Goal: Task Accomplishment & Management: Use online tool/utility

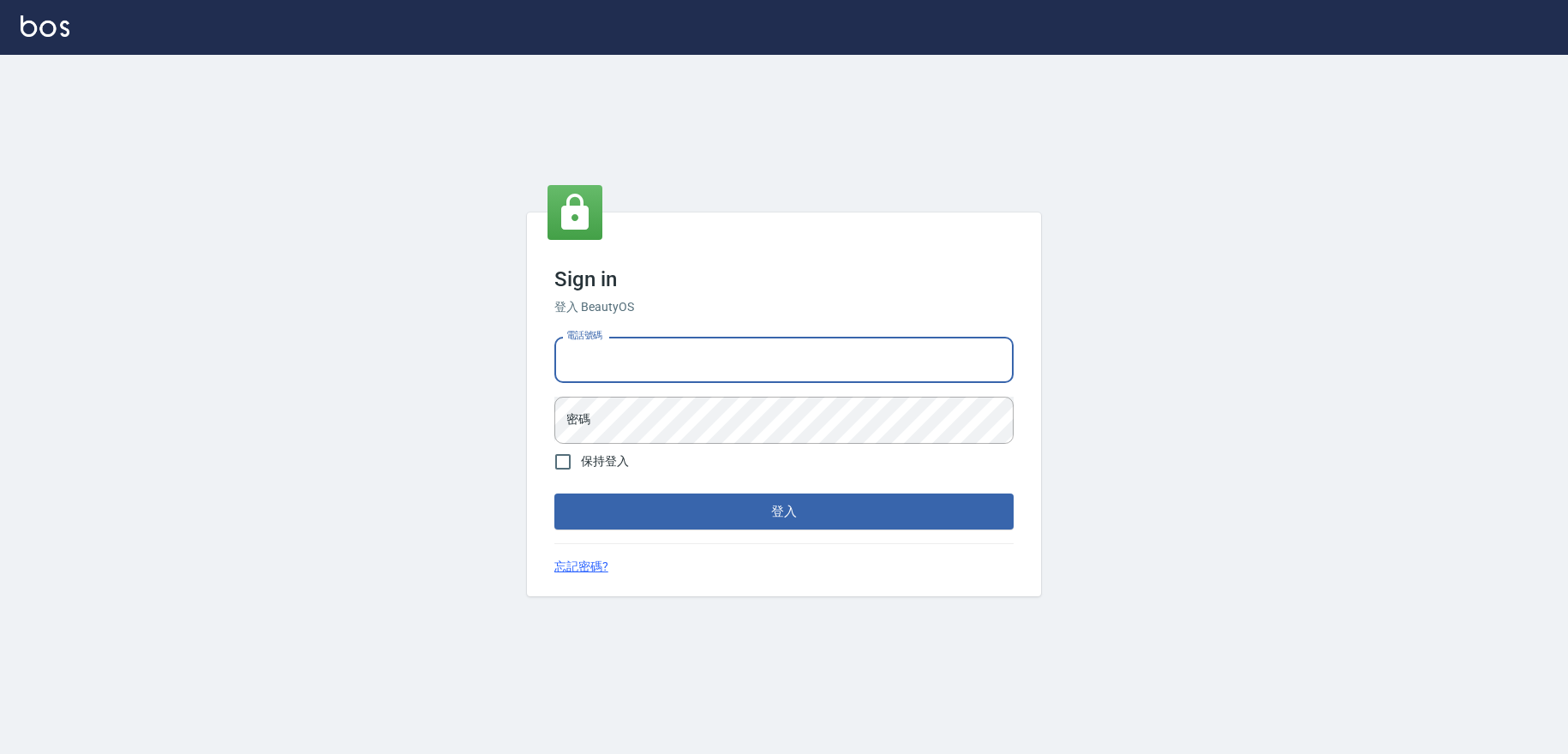
click at [644, 372] on input "電話號碼" at bounding box center [784, 359] width 459 height 46
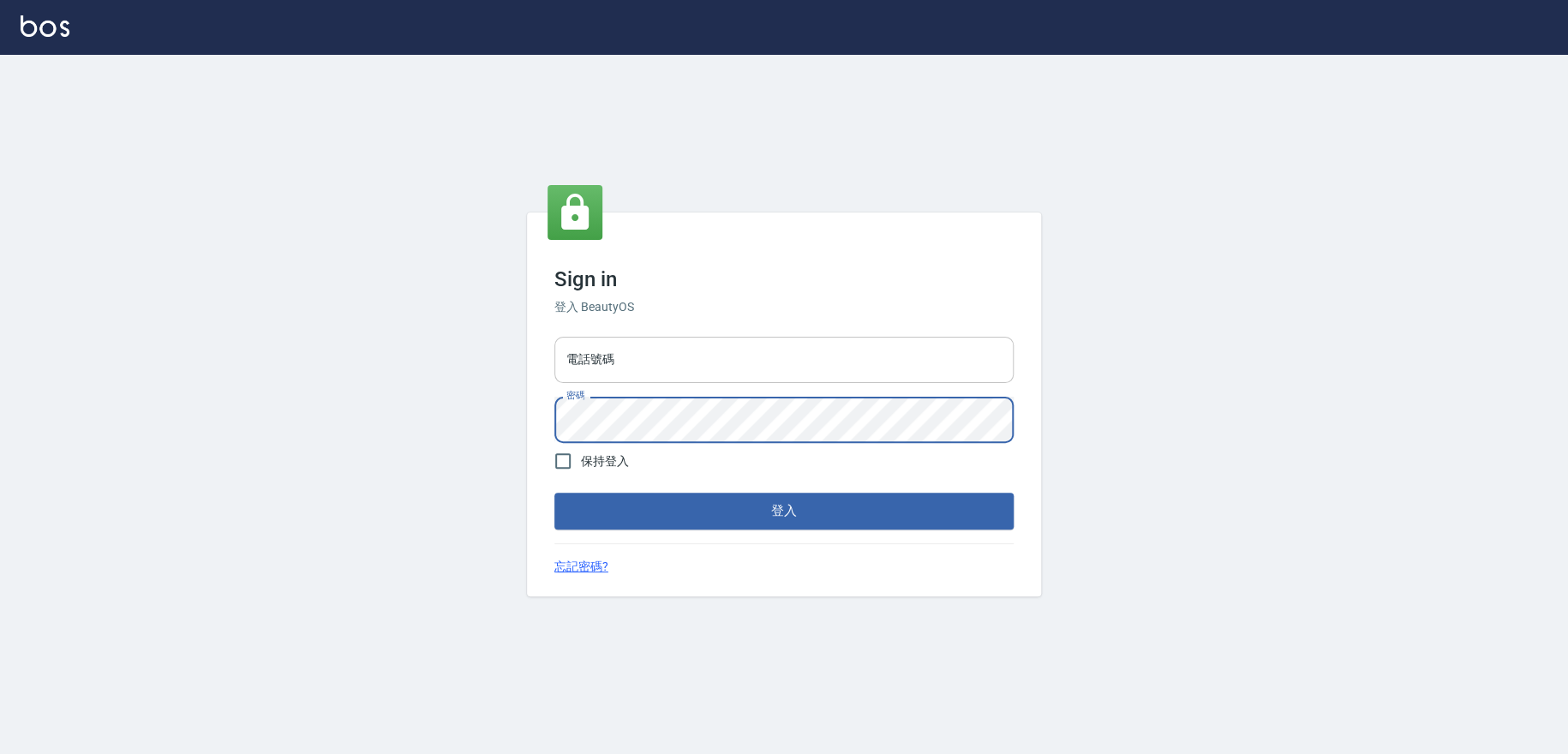
click at [555, 492] on button "登入" at bounding box center [784, 510] width 459 height 36
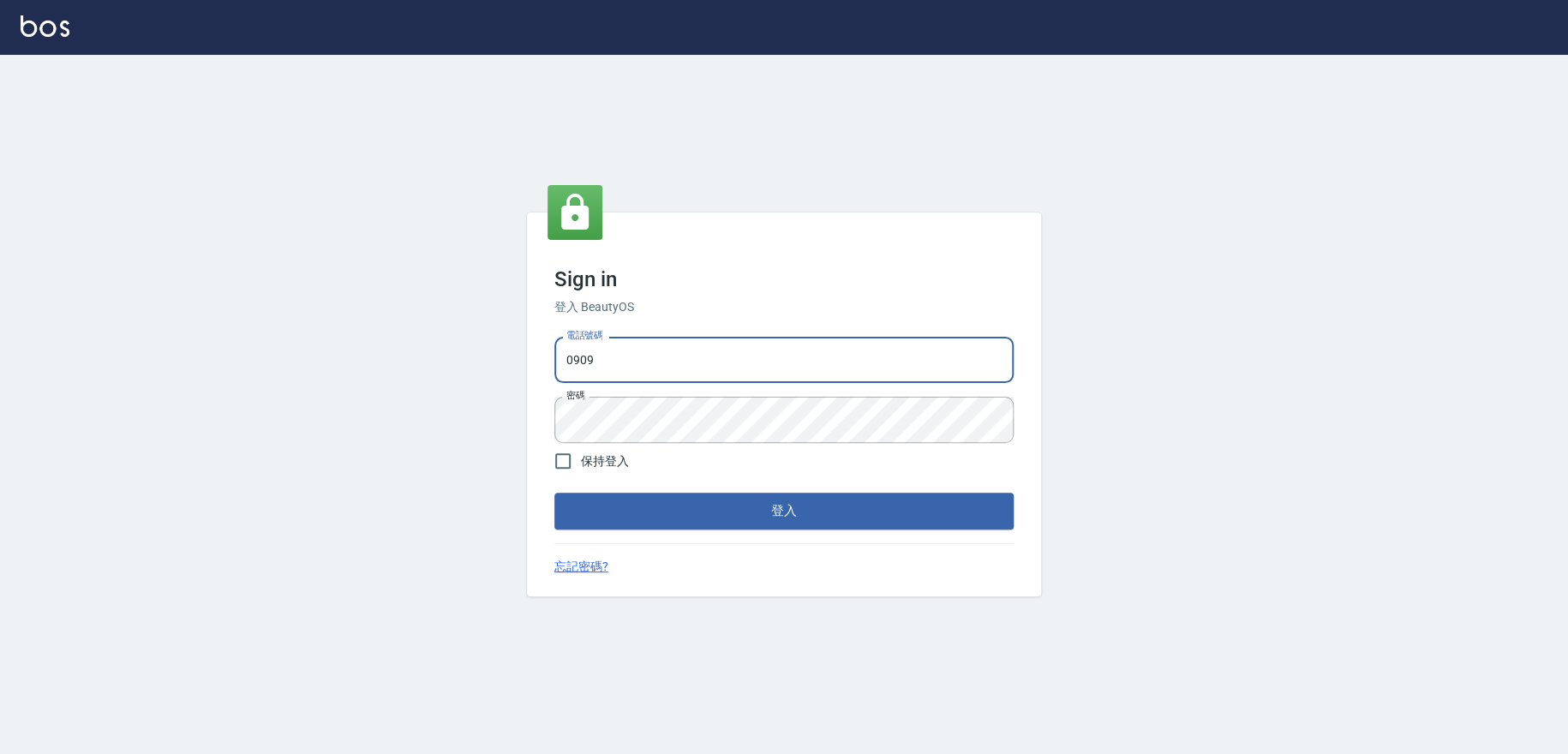
type input "0909258357"
click at [618, 501] on button "登入" at bounding box center [784, 510] width 459 height 36
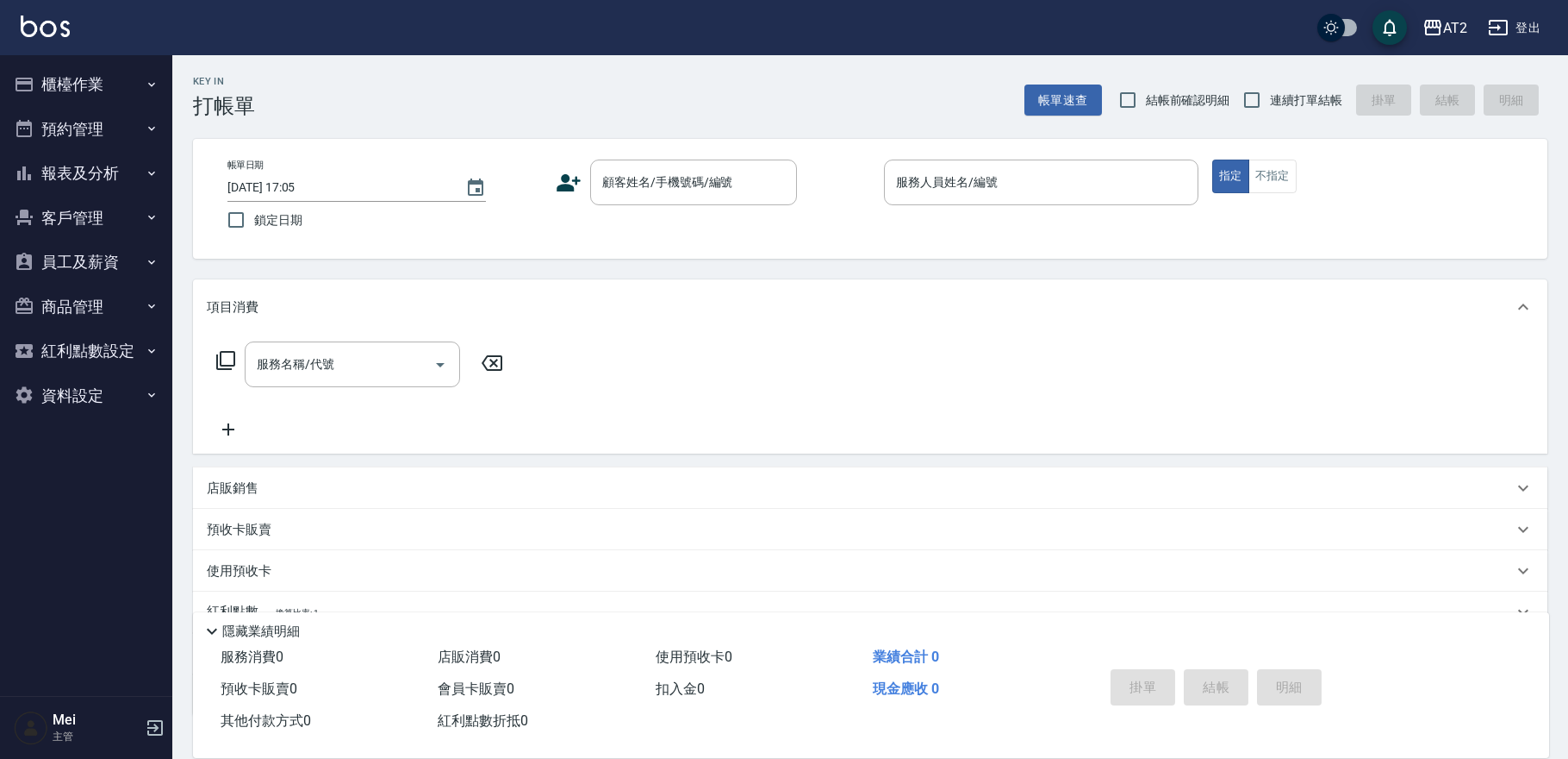
click at [1177, 109] on span "結帳前確認明細" at bounding box center [1188, 100] width 84 height 18
click at [1146, 109] on input "結帳前確認明細" at bounding box center [1128, 100] width 37 height 37
checkbox input "true"
click at [1241, 97] on input "連續打單結帳" at bounding box center [1252, 100] width 37 height 37
checkbox input "true"
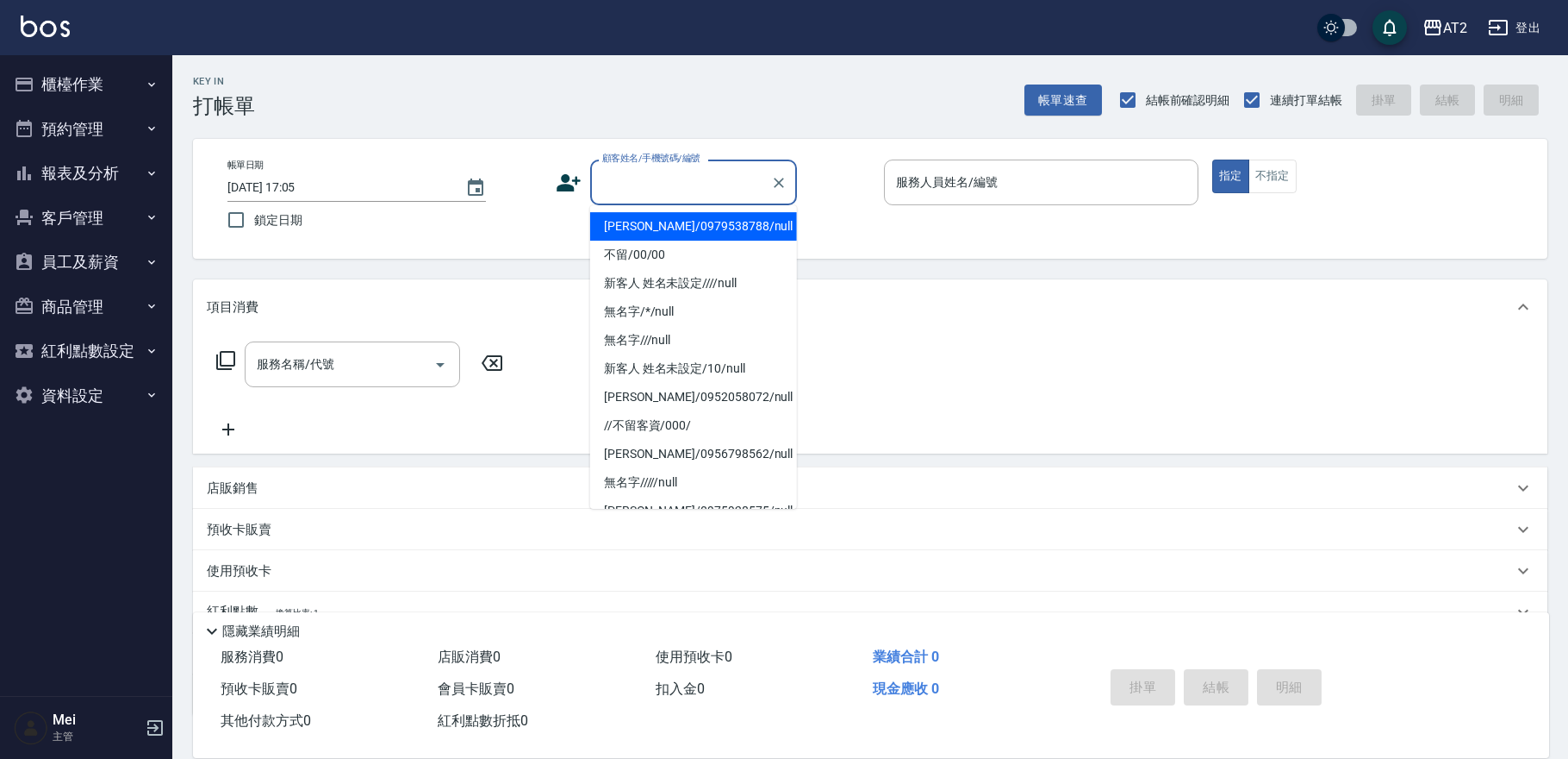
click at [649, 187] on input "顧客姓名/手機號碼/編號" at bounding box center [680, 182] width 165 height 30
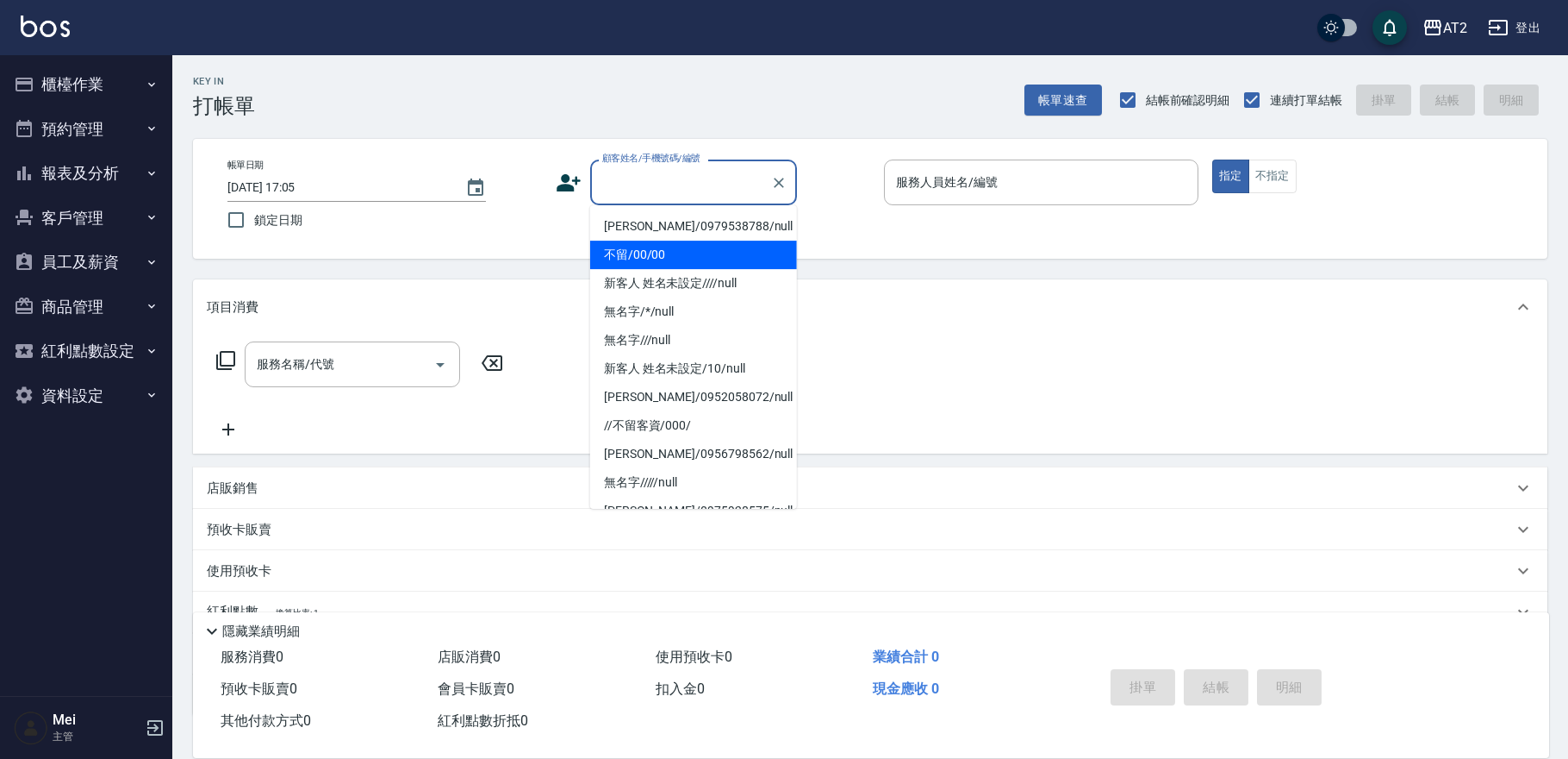
drag, startPoint x: 651, startPoint y: 221, endPoint x: 637, endPoint y: 244, distance: 26.9
click at [637, 244] on ul "[PERSON_NAME]/0979538788/null 不留/00/00 新客人 姓名未設定////null 無名字/*/null 無名字///null …" at bounding box center [693, 357] width 207 height 303
click at [637, 244] on li "不留/00/00" at bounding box center [693, 255] width 207 height 29
type input "不留/00/00"
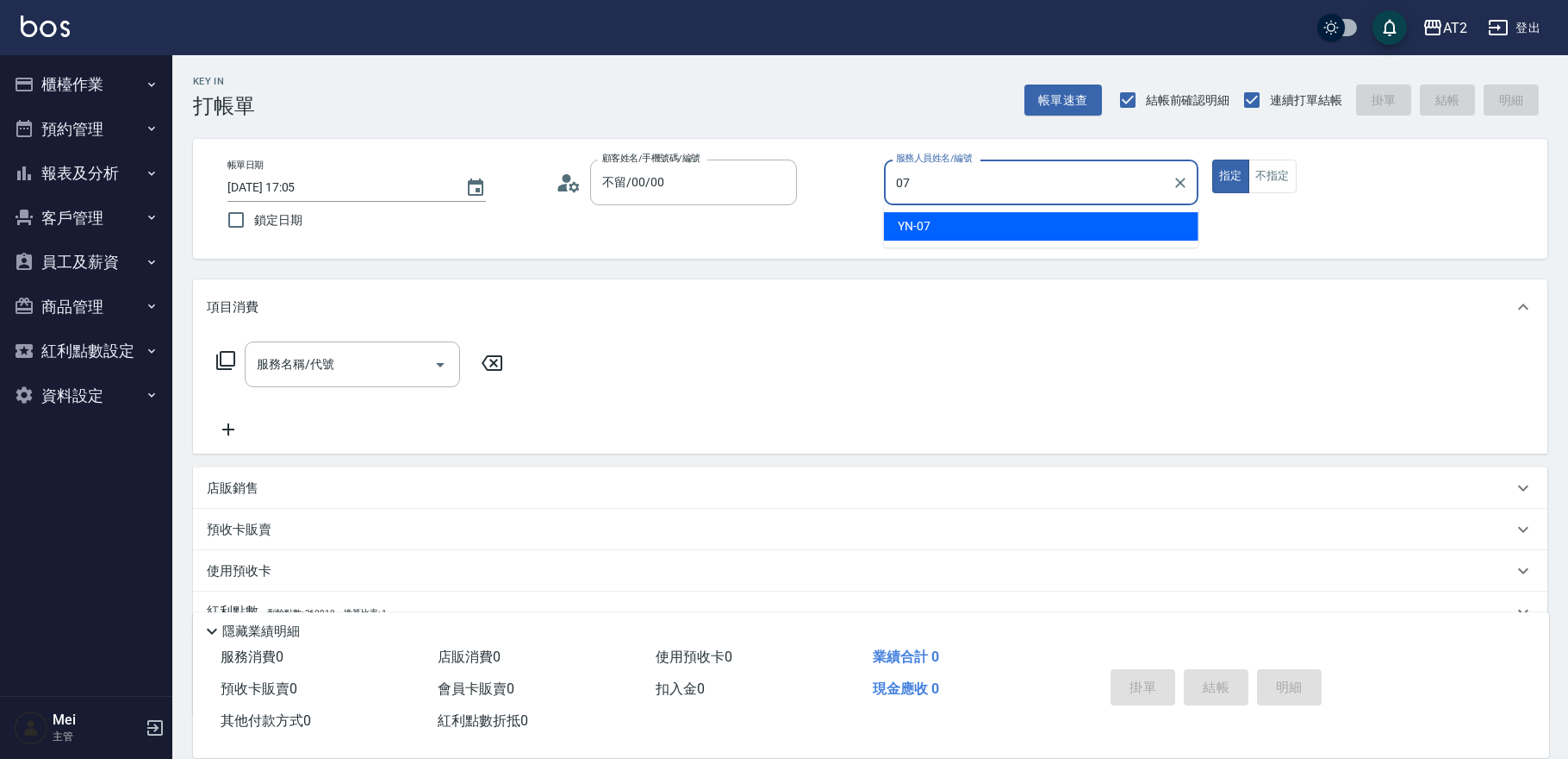
type input "YN-07"
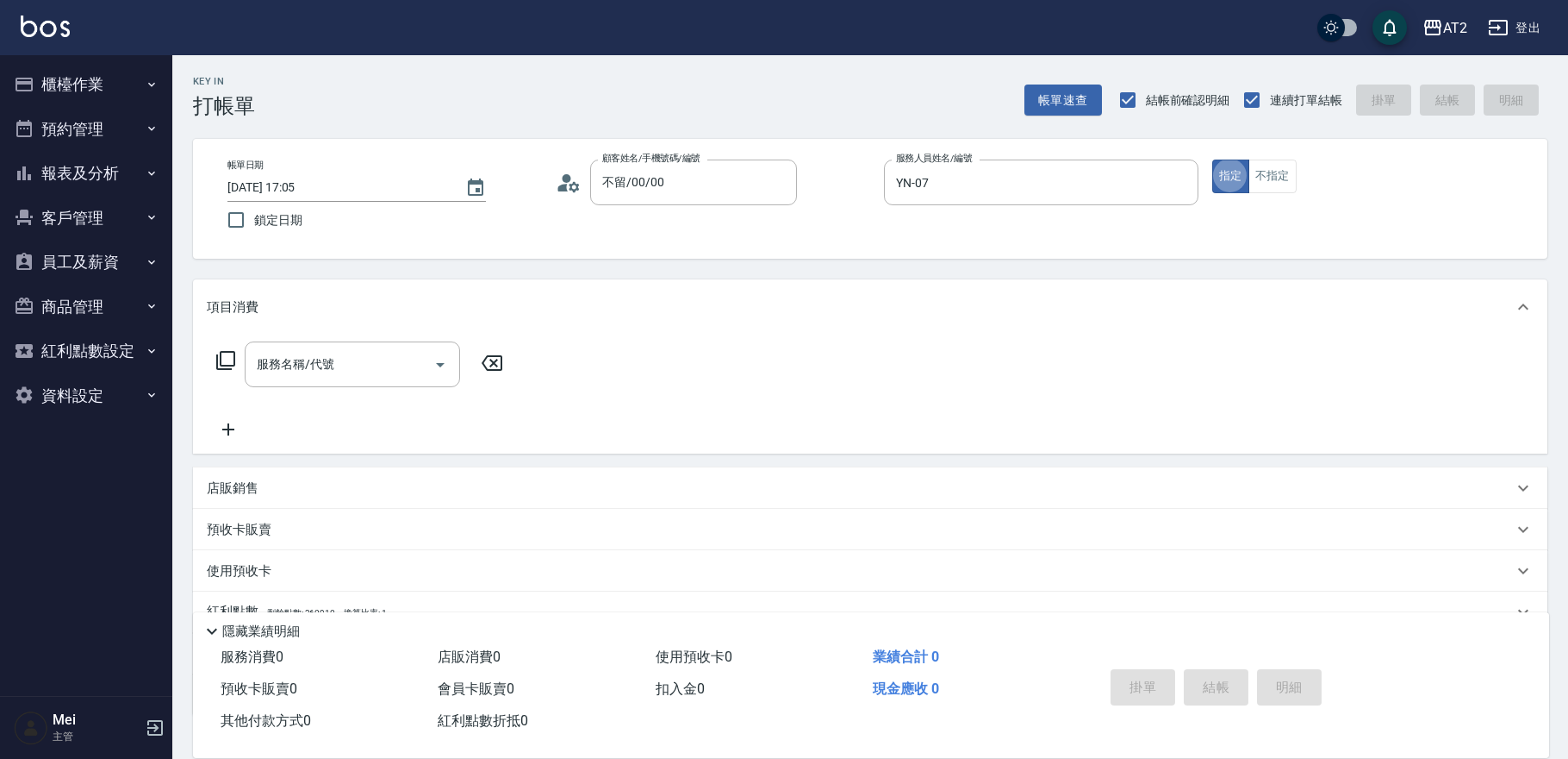
type button "true"
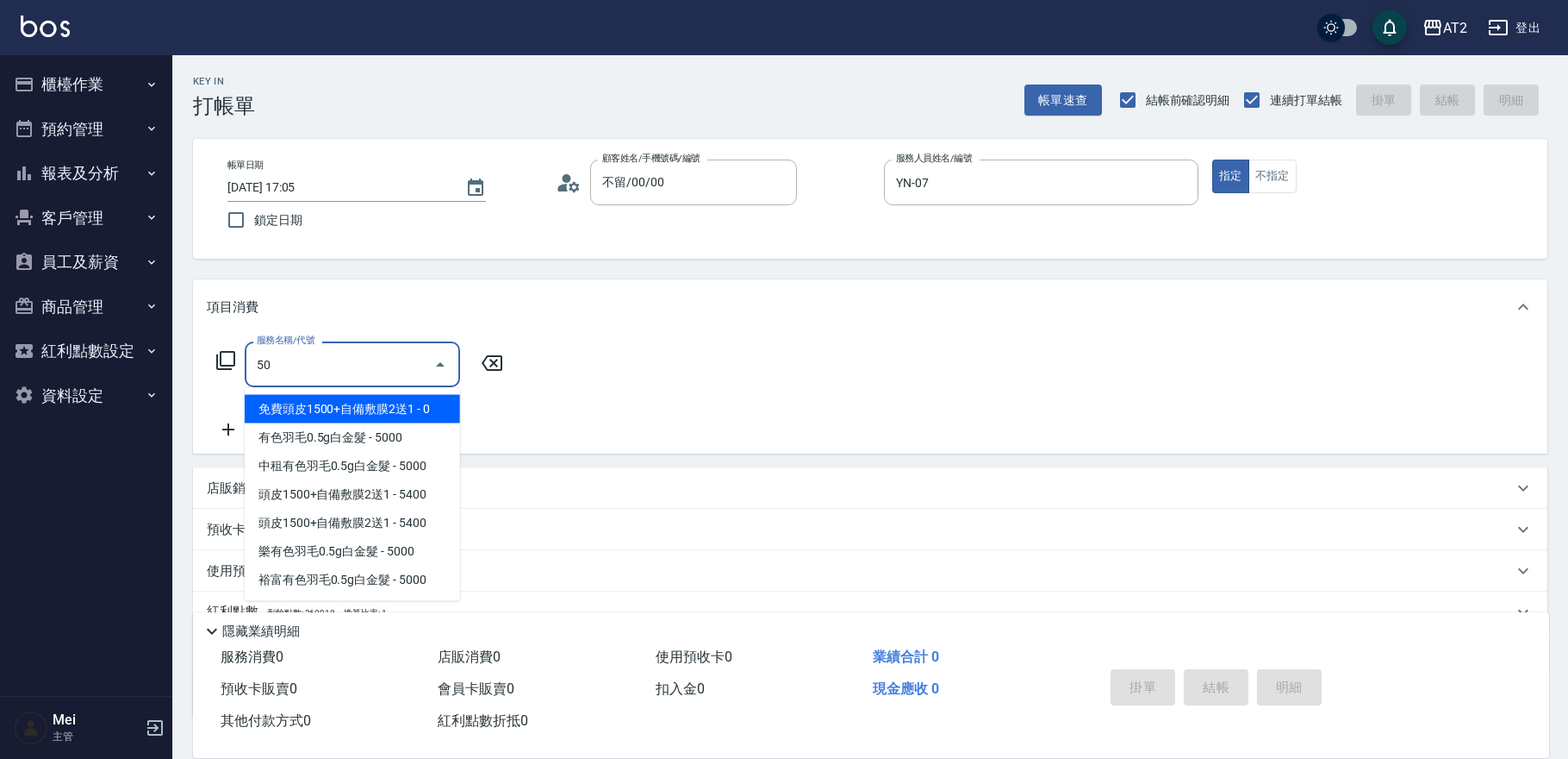
type input "501"
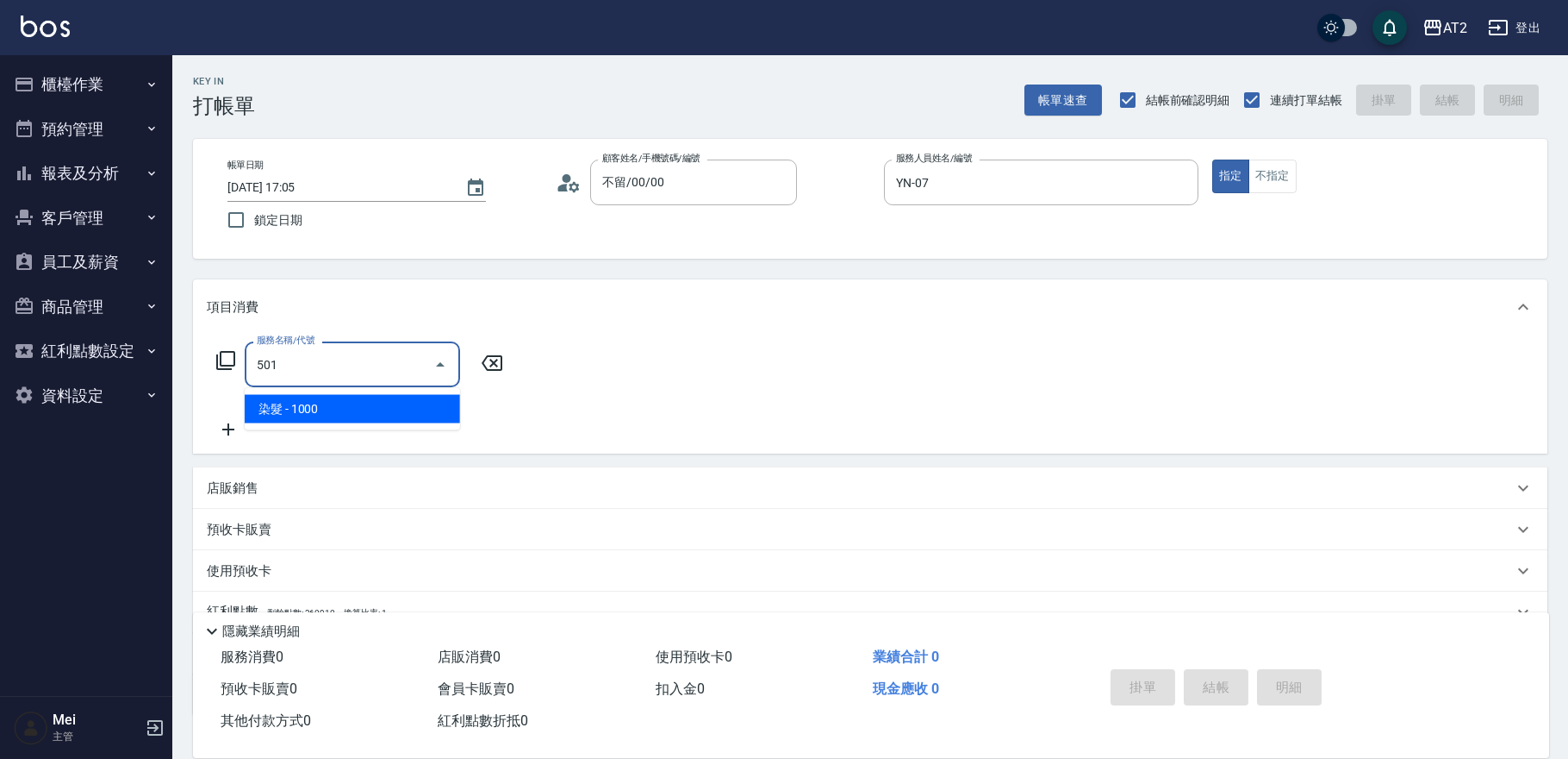
type input "100"
type input "染髮(501)"
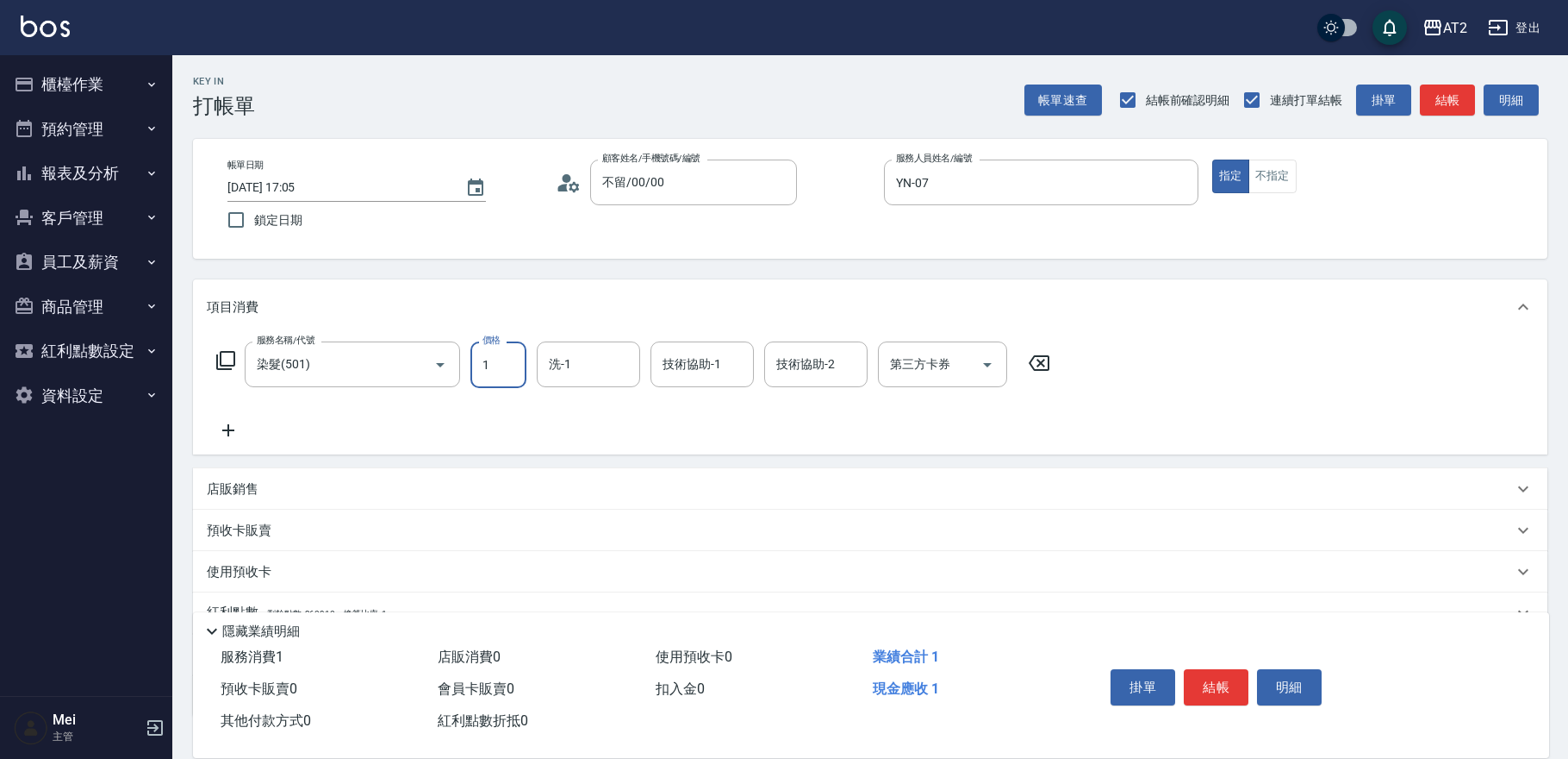
type input "0"
type input "19"
type input "10"
type input "198"
type input "190"
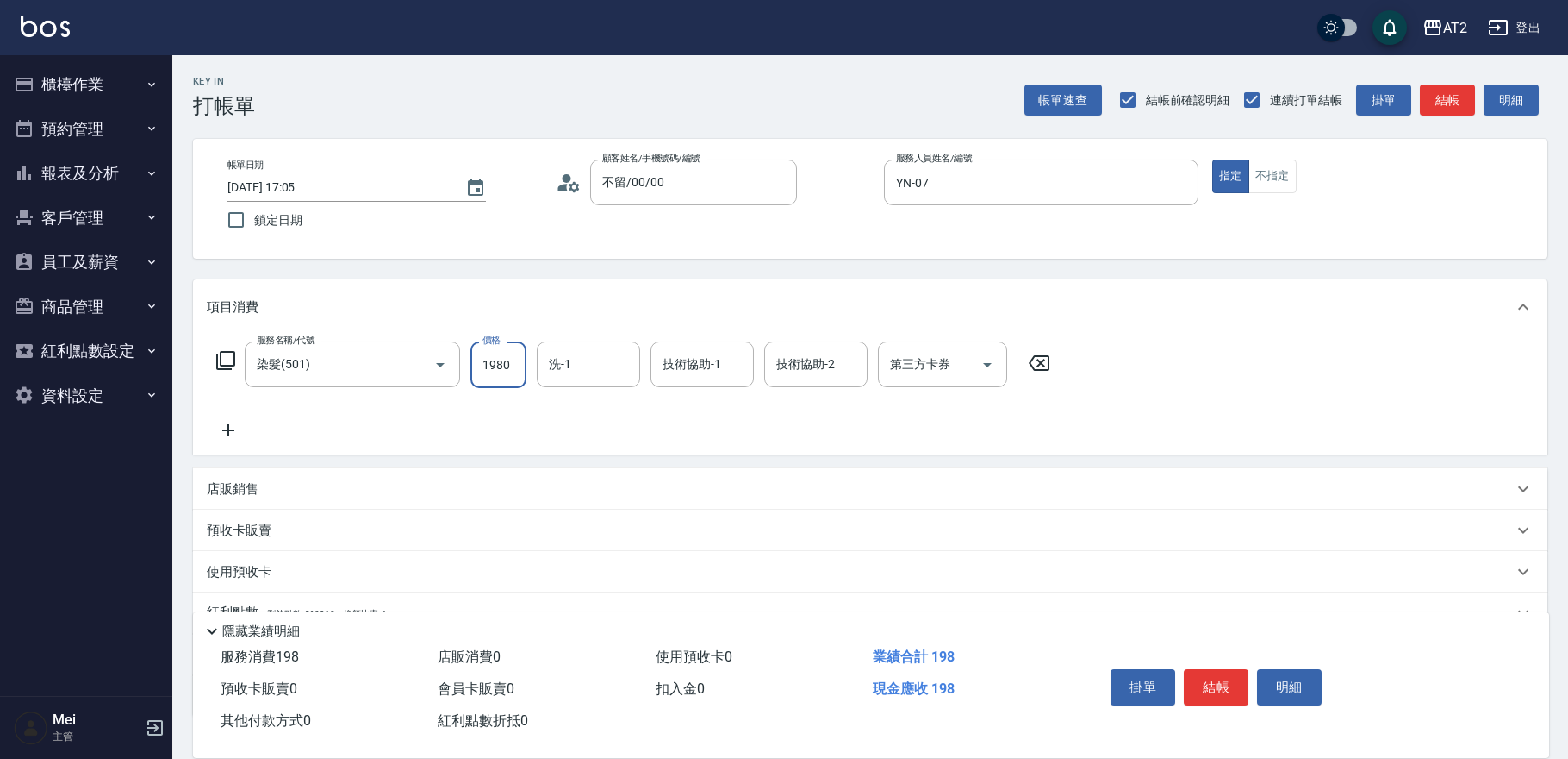
type input "1980"
type input "軒軒-42"
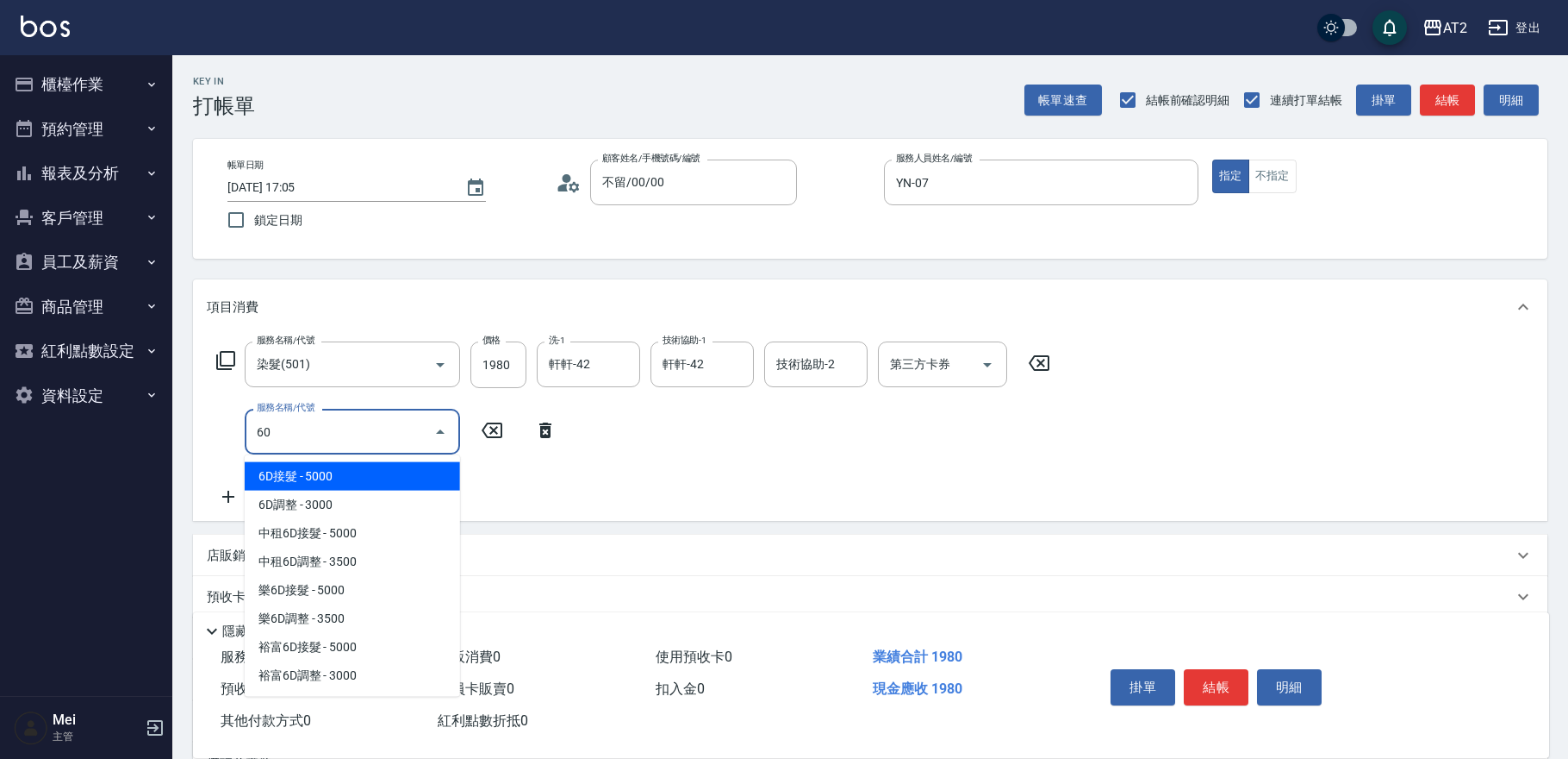
type input "601"
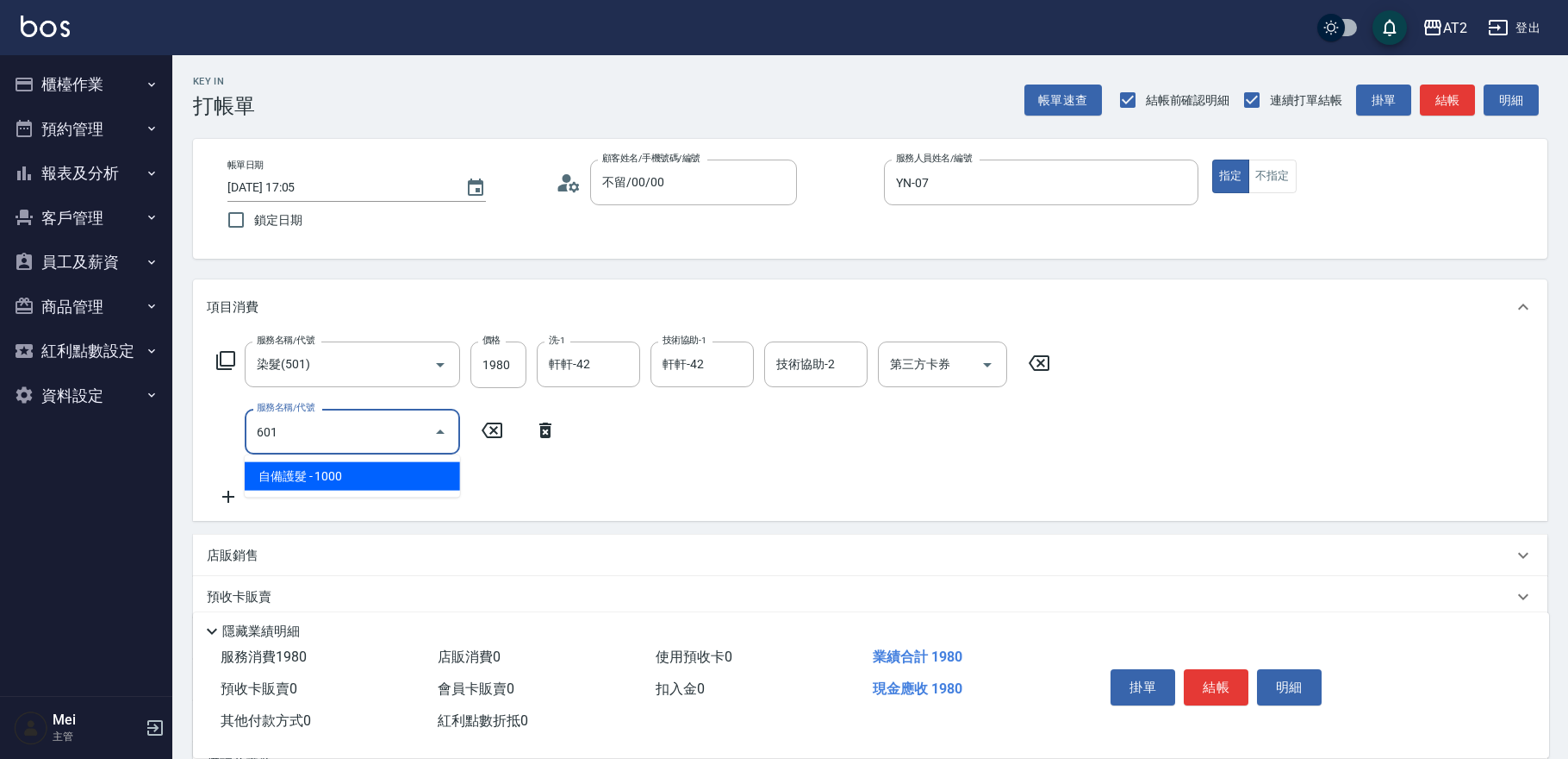
type input "290"
type input "自備護髮(601)"
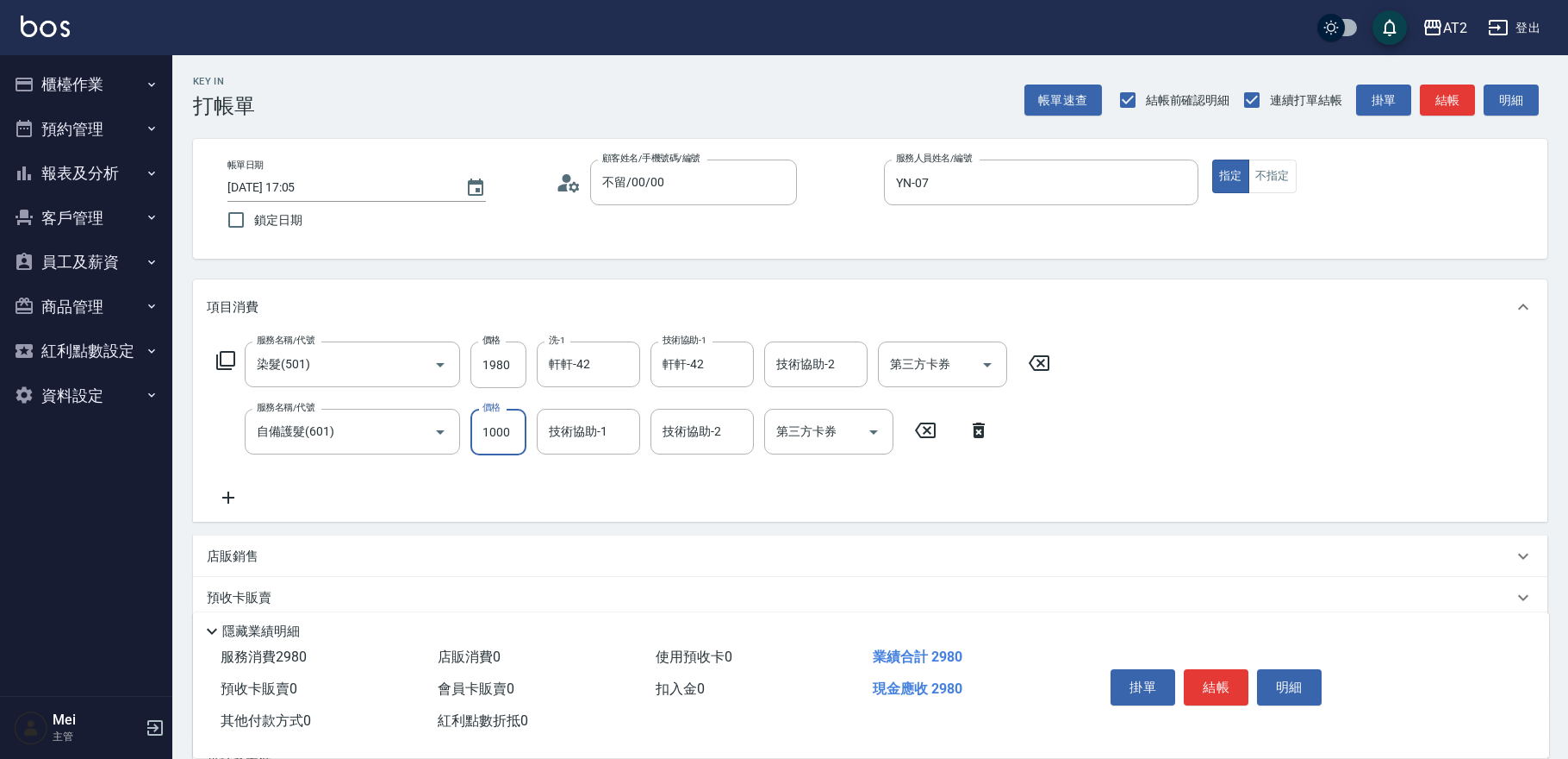
type input "190"
type input "2"
type input "200"
type input "24"
type input "220"
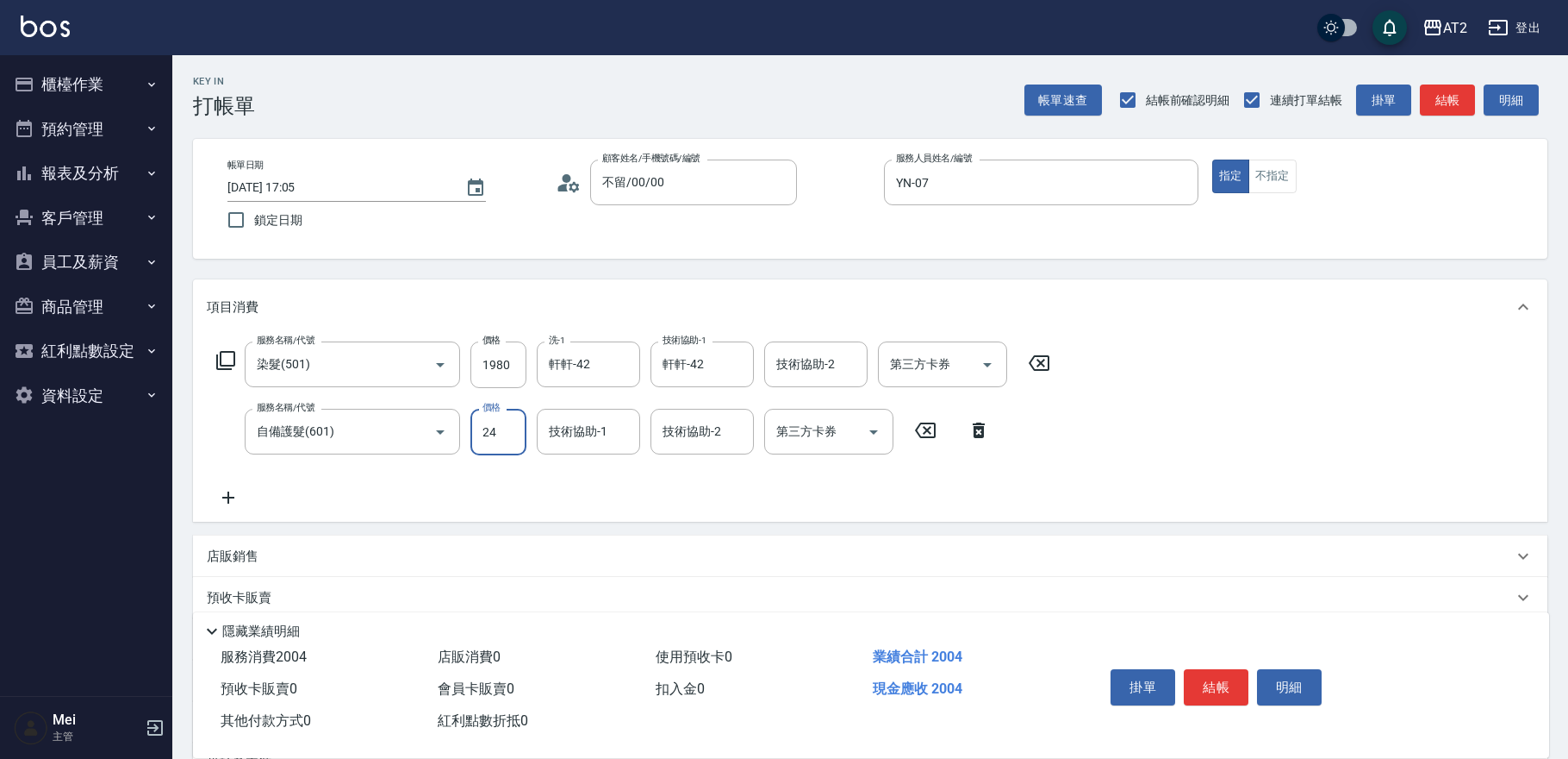
type input "243"
type input "440"
type input "2435"
type input "軒軒-42"
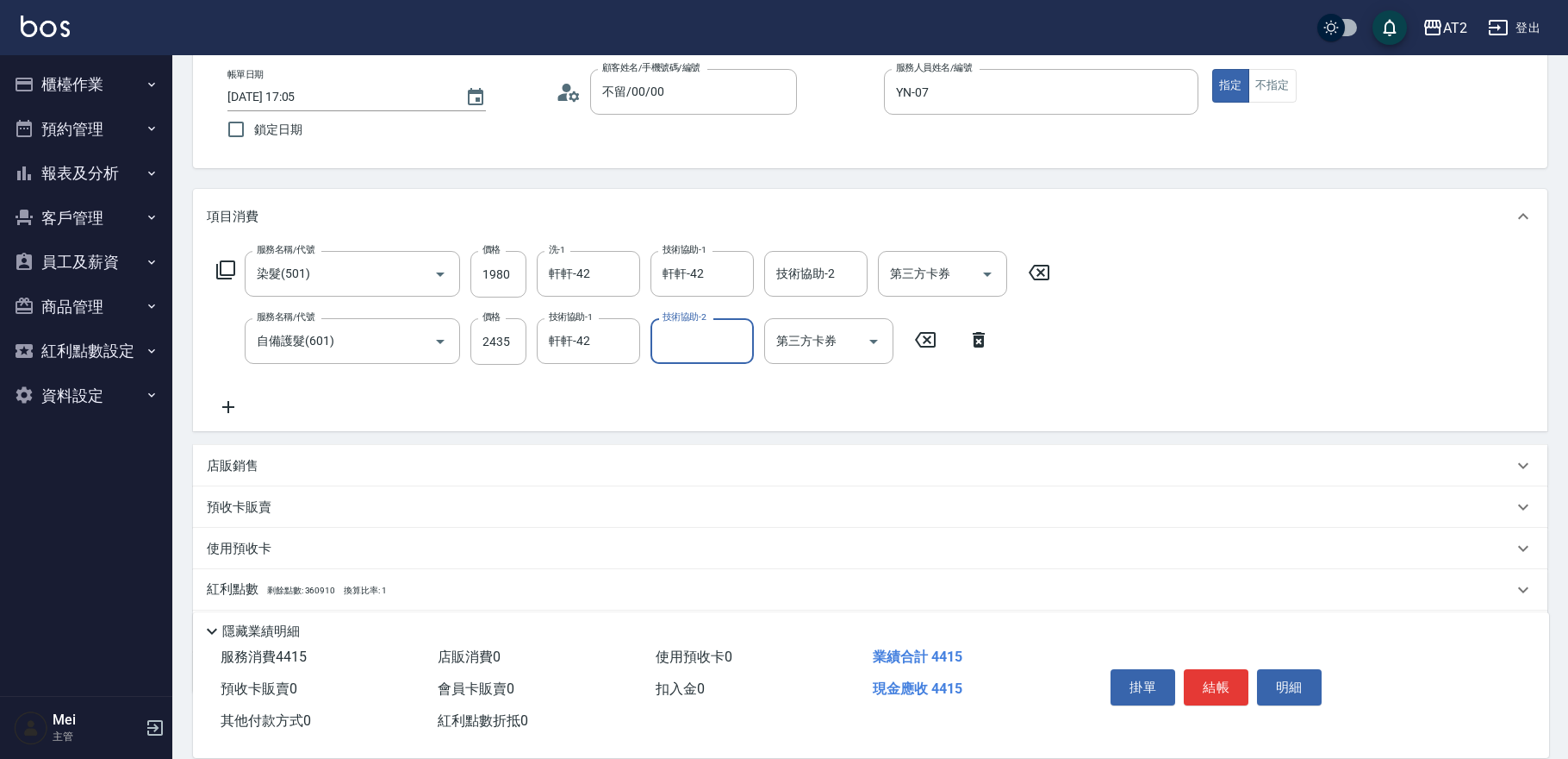
scroll to position [187, 0]
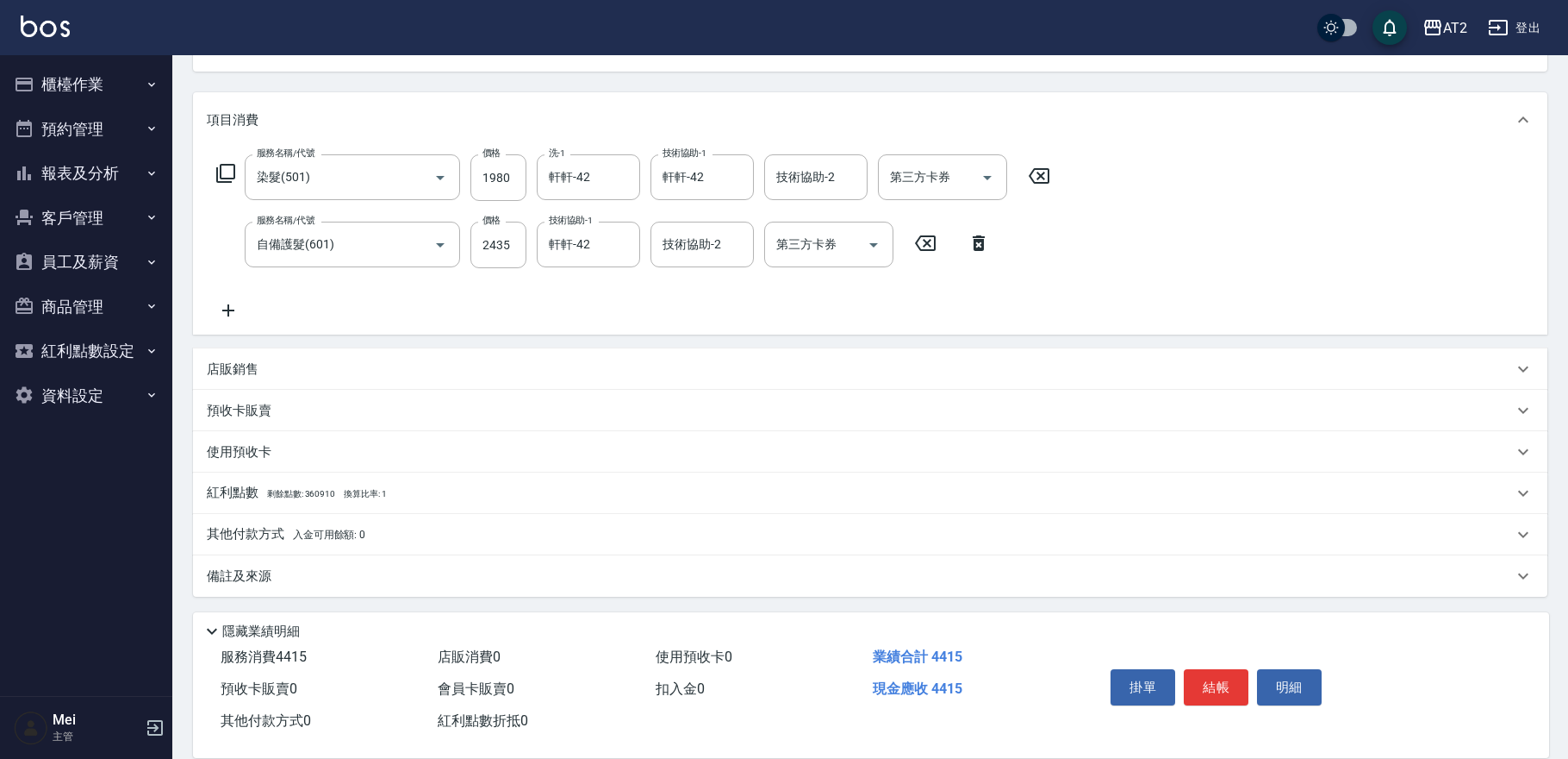
click at [307, 545] on div "其他付款方式 入金可用餘額: 0" at bounding box center [871, 535] width 1355 height 42
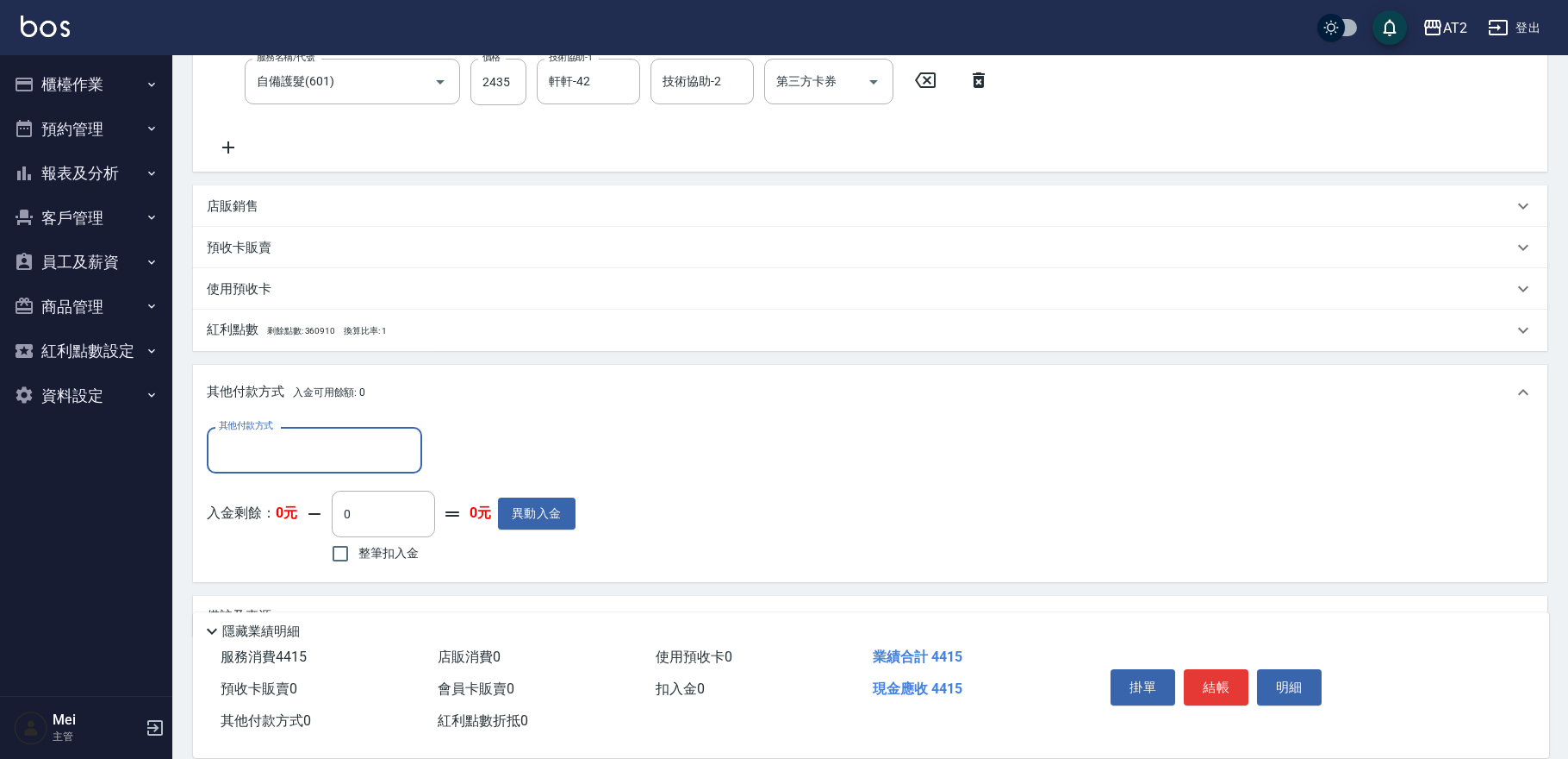
scroll to position [389, 0]
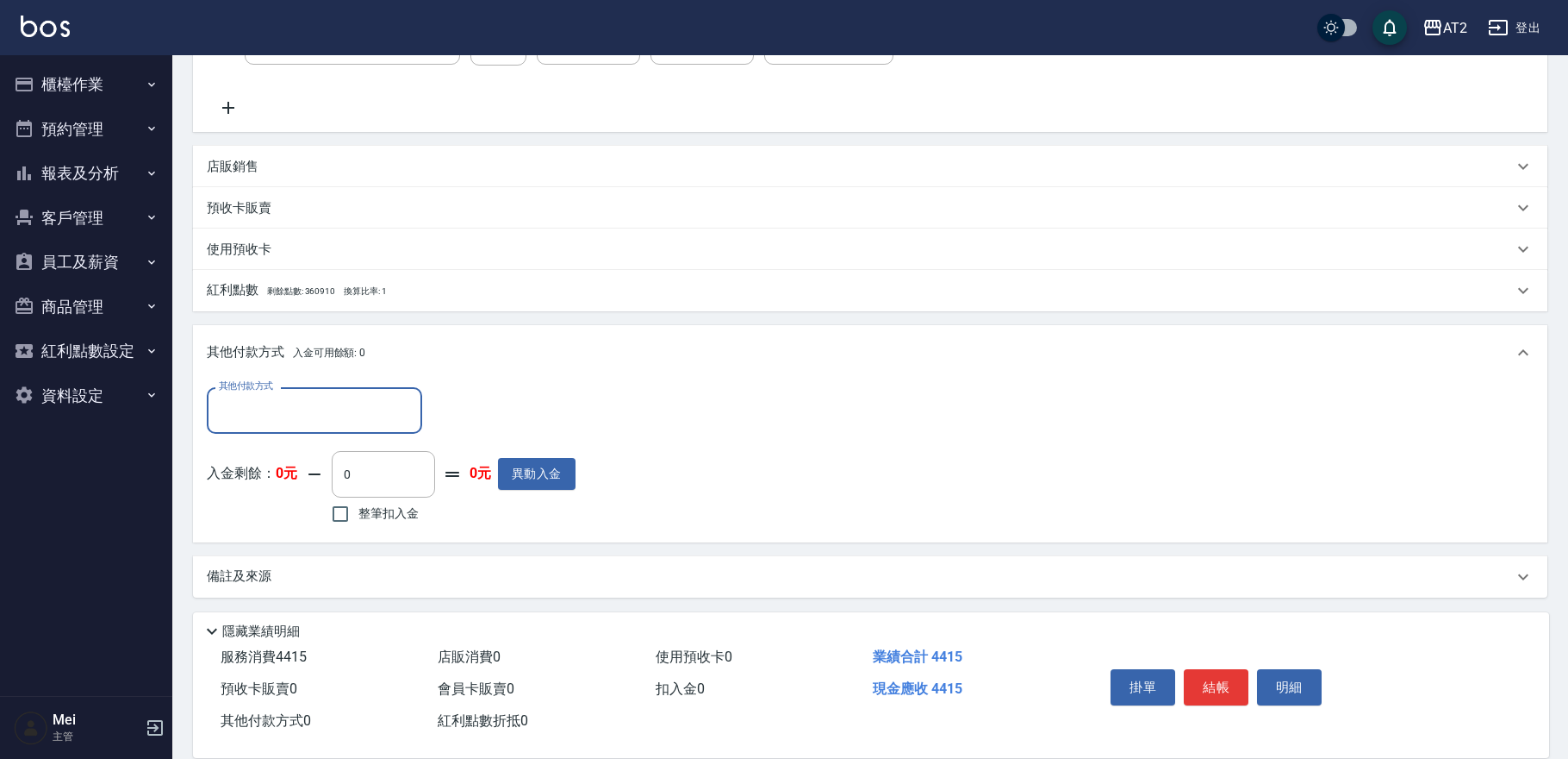
click at [314, 423] on input "其他付款方式" at bounding box center [315, 409] width 200 height 30
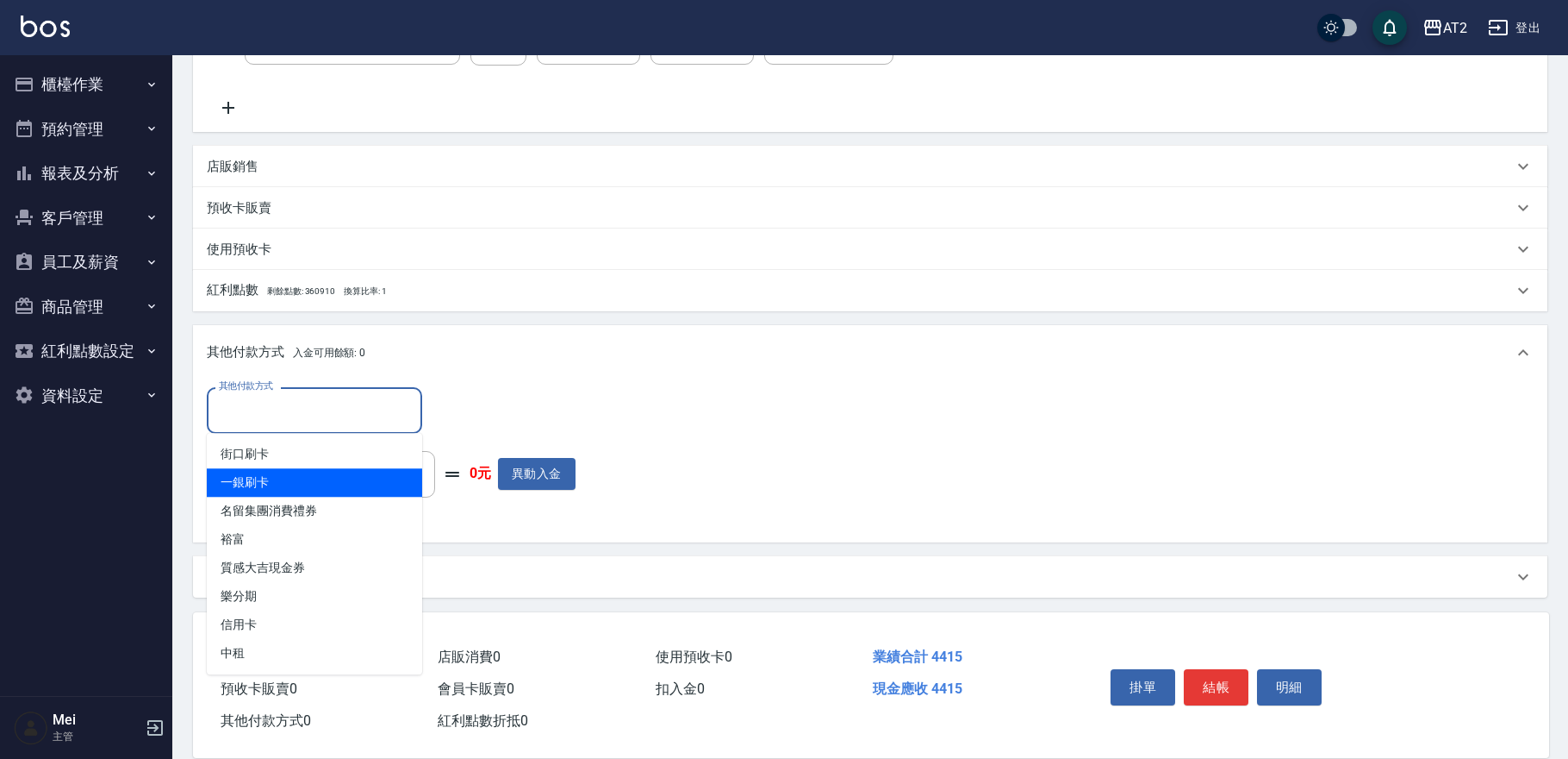
click at [291, 492] on span "一銀刷卡" at bounding box center [315, 482] width 216 height 29
type input "一銀刷卡"
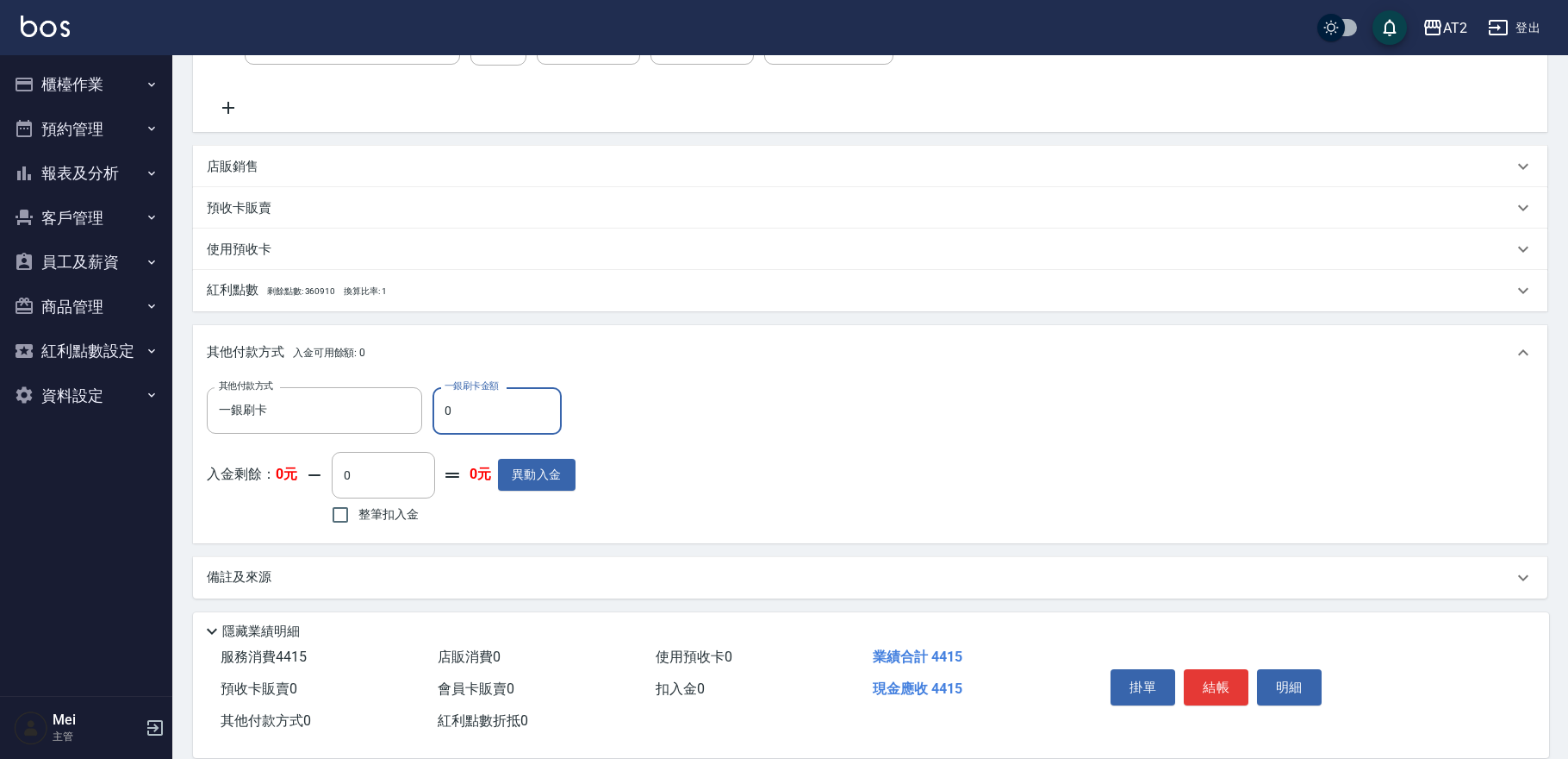
click at [198, 417] on div "其他付款方式 一銀刷卡 其他付款方式 一銀刷卡金額 0 一銀刷卡金額 入金剩餘： 0元 0 ​ 整筆扣入金 0元 異動入金" at bounding box center [871, 462] width 1355 height 163
type input "4"
type input "430"
type input "44"
type input "390"
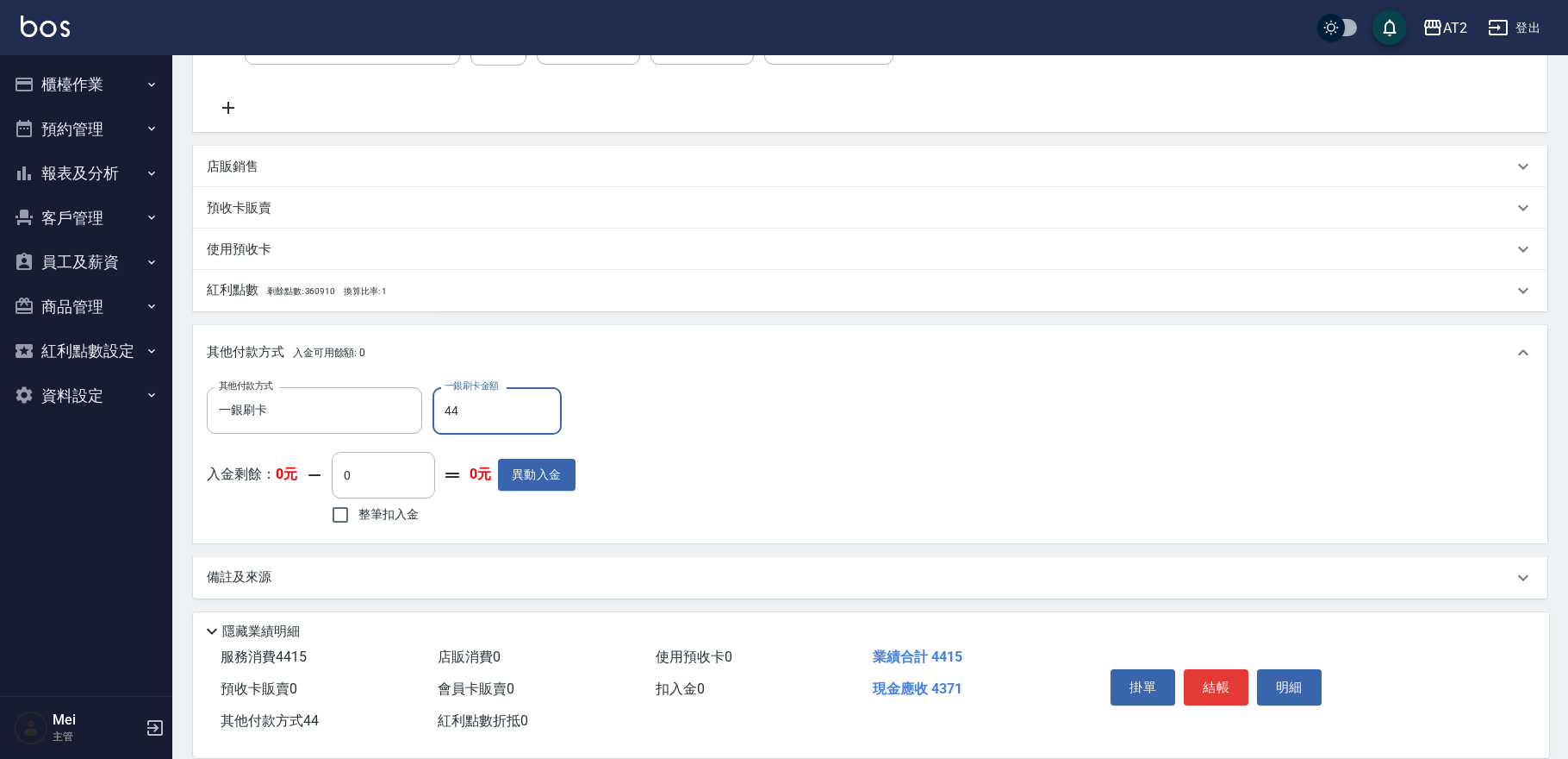
type input "441"
type input "0"
type input "4415"
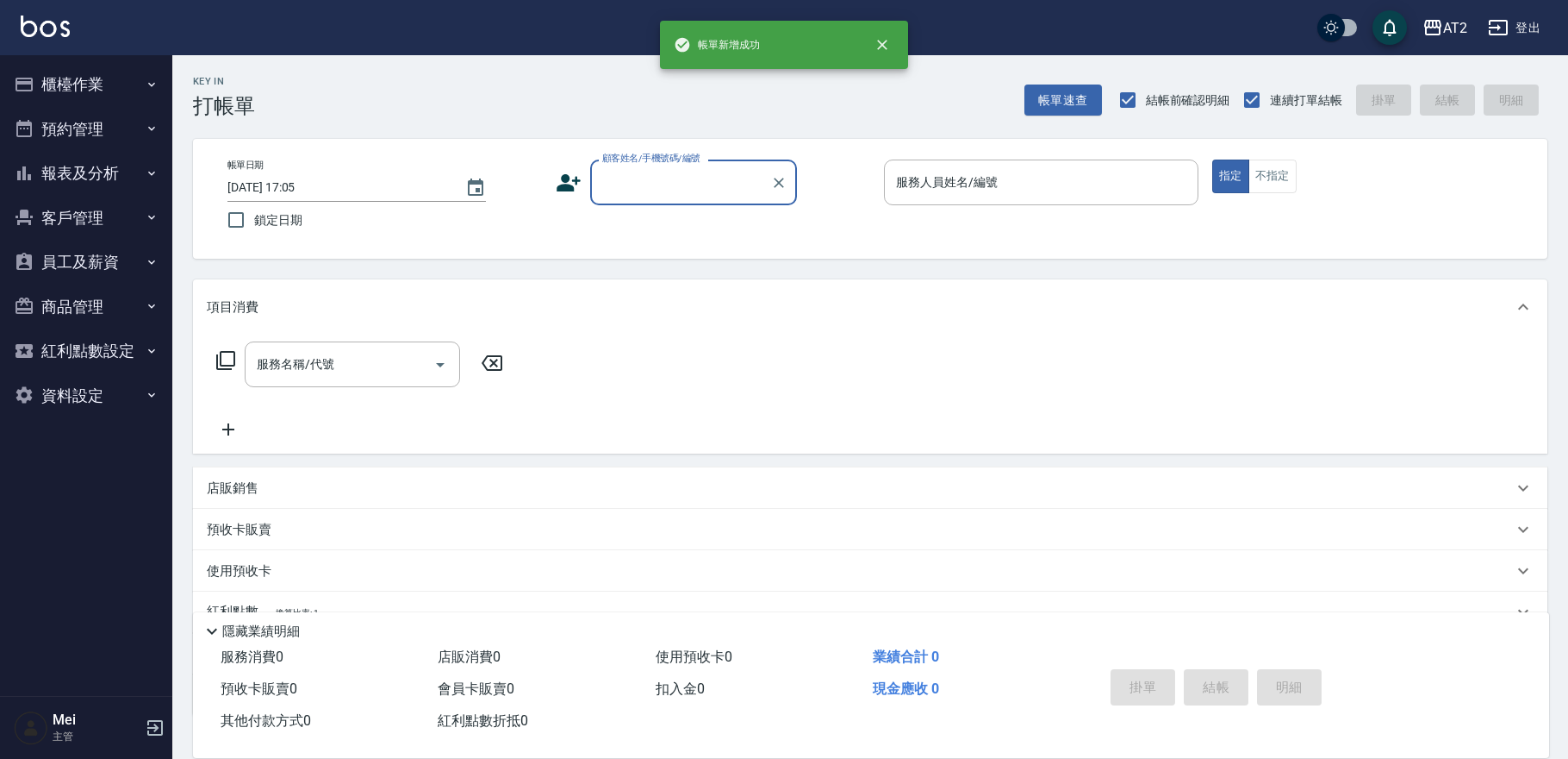
scroll to position [0, 0]
click at [700, 184] on input "顧客姓名/手機號碼/編號" at bounding box center [680, 182] width 165 height 30
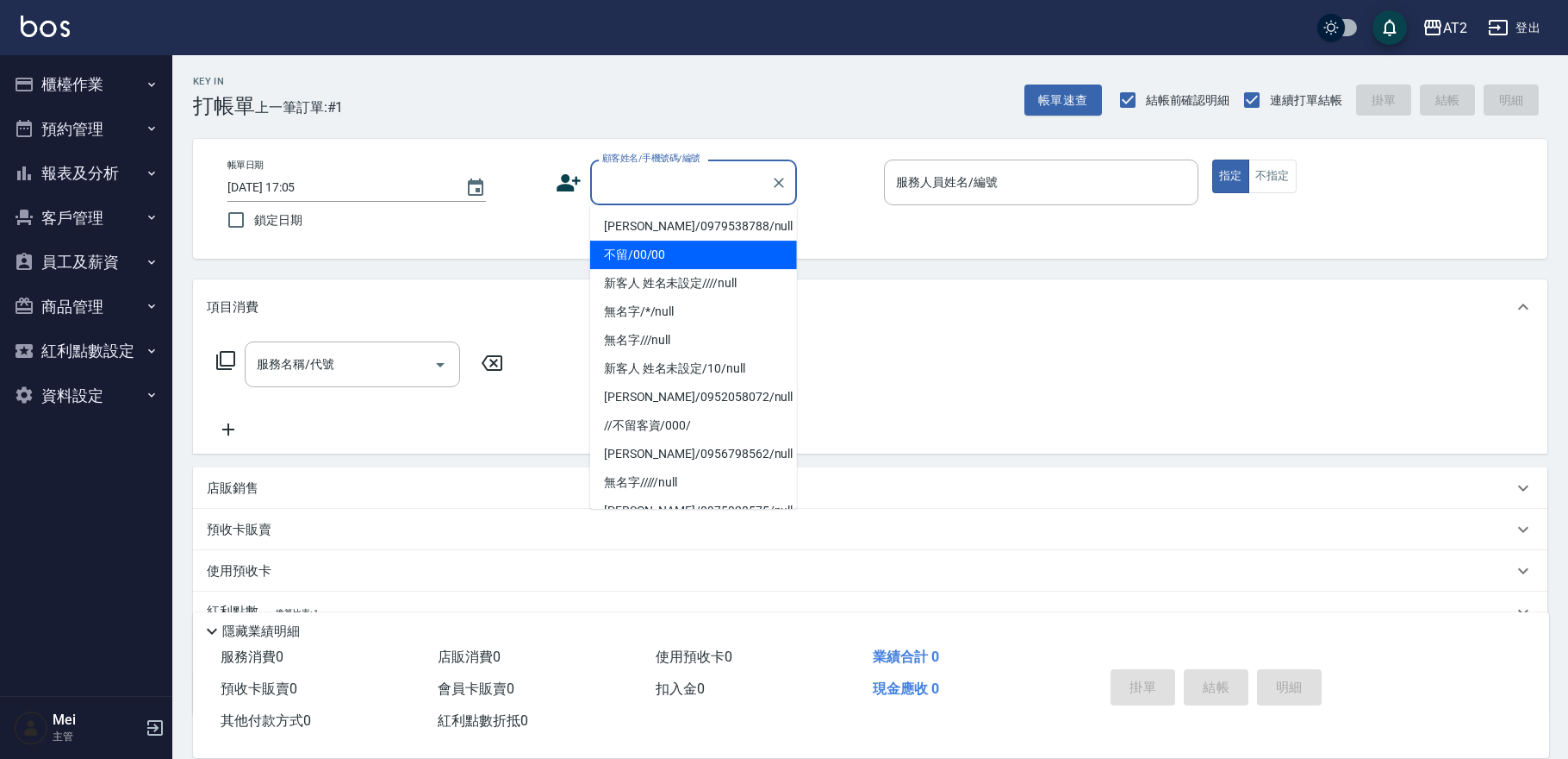
click at [667, 250] on li "不留/00/00" at bounding box center [693, 255] width 207 height 29
type input "不留/00/00"
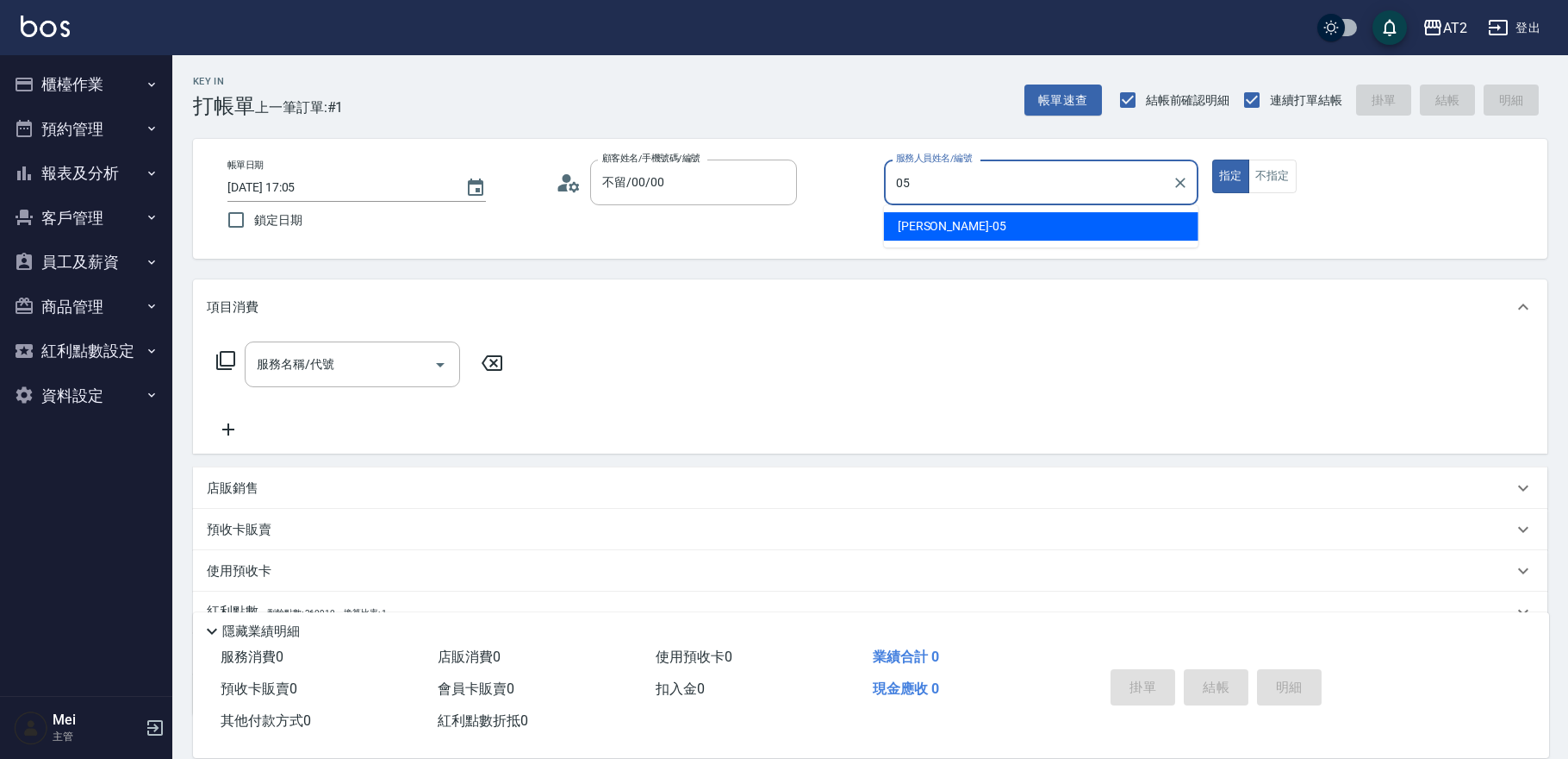
type input "[PERSON_NAME]-05"
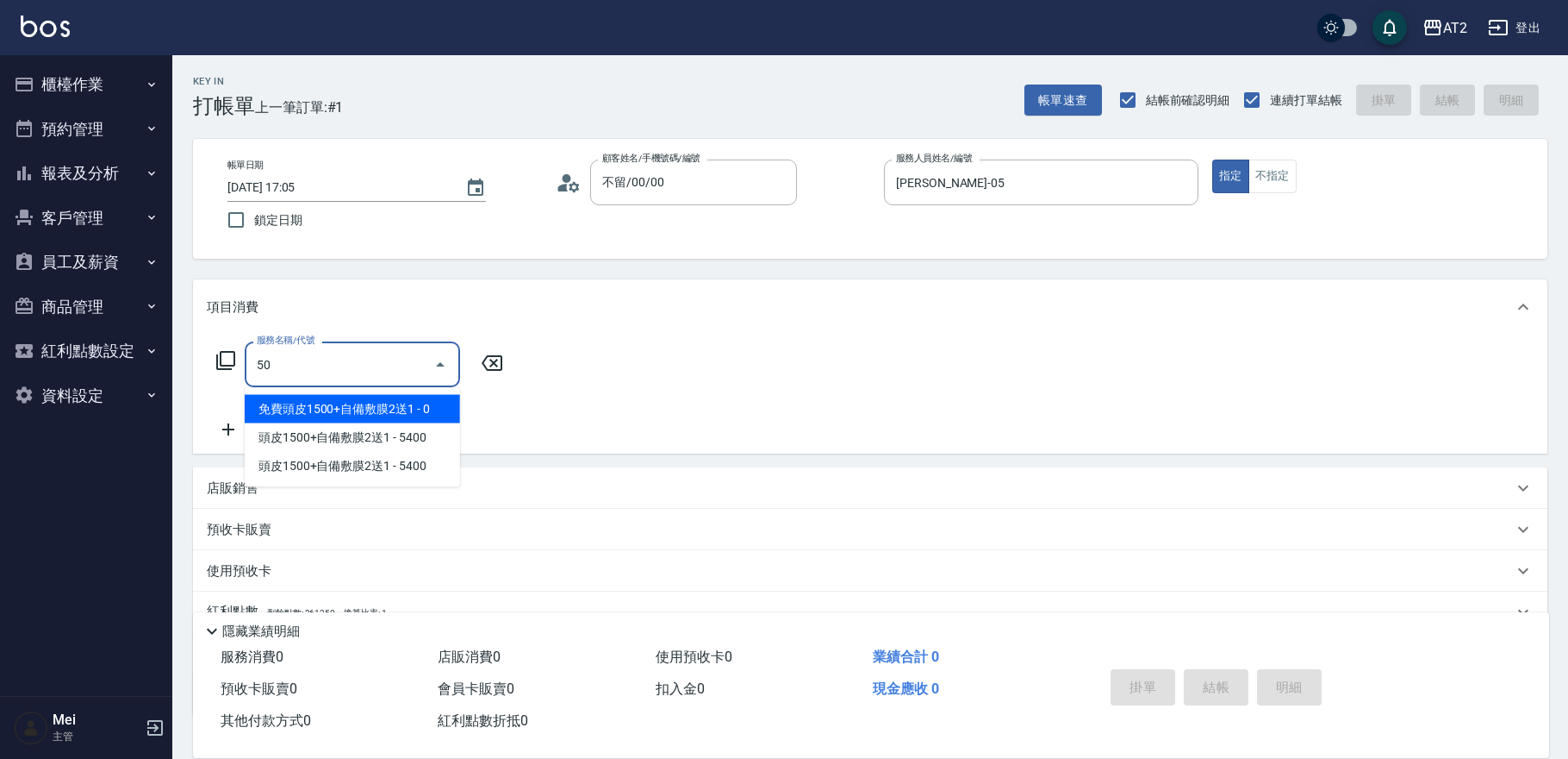
type input "501"
type input "100"
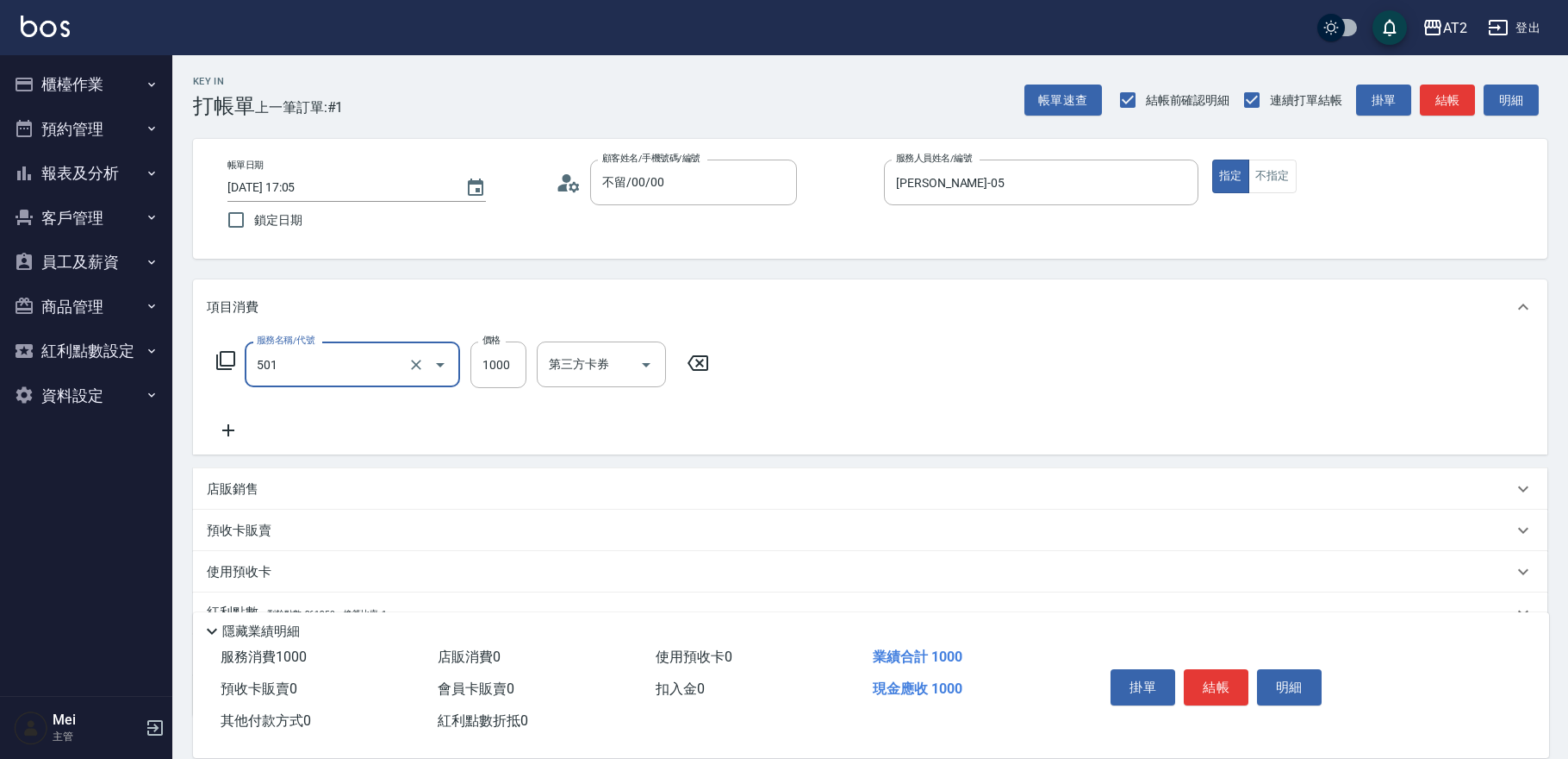
type input "染髮(501)"
type input "0"
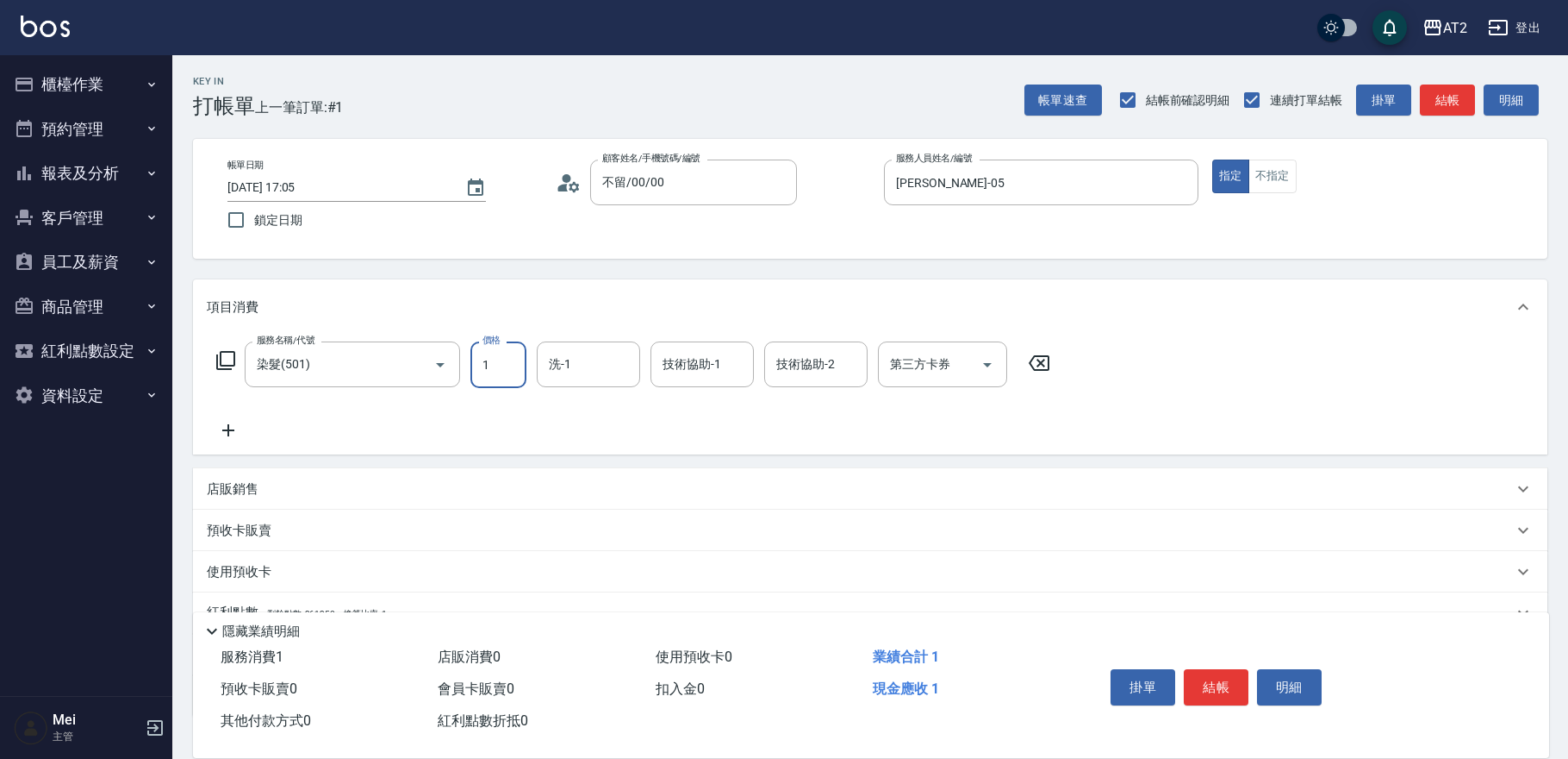
type input "19"
type input "10"
type input "198"
type input "190"
type input "1980"
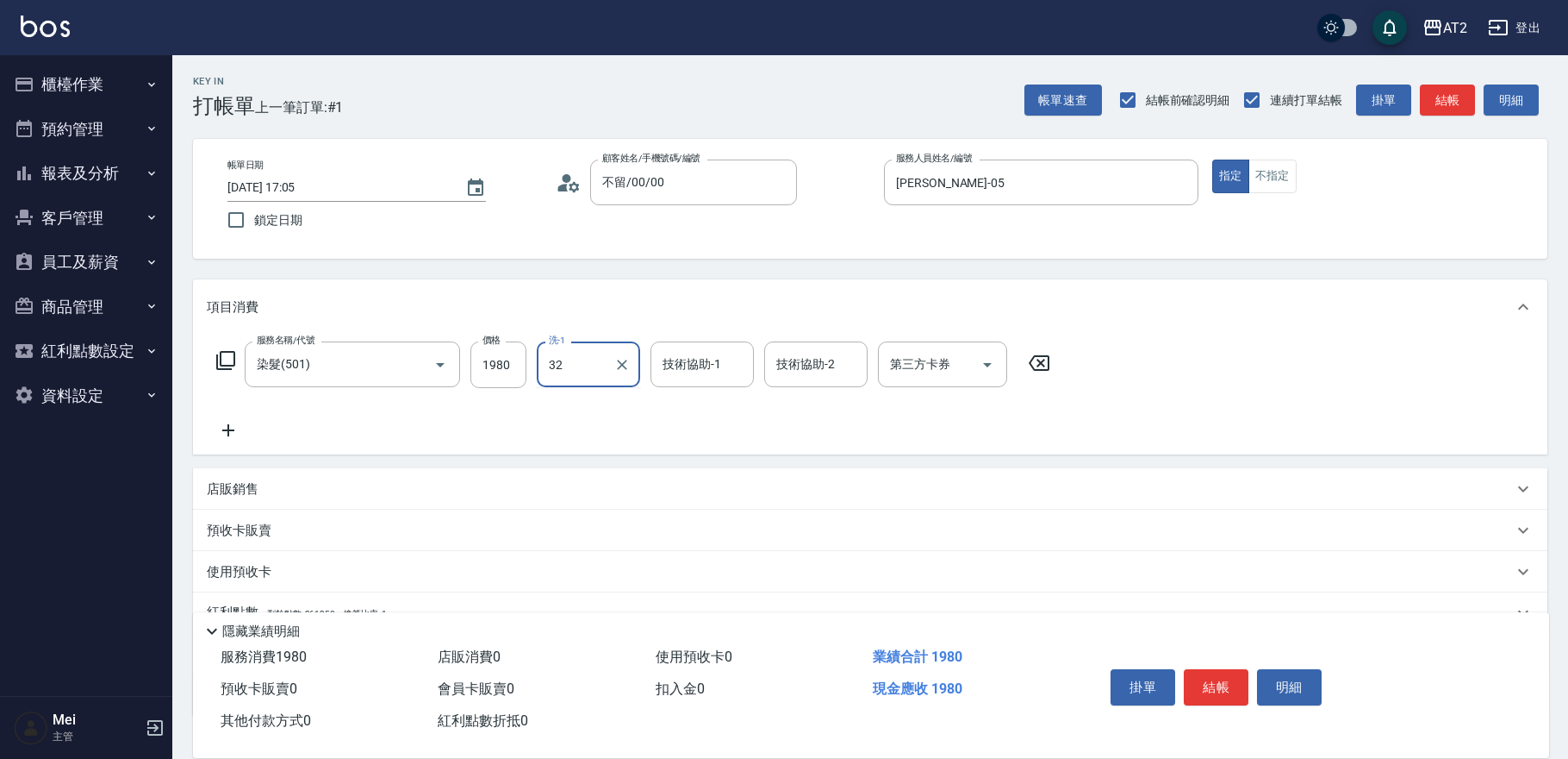
type input "[PERSON_NAME]-32"
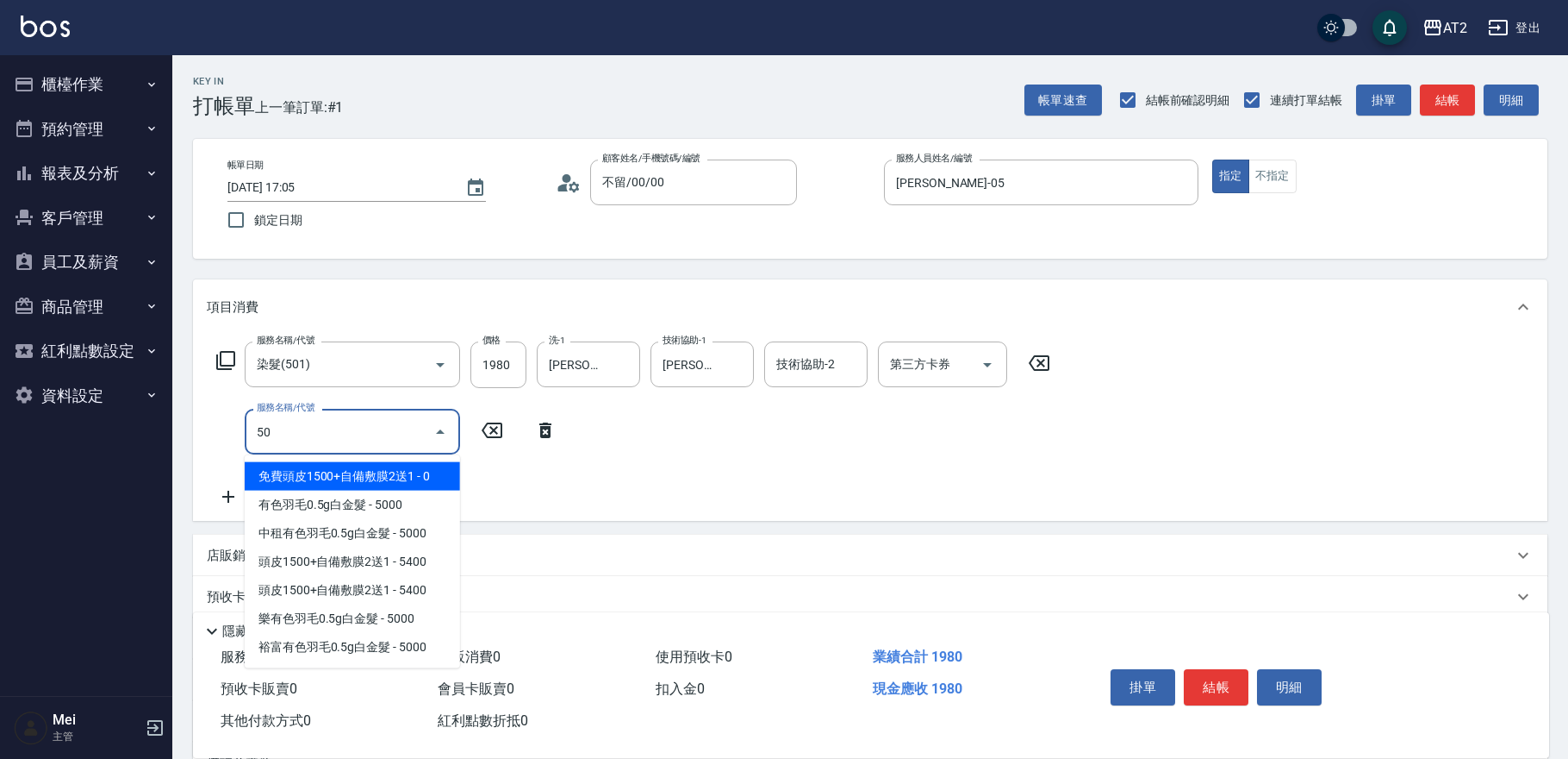
type input "502"
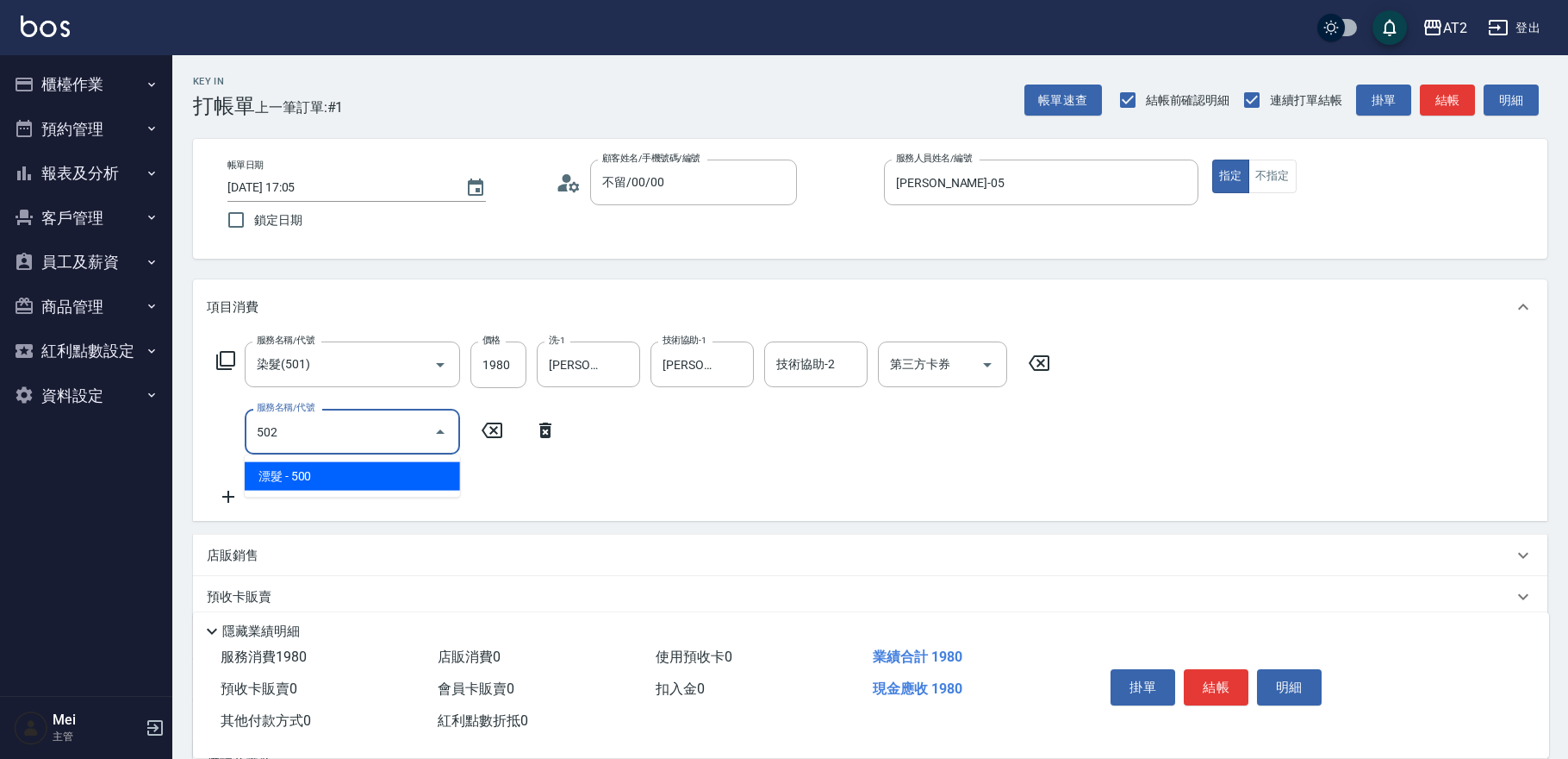
type input "240"
type input "漂髮(502)"
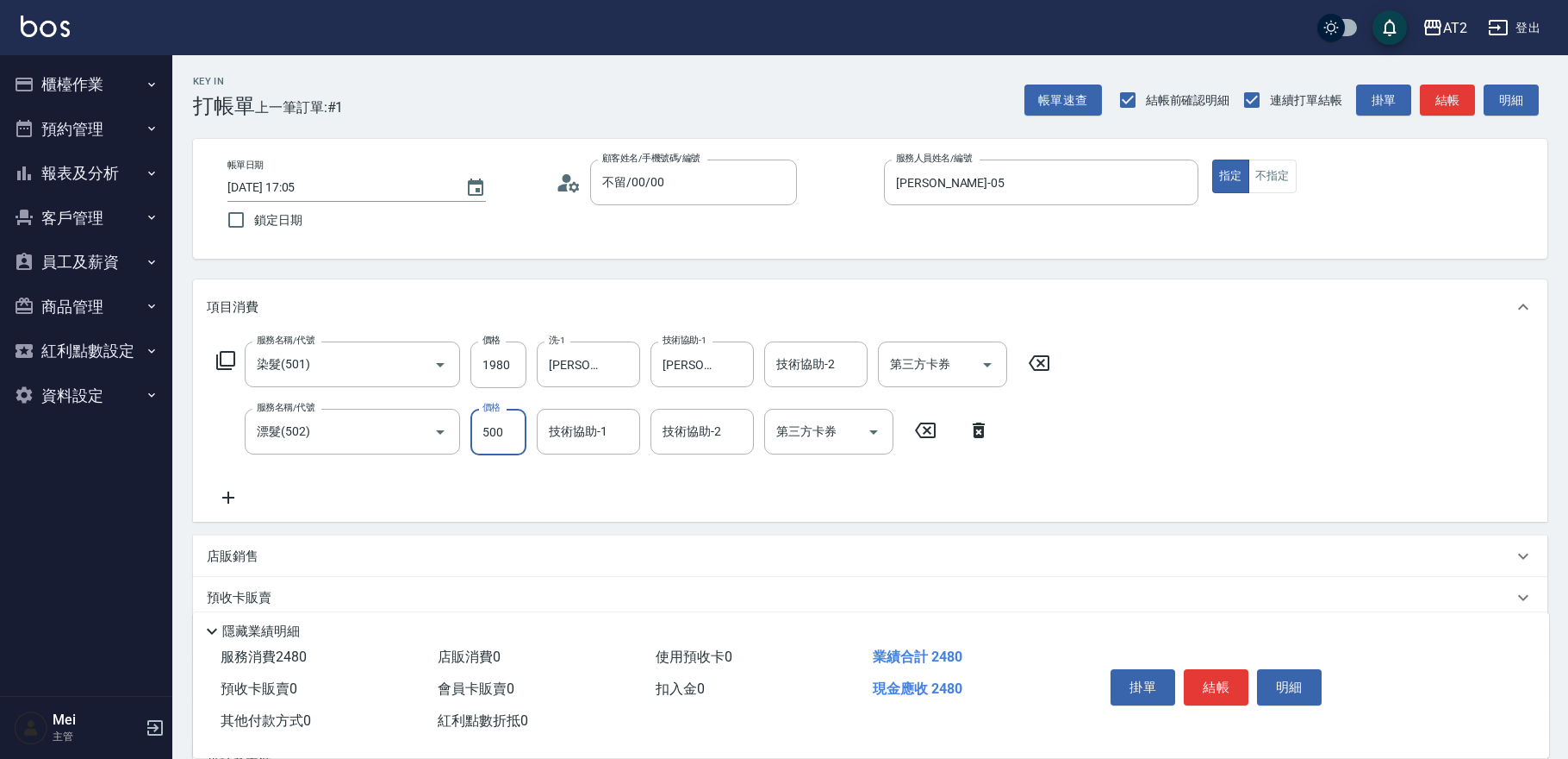
type input "190"
type input "0"
type input "[PERSON_NAME]-32"
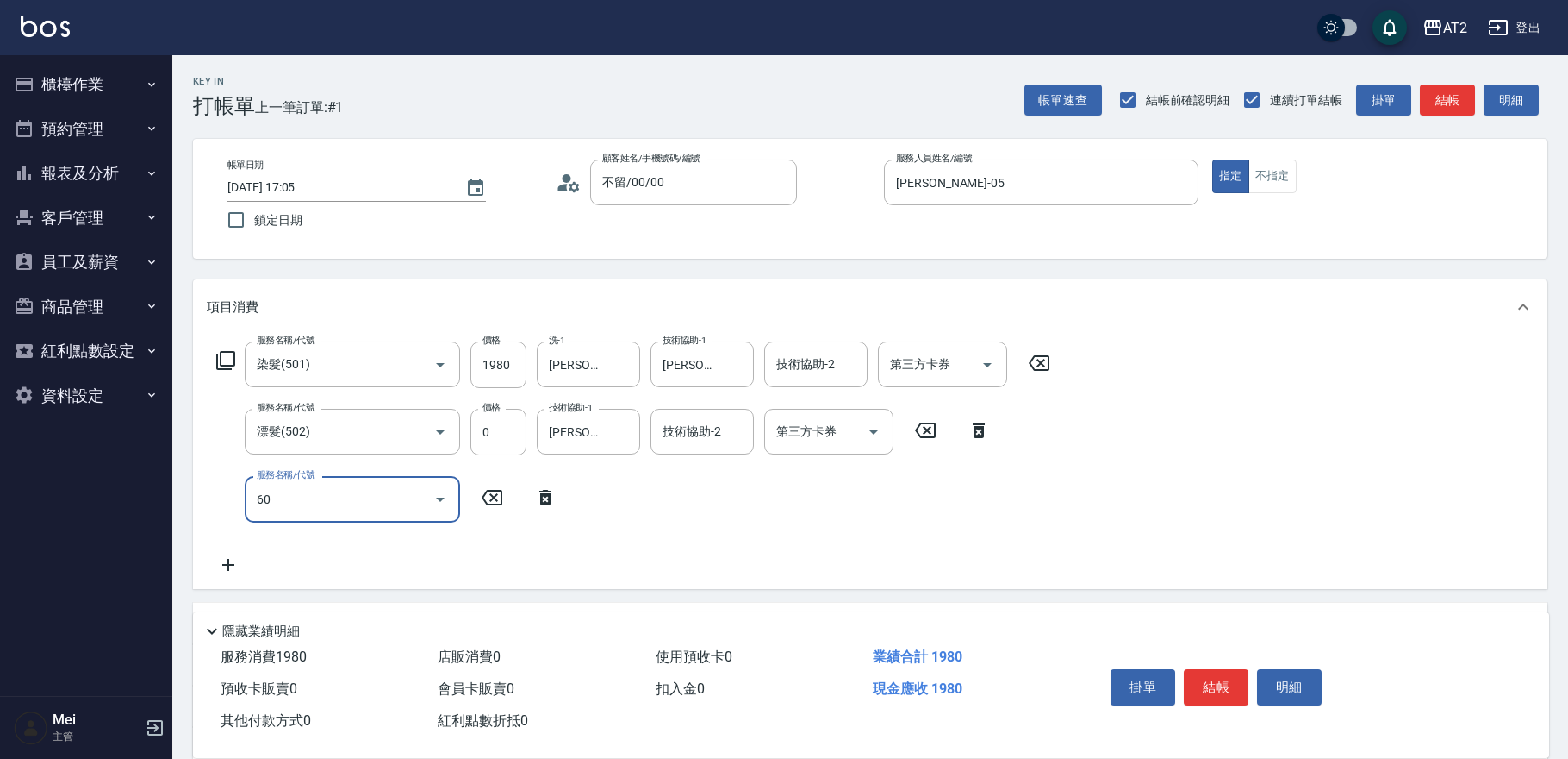
type input "601"
type input "290"
type input "自備護髮(601)"
type input "190"
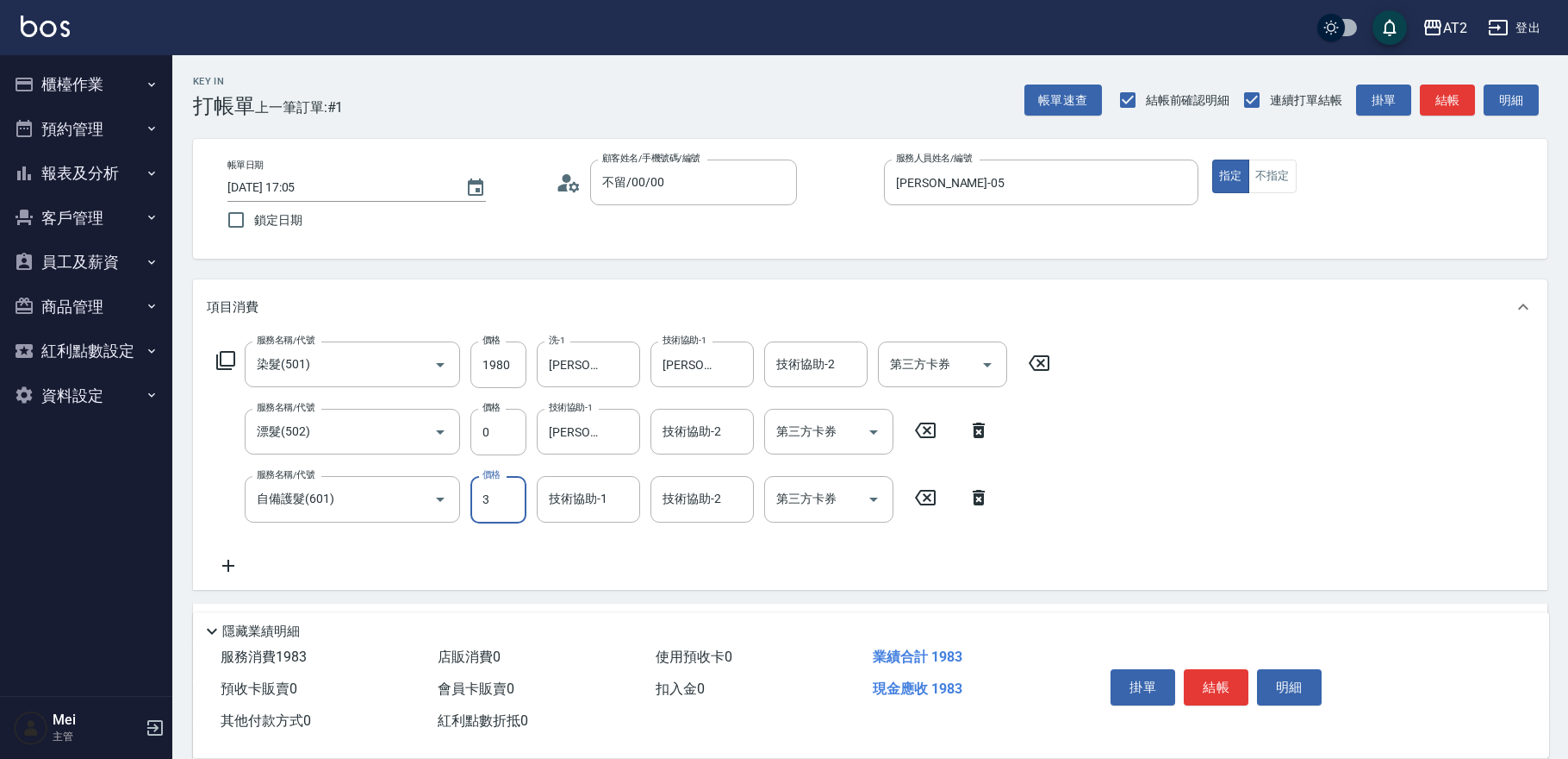
type input "30"
type input "200"
type input "300"
type input "220"
type input "3000"
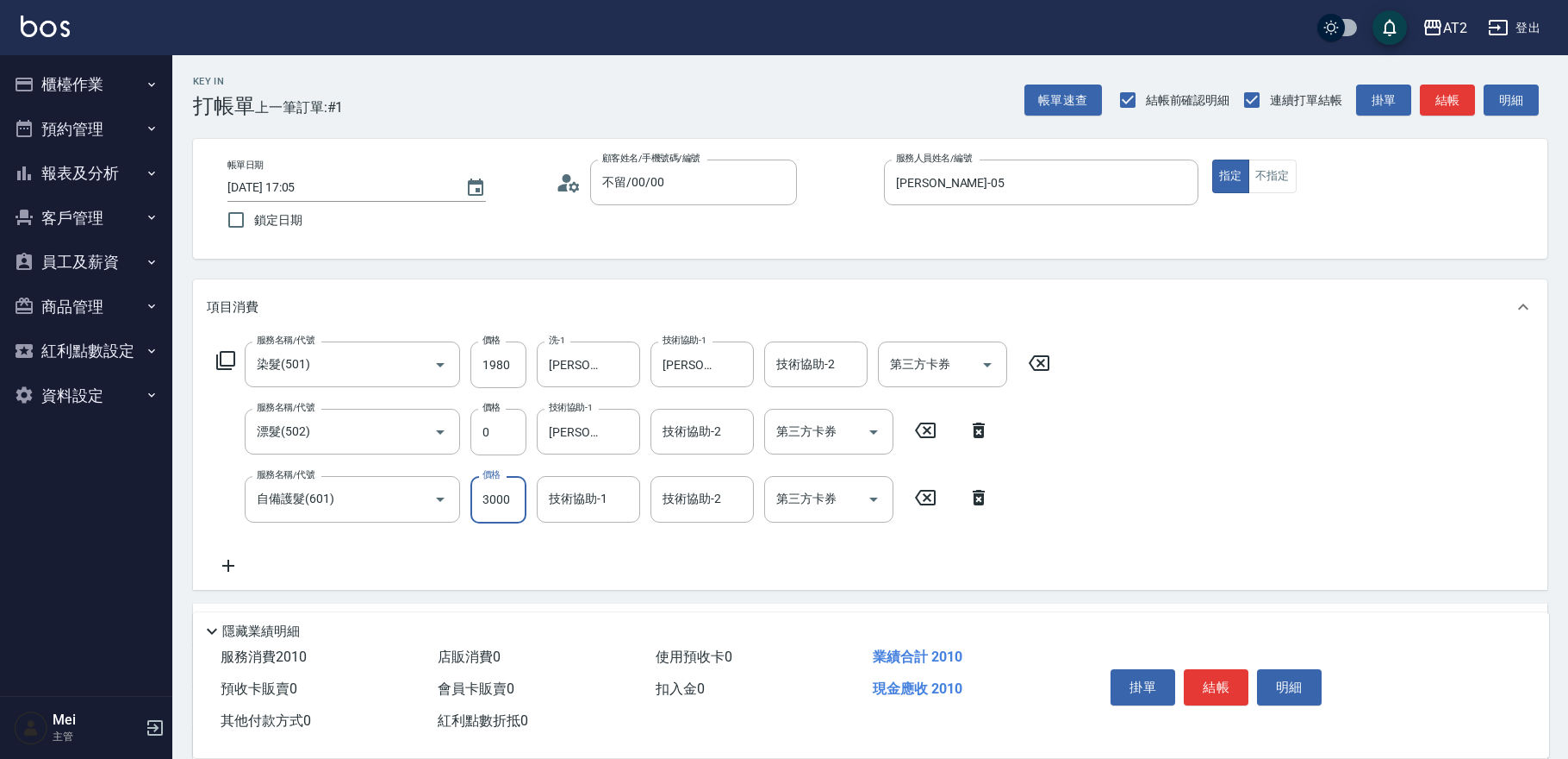
type input "490"
type input "[PERSON_NAME]-32"
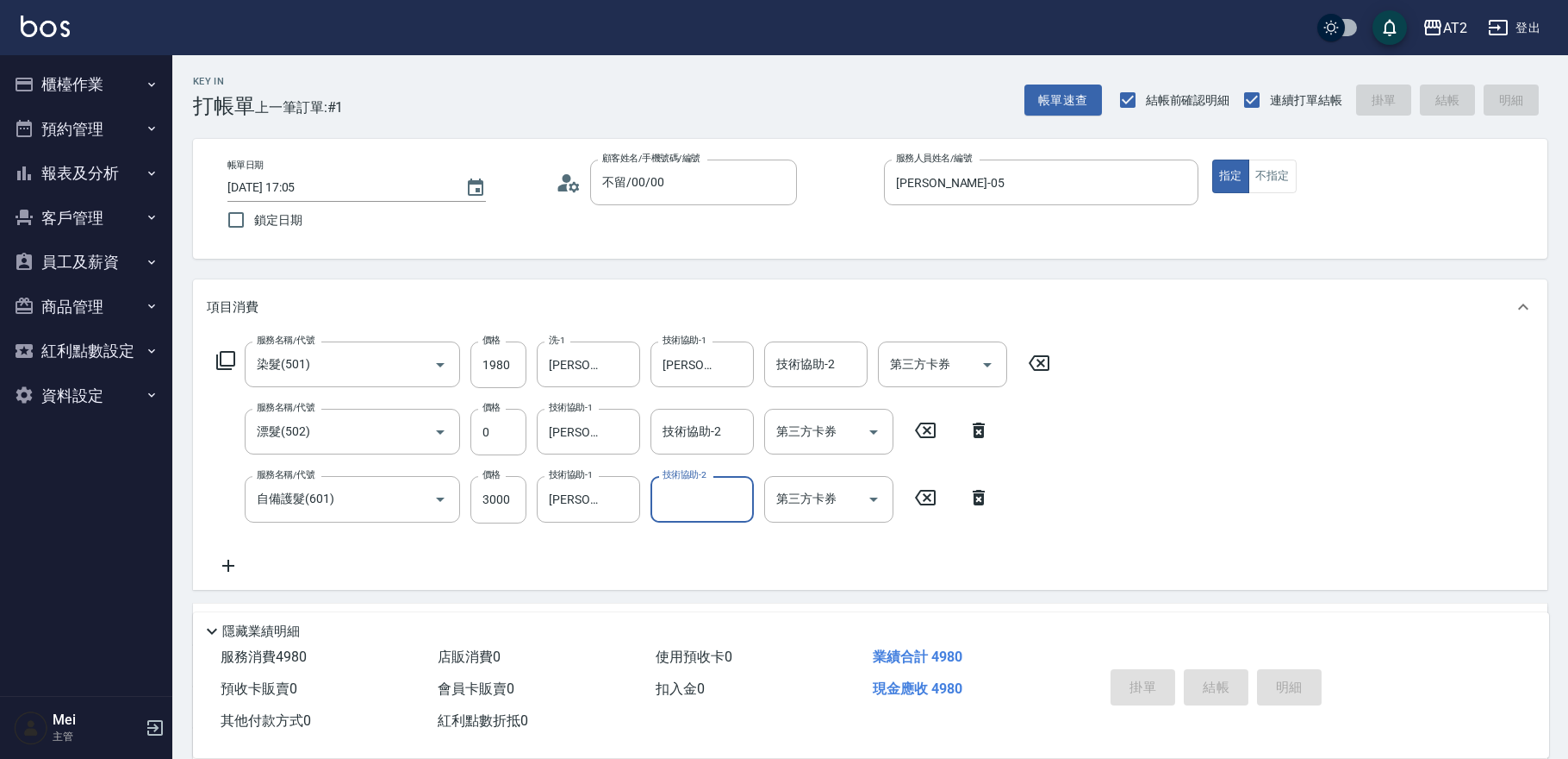
type input "[DATE] 17:06"
type input "0"
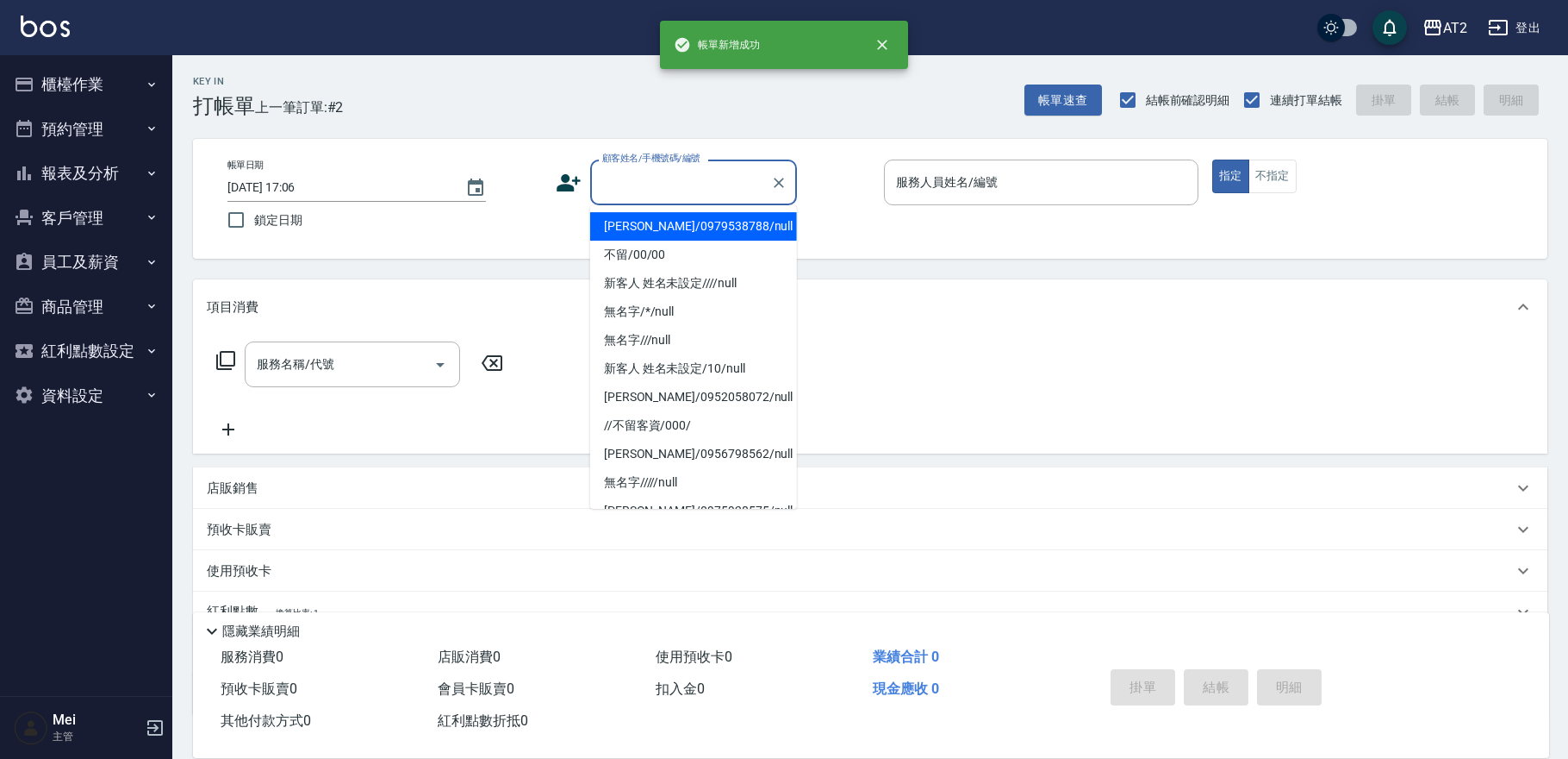
click at [663, 176] on input "顧客姓名/手機號碼/編號" at bounding box center [680, 182] width 165 height 30
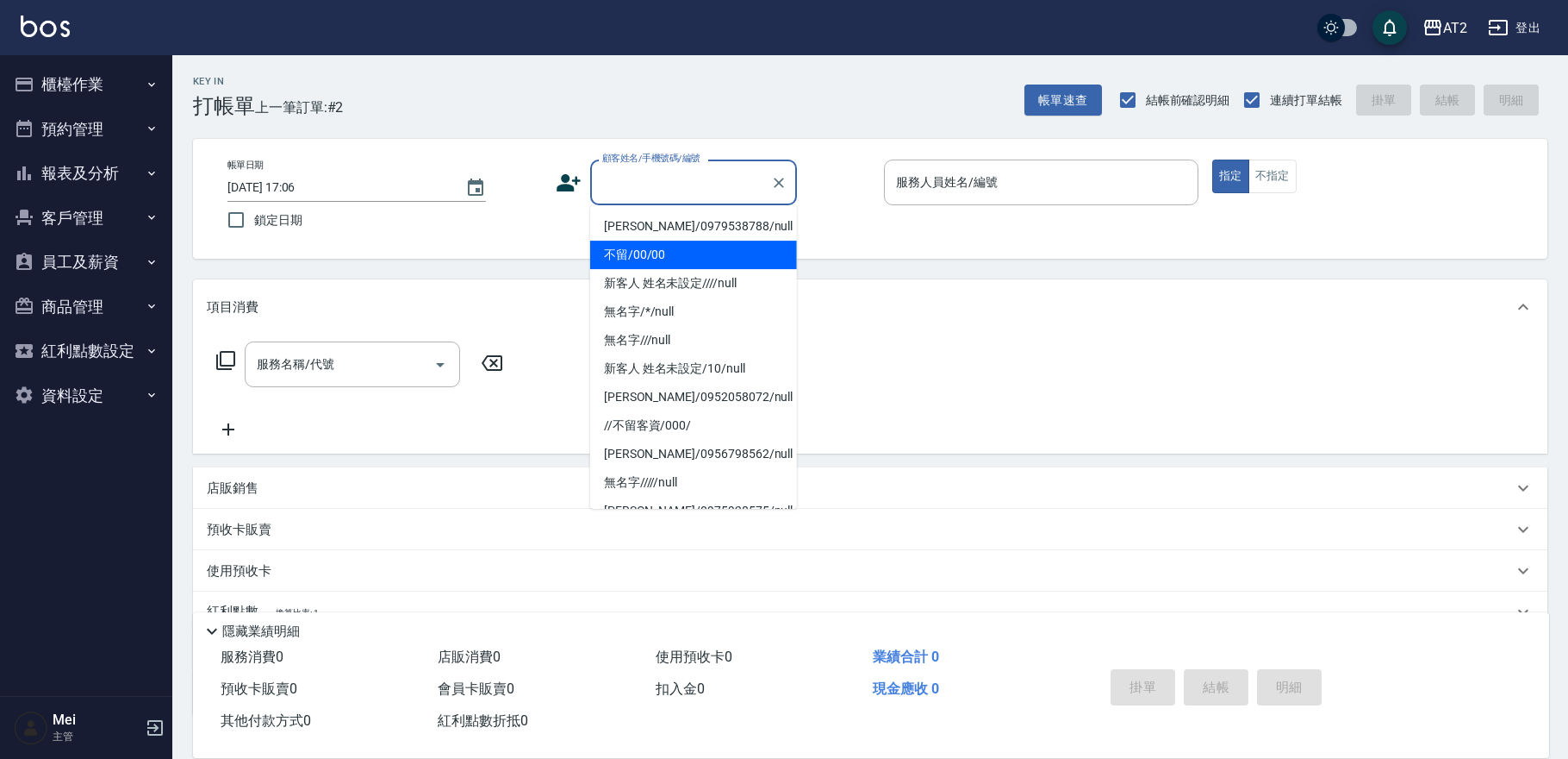
click at [659, 248] on li "不留/00/00" at bounding box center [693, 255] width 207 height 29
type input "不留/00/00"
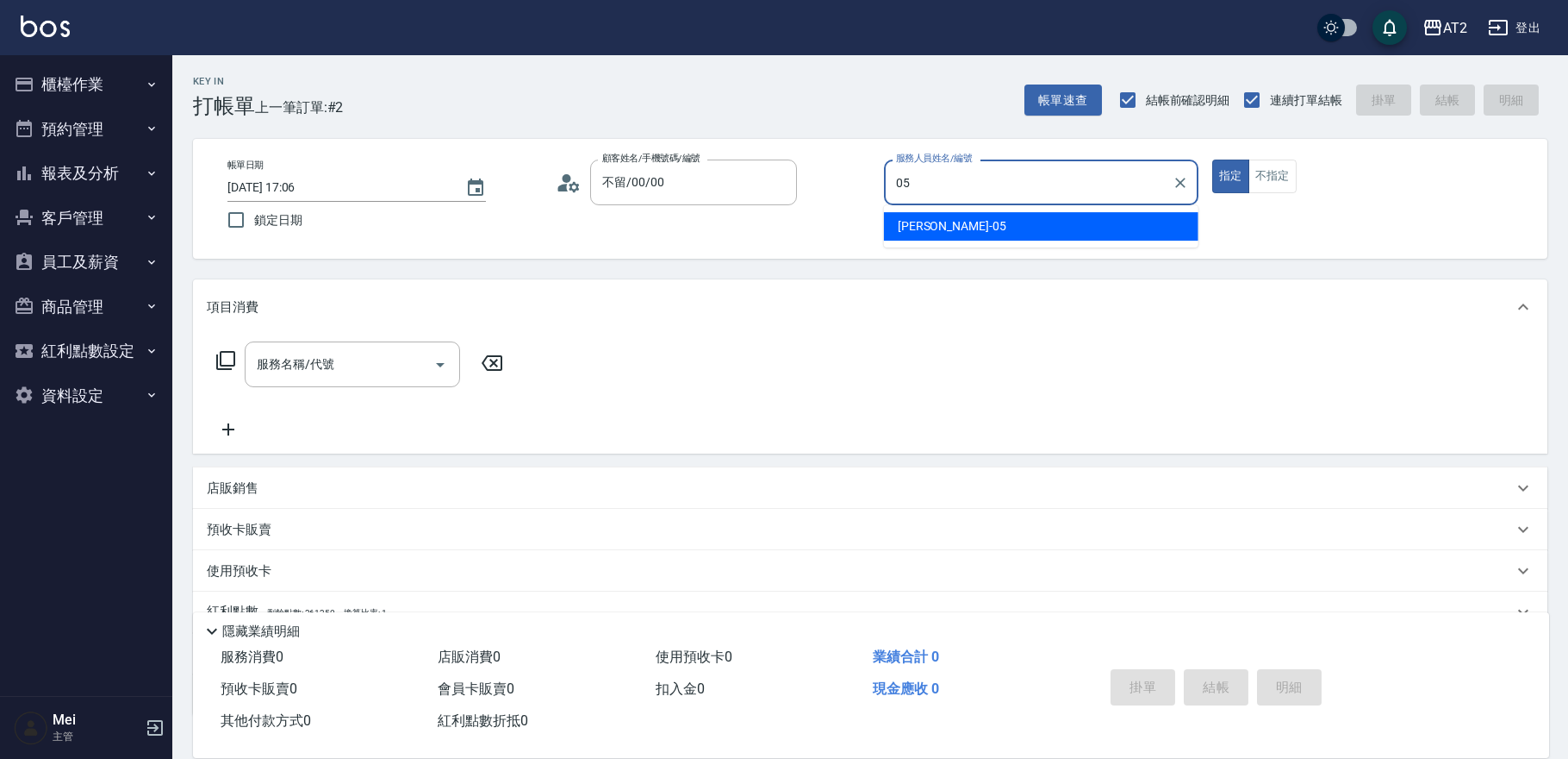
type input "[PERSON_NAME]-05"
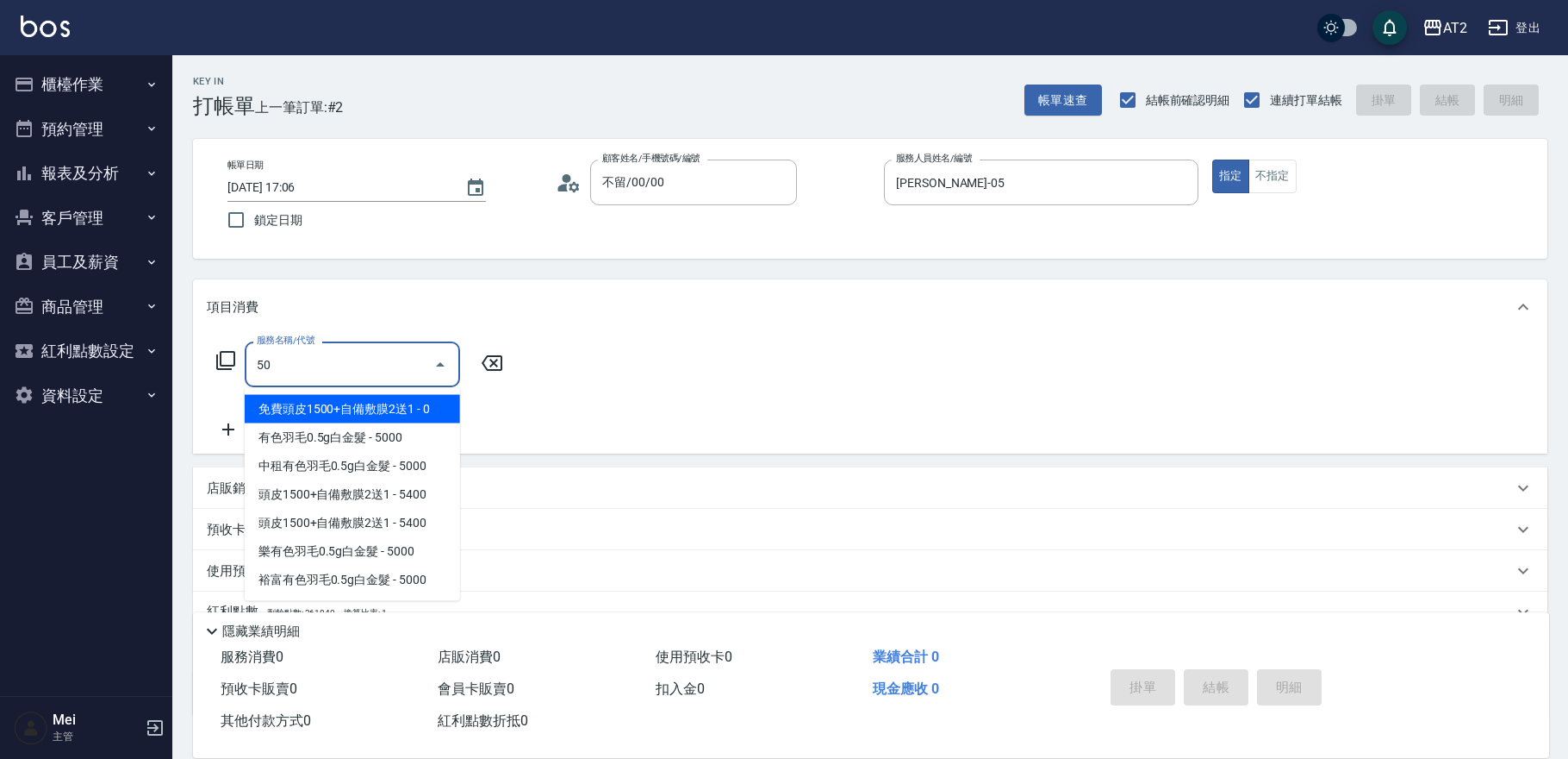
type input "501"
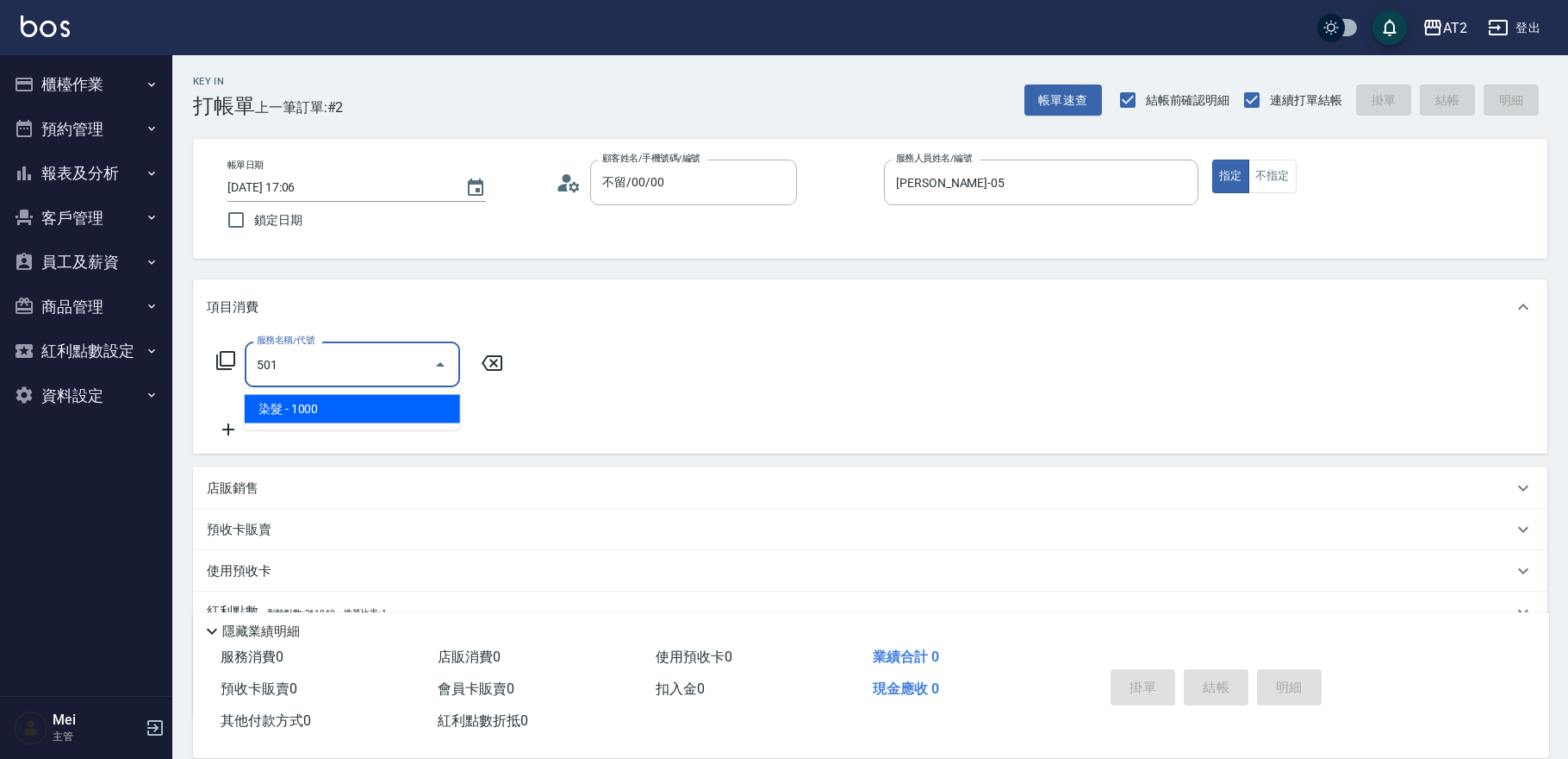
type input "100"
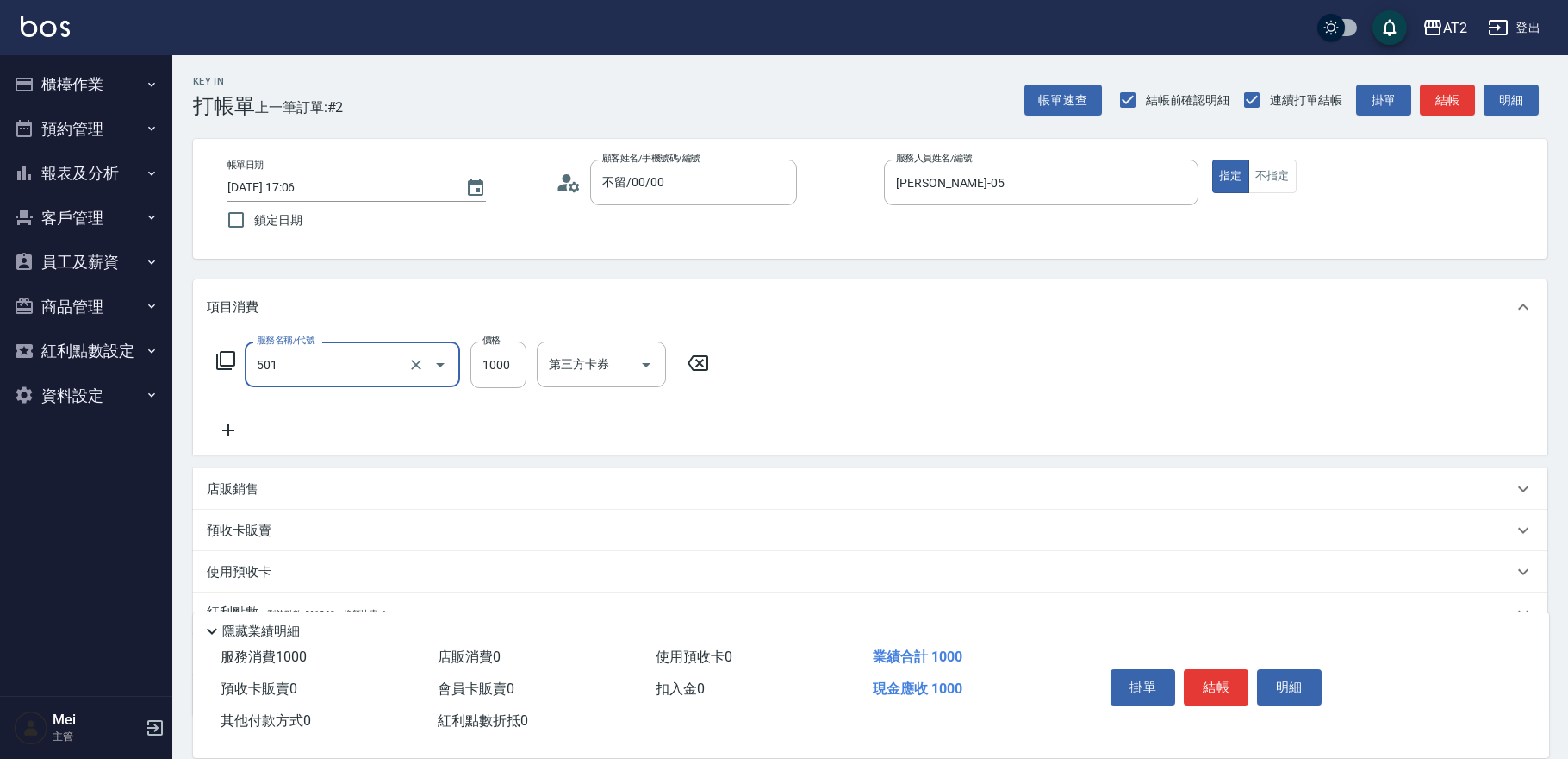
type input "染髮(501)"
type input "0"
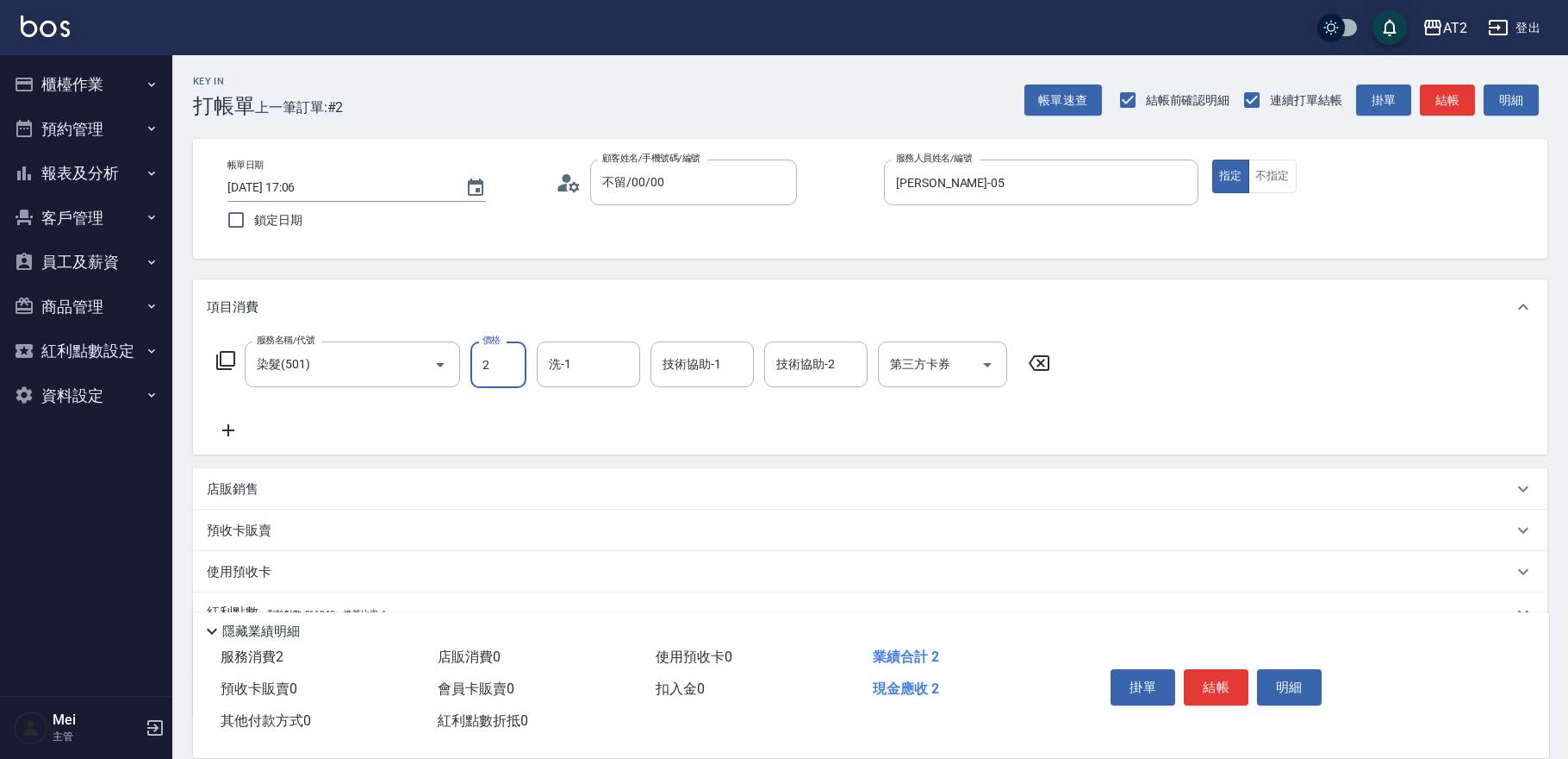
type input "23"
type input "20"
type input "2380"
type input "230"
type input "[PERSON_NAME]-43"
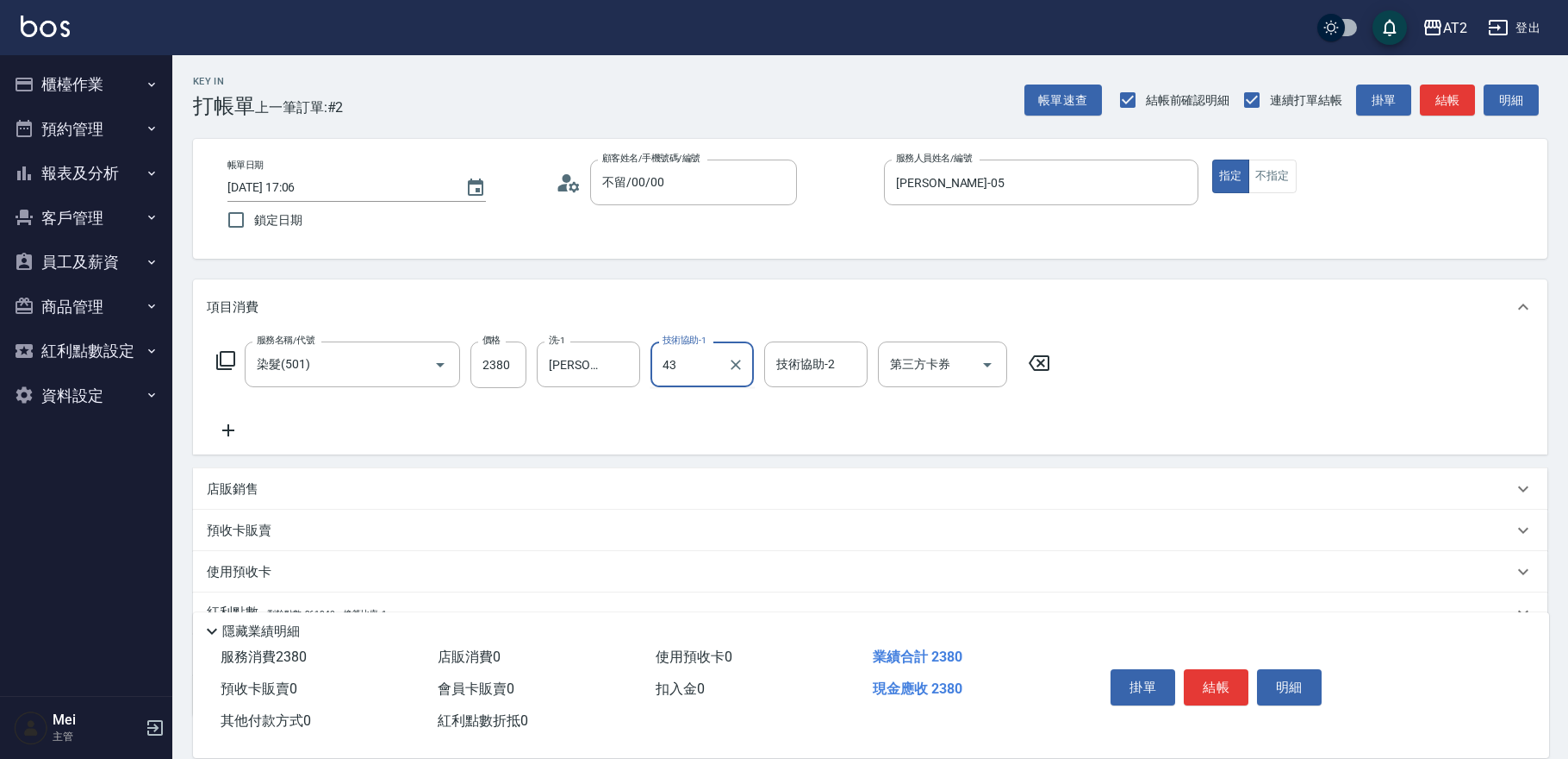
type input "[PERSON_NAME]-43"
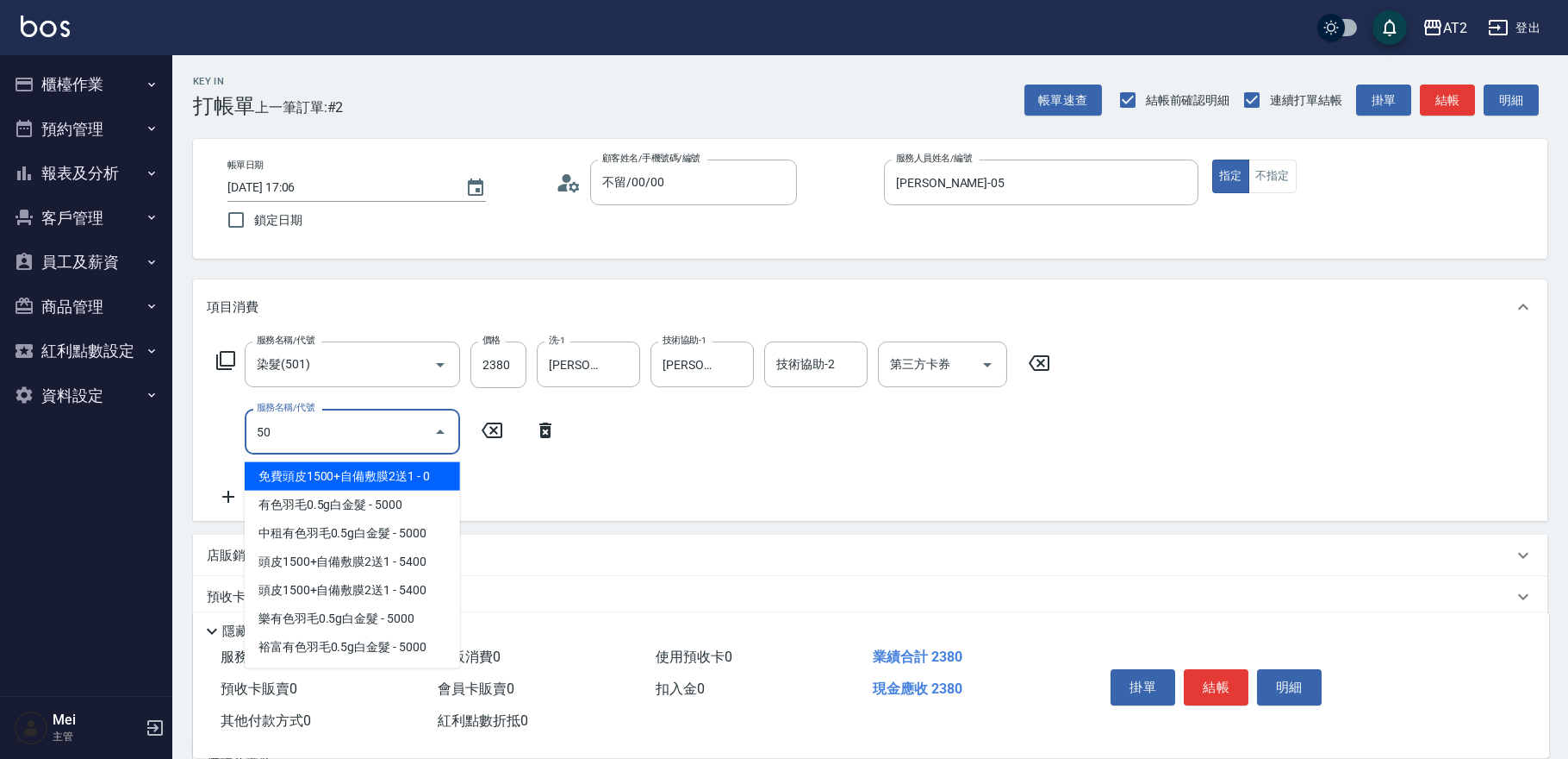
type input "502"
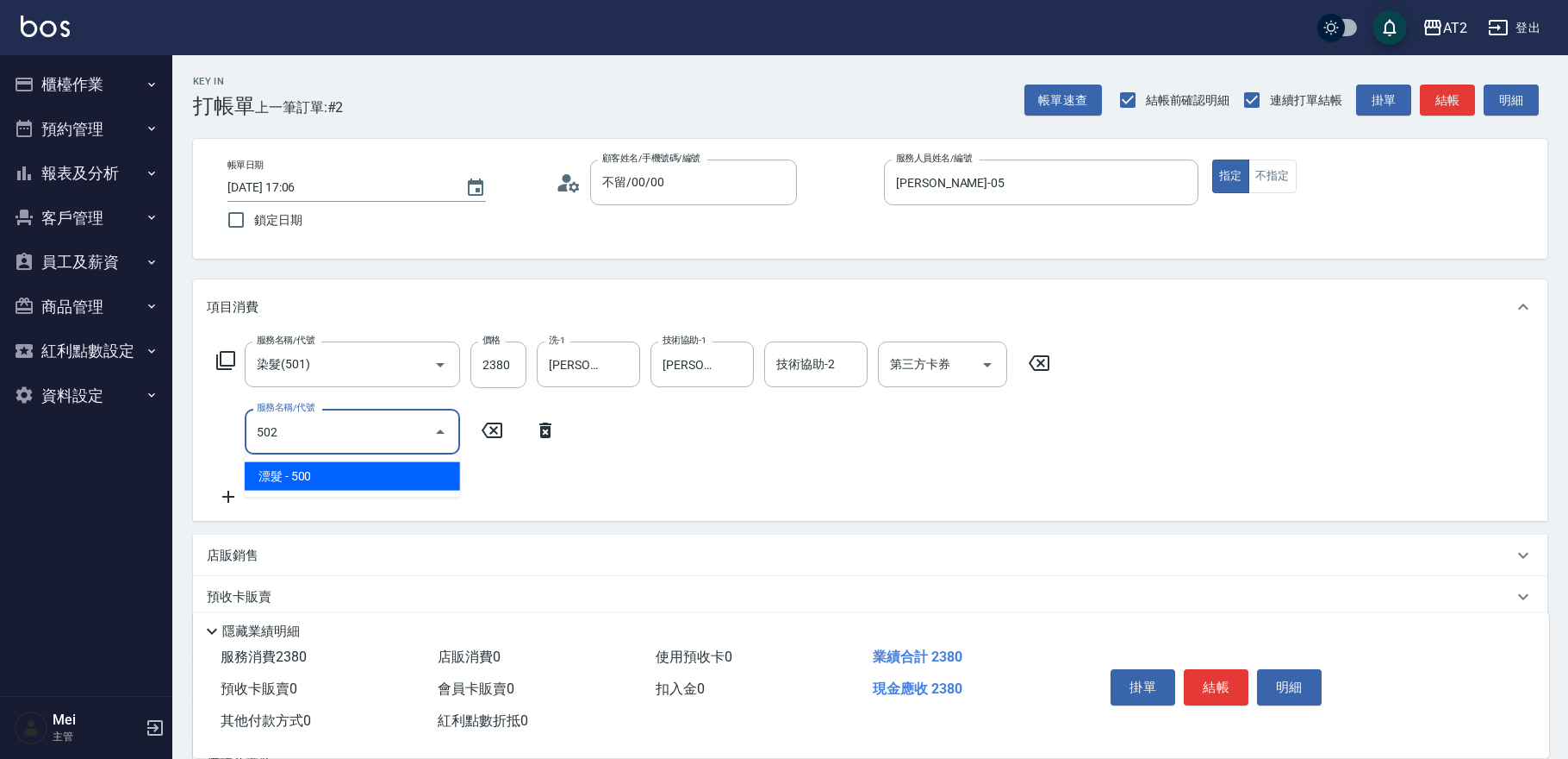
type input "280"
type input "漂髮(502)"
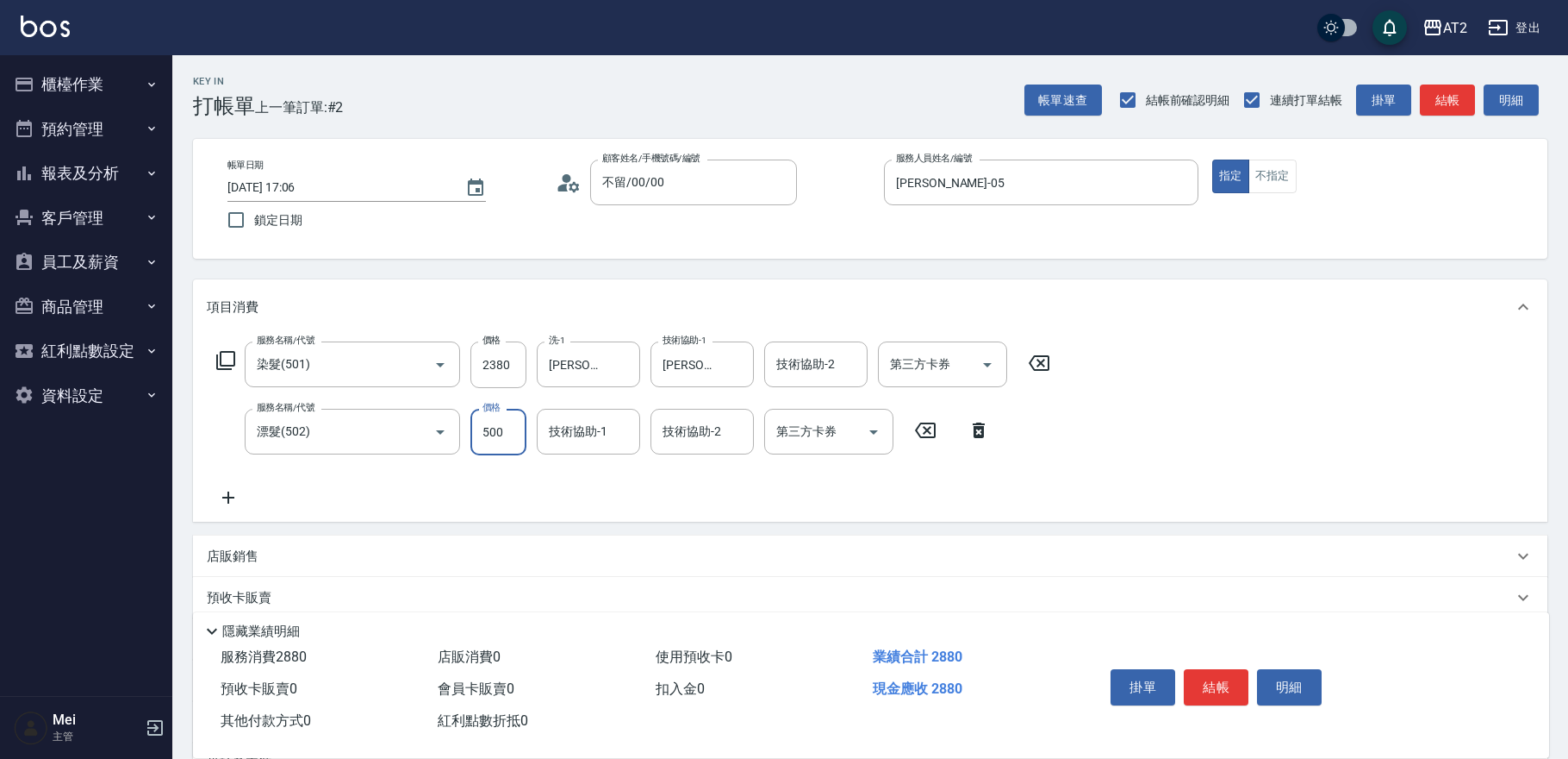
type input "230"
type input "0"
type input "[PERSON_NAME]-43"
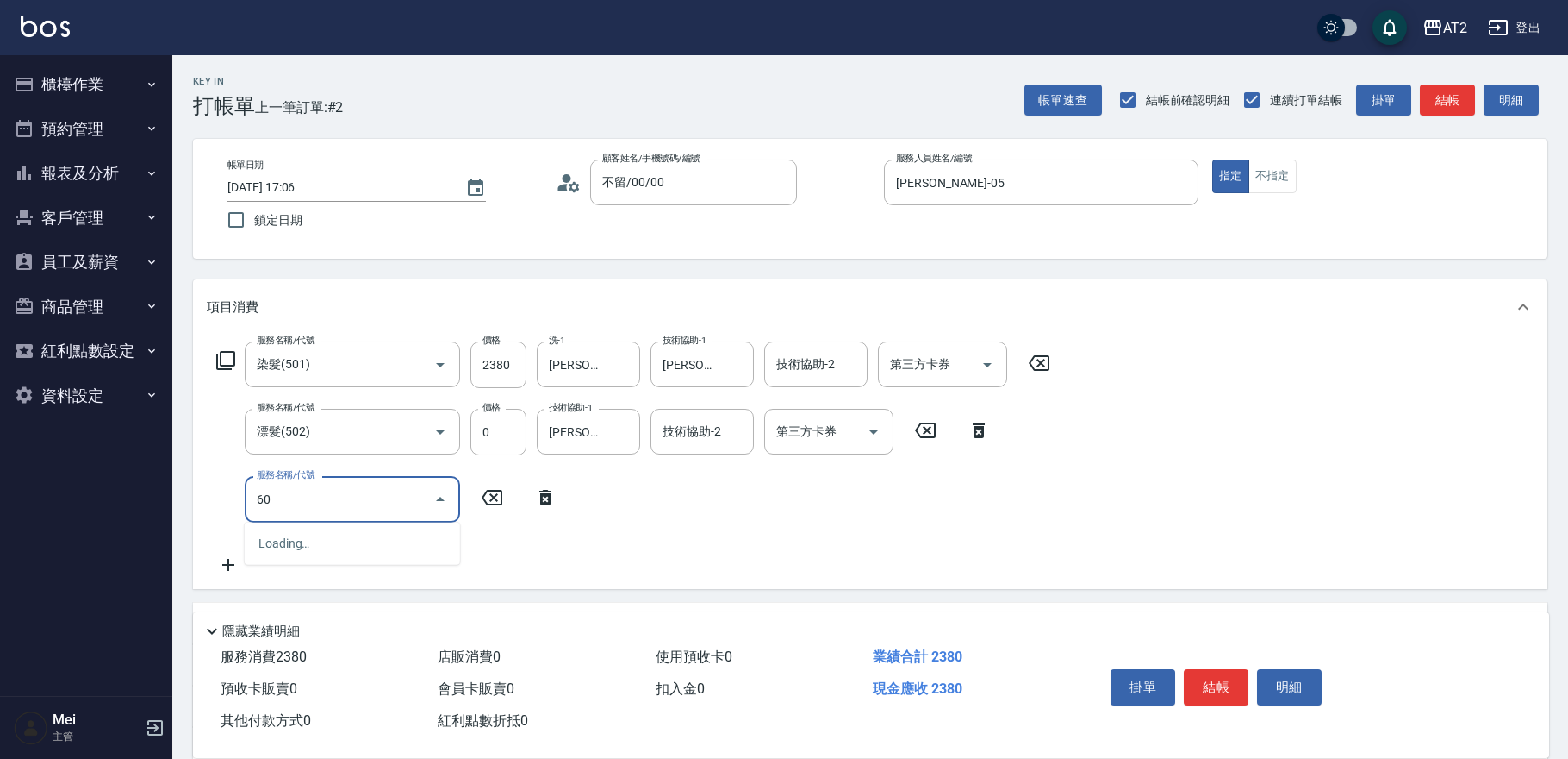
type input "601"
type input "330"
type input "自備護髮(601)"
type input "20"
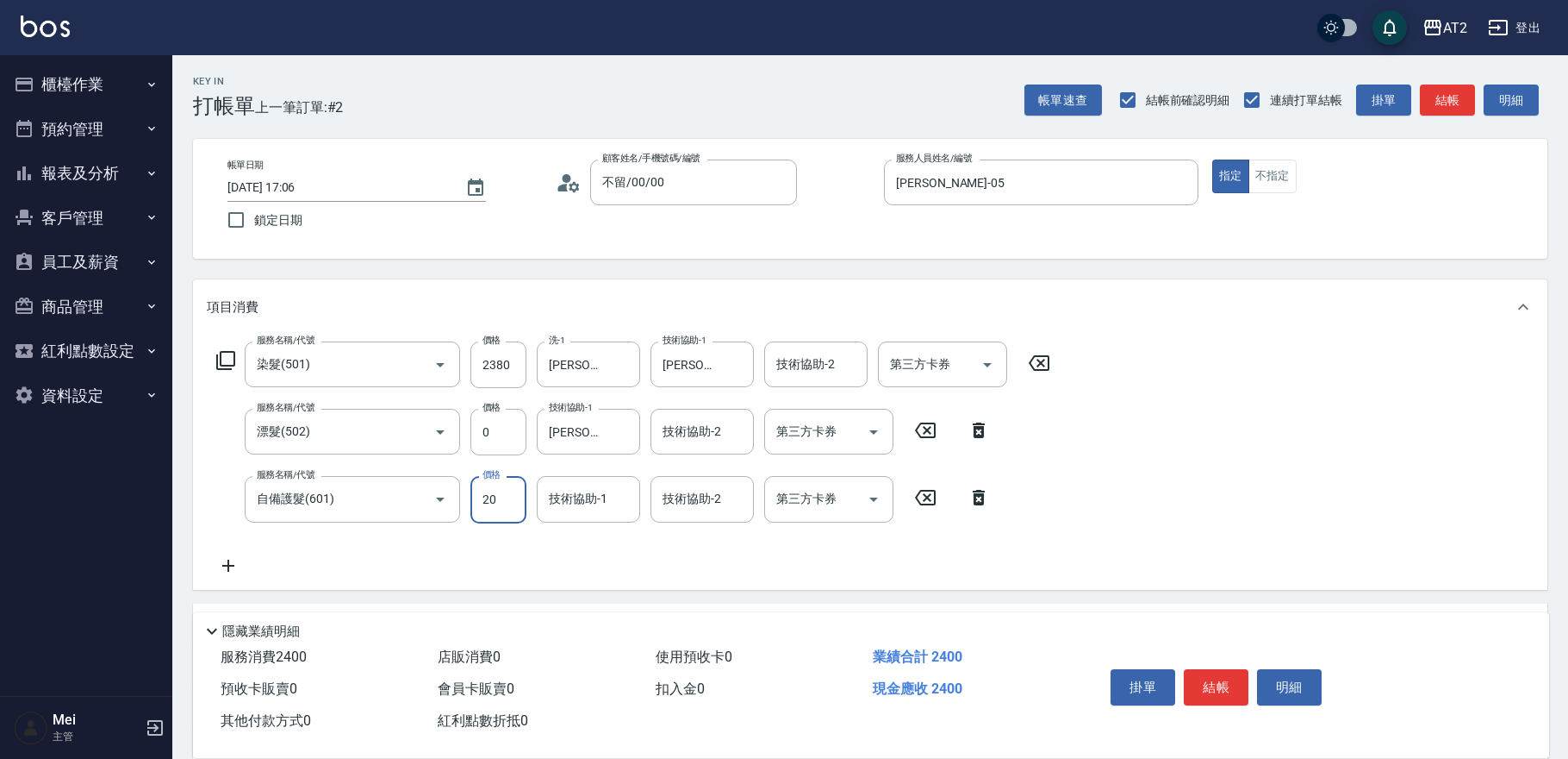
type input "240"
type input "200"
type input "250"
type input "2000"
type input "430"
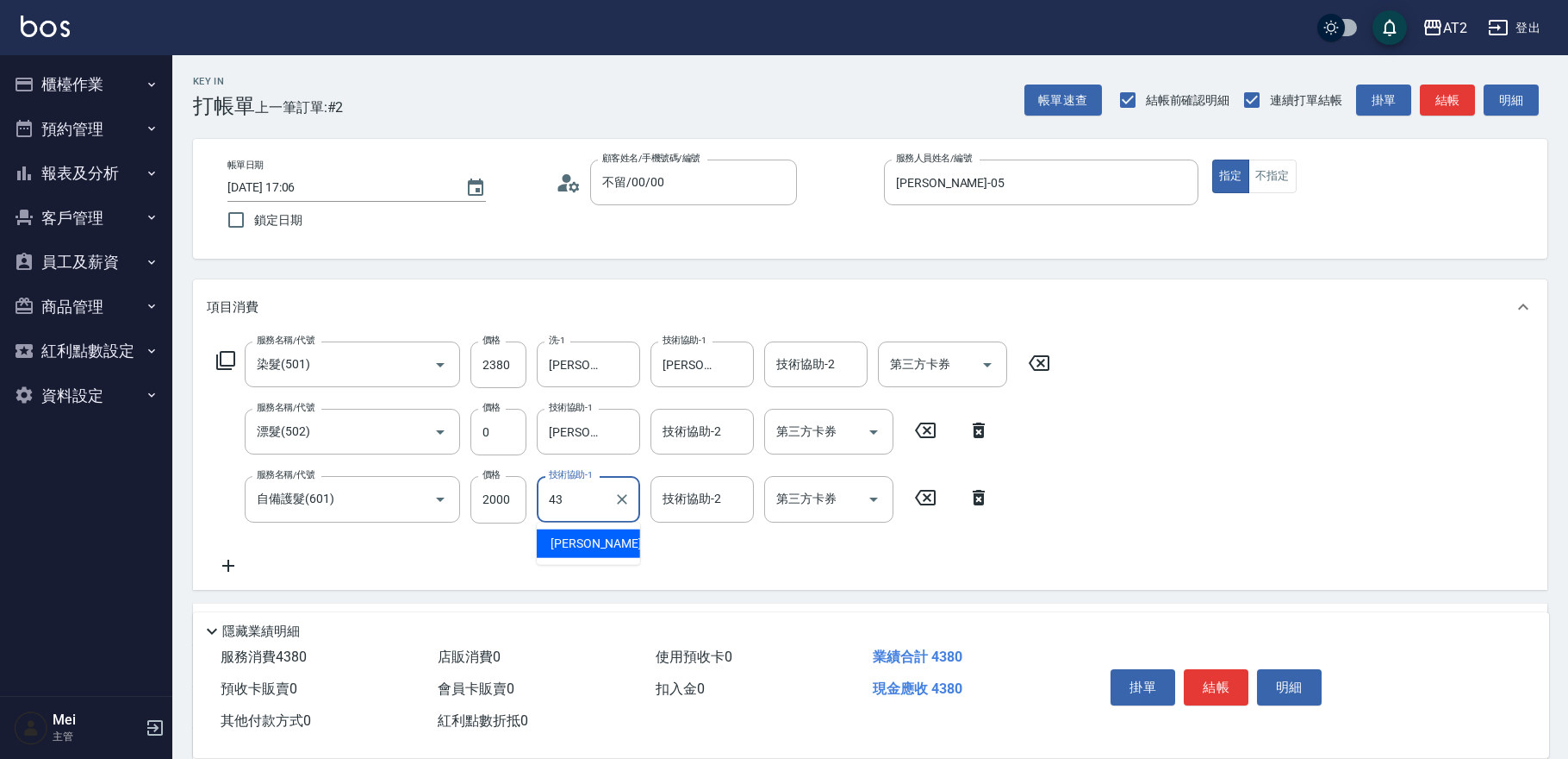
type input "[PERSON_NAME]-43"
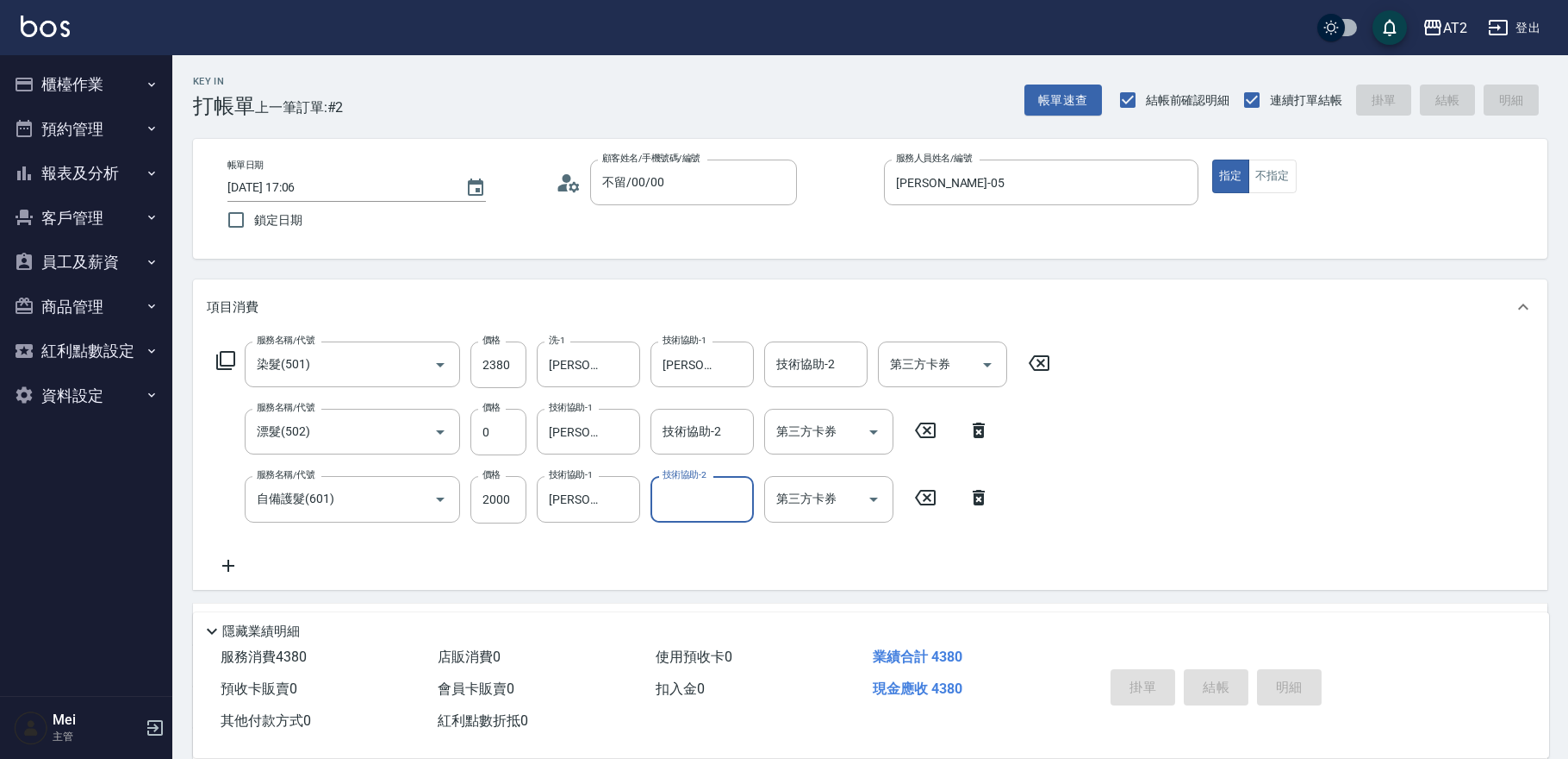
type input "0"
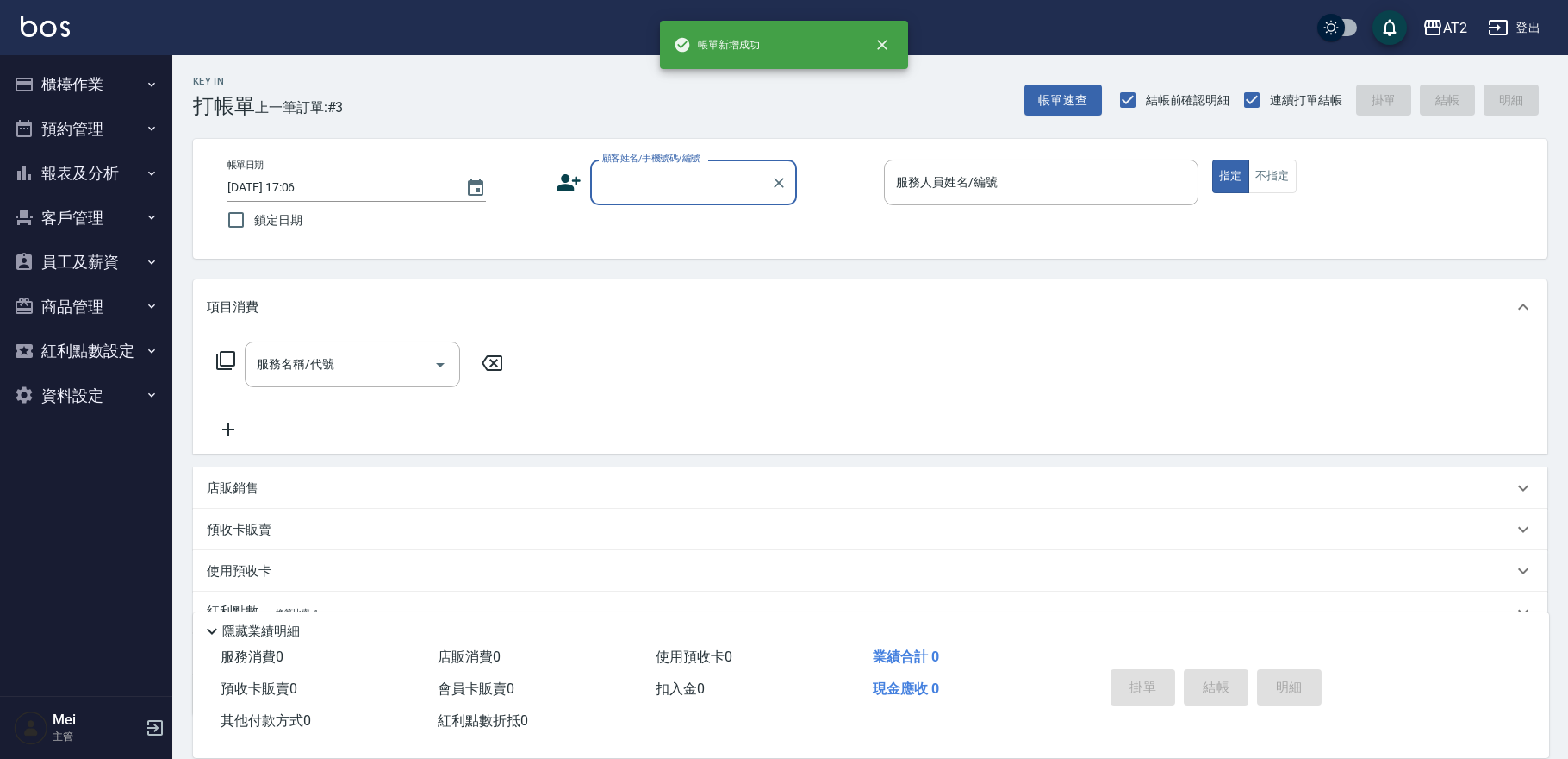
click at [701, 182] on input "顧客姓名/手機號碼/編號" at bounding box center [680, 182] width 165 height 30
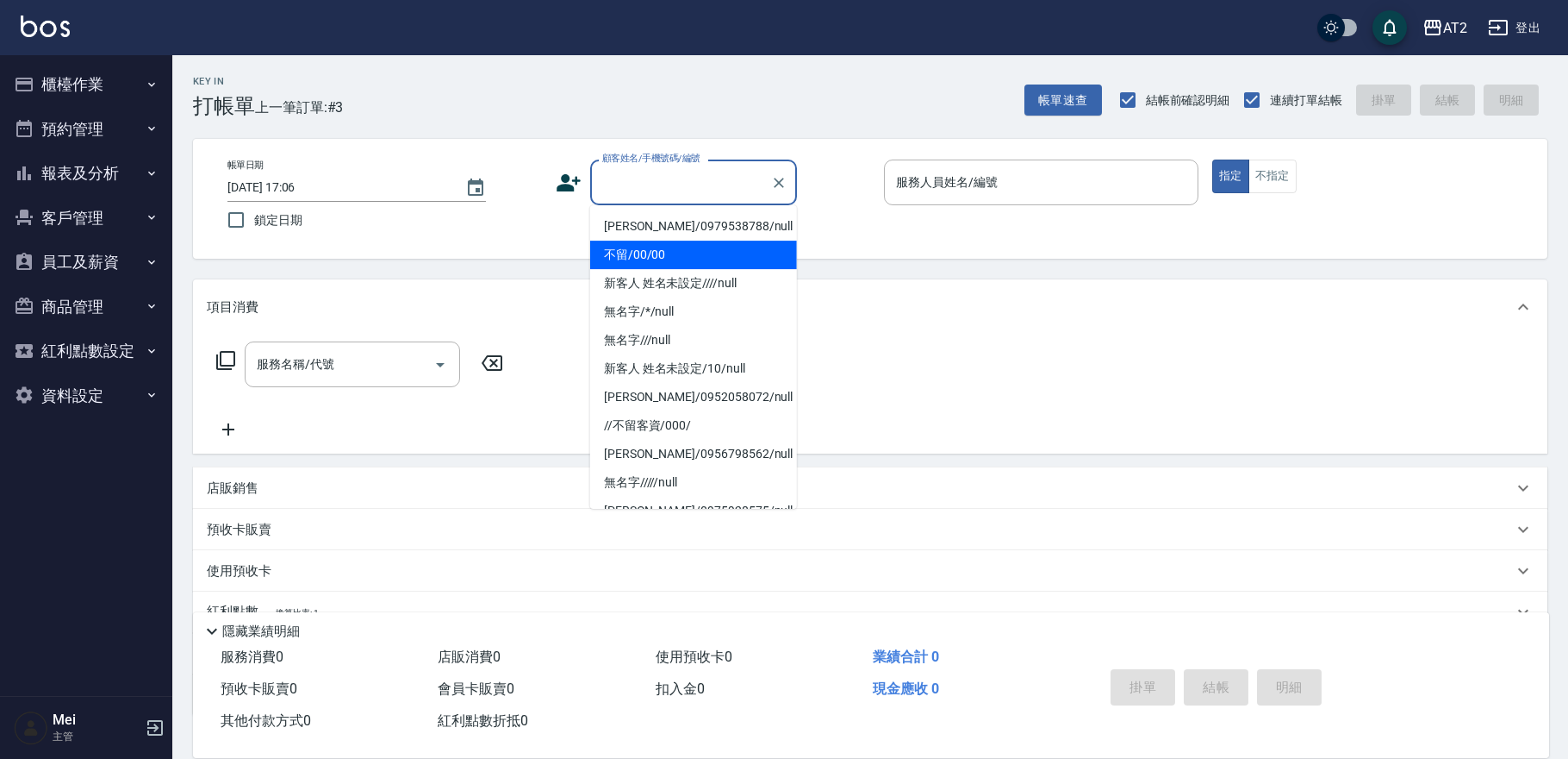
click at [672, 247] on li "不留/00/00" at bounding box center [693, 255] width 207 height 29
type input "不留/00/00"
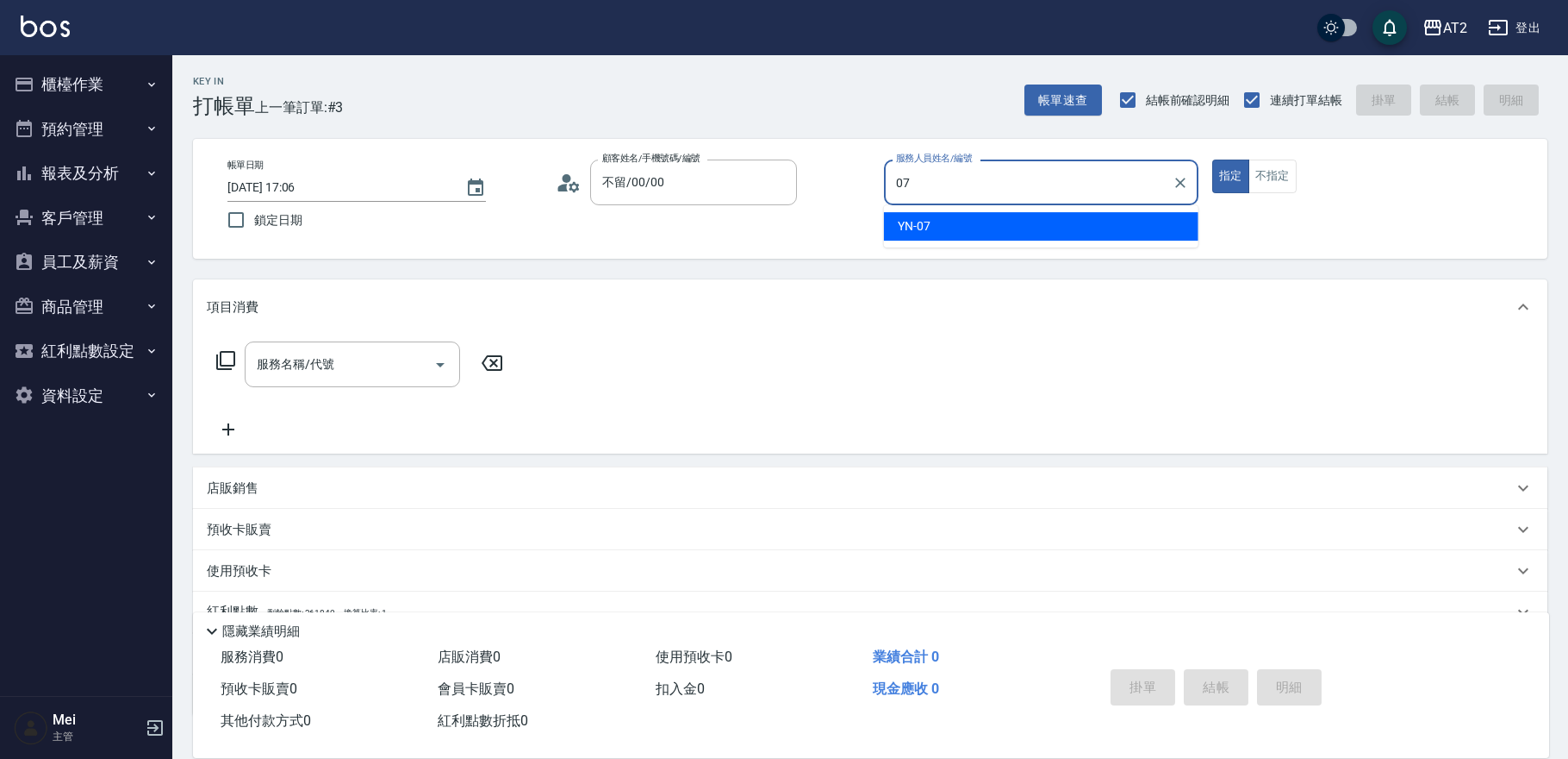
type input "YN-07"
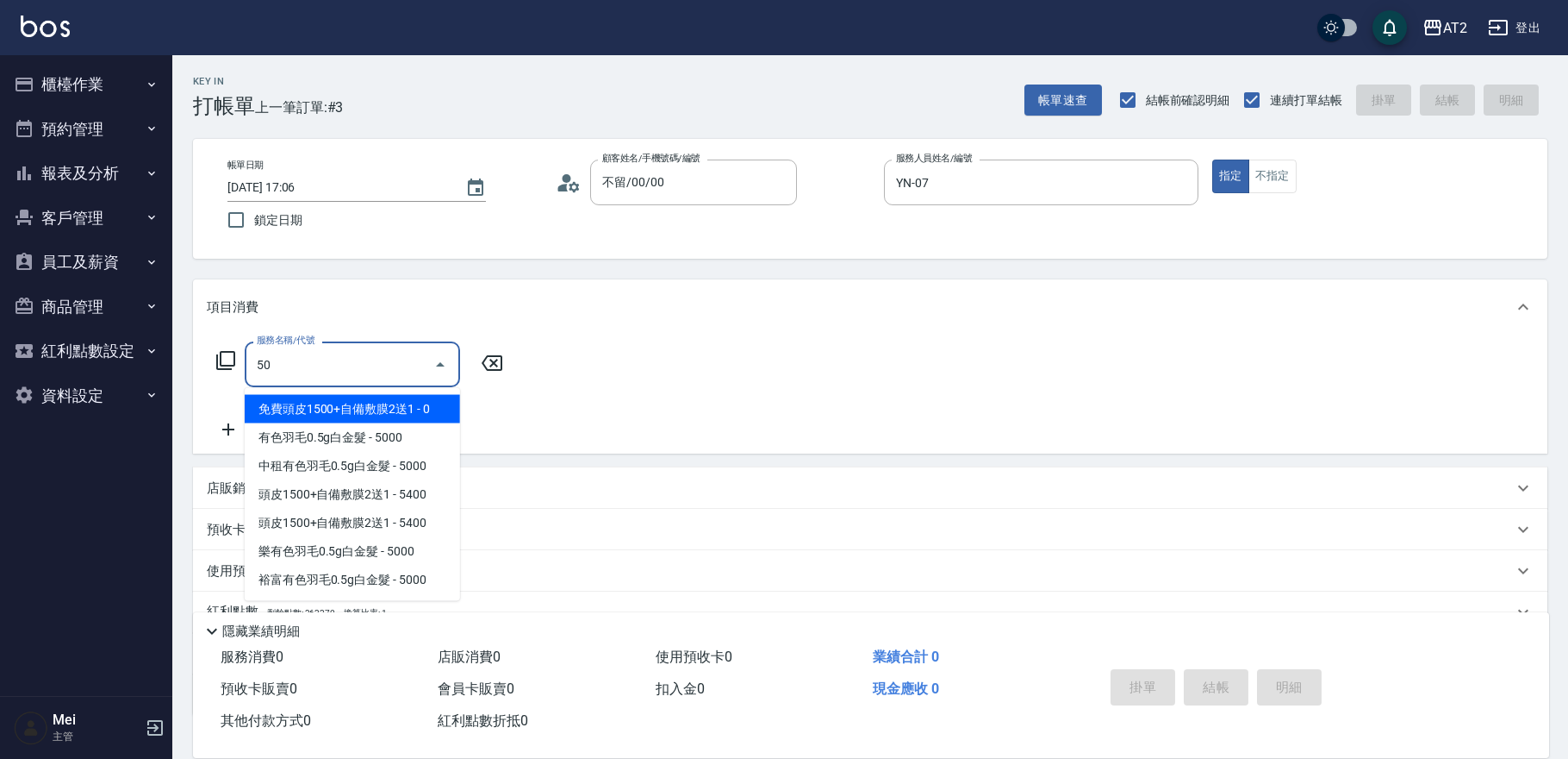
type input "501"
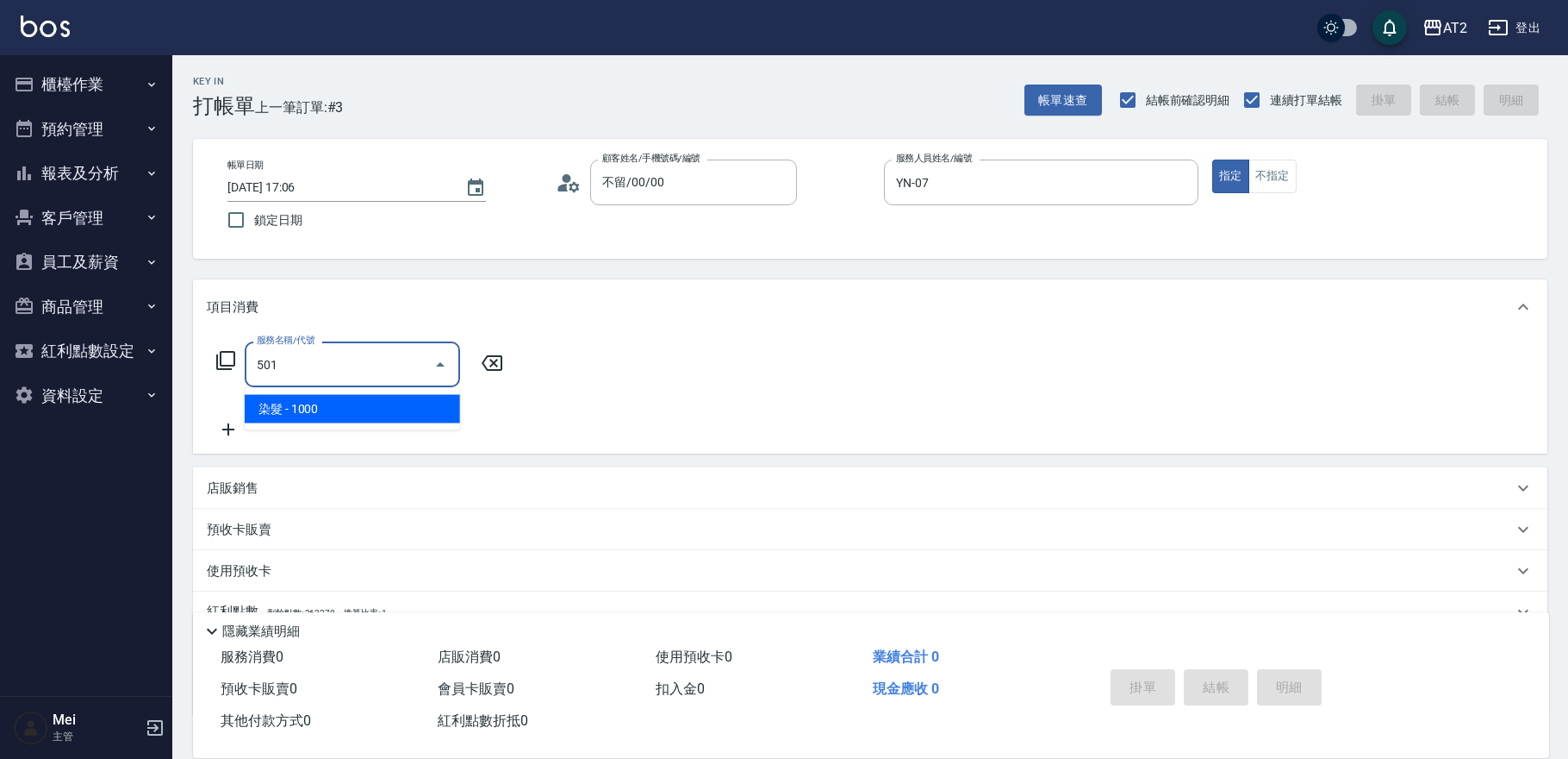
type input "100"
type input "染髮(501)"
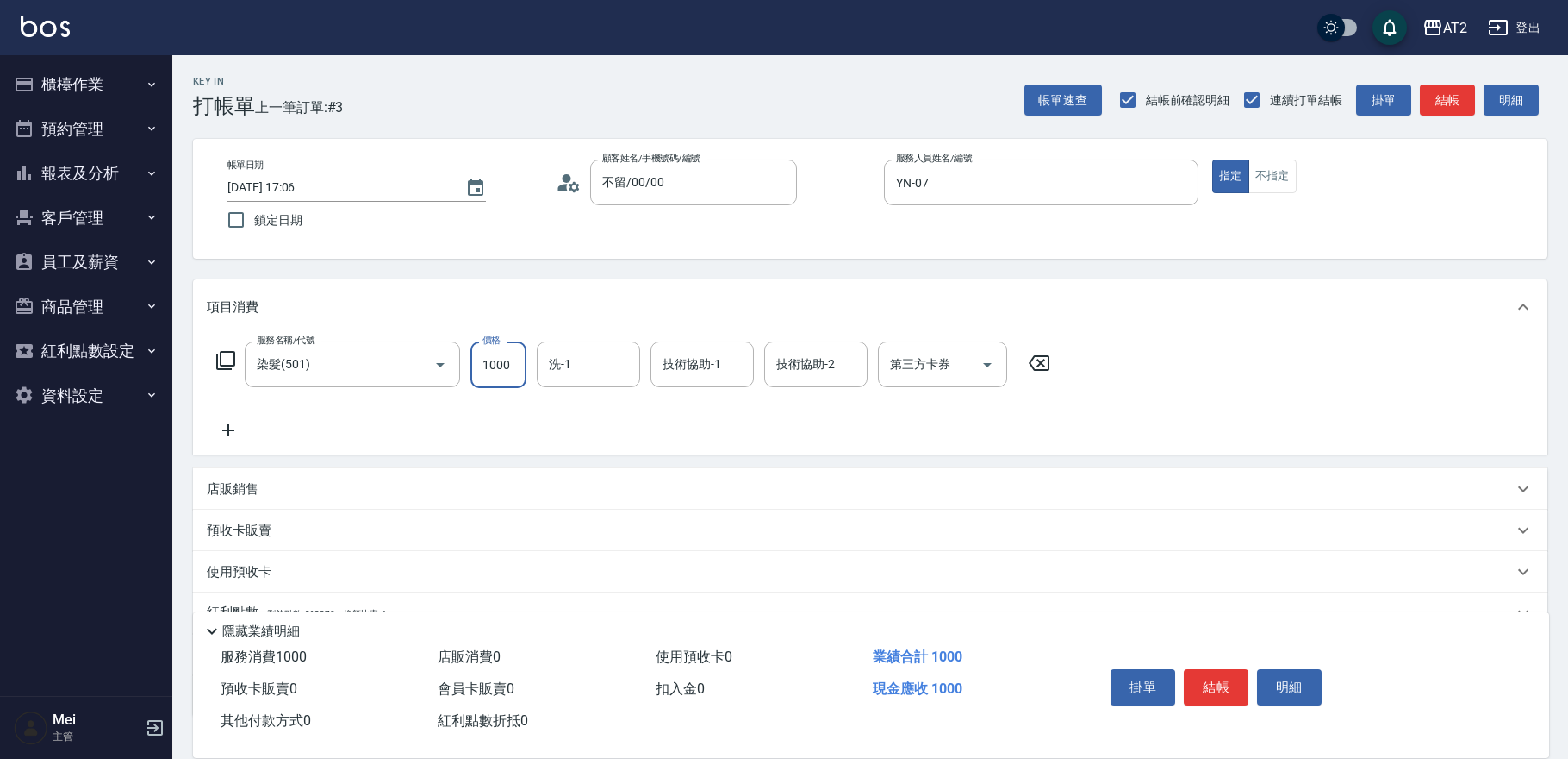
type input "0"
type input "19"
type input "10"
type input "198"
type input "190"
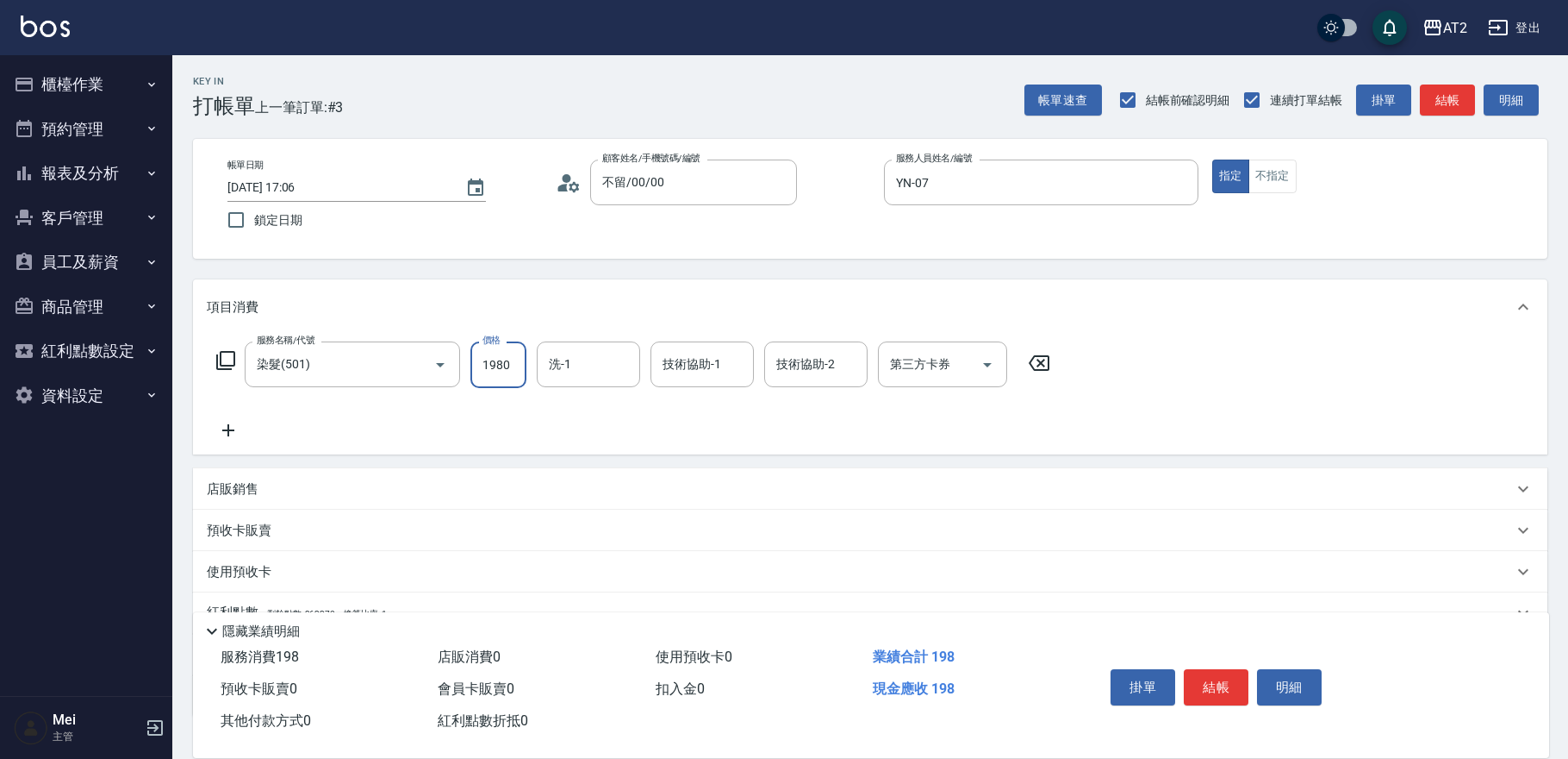
type input "1980"
type input "軒軒-42"
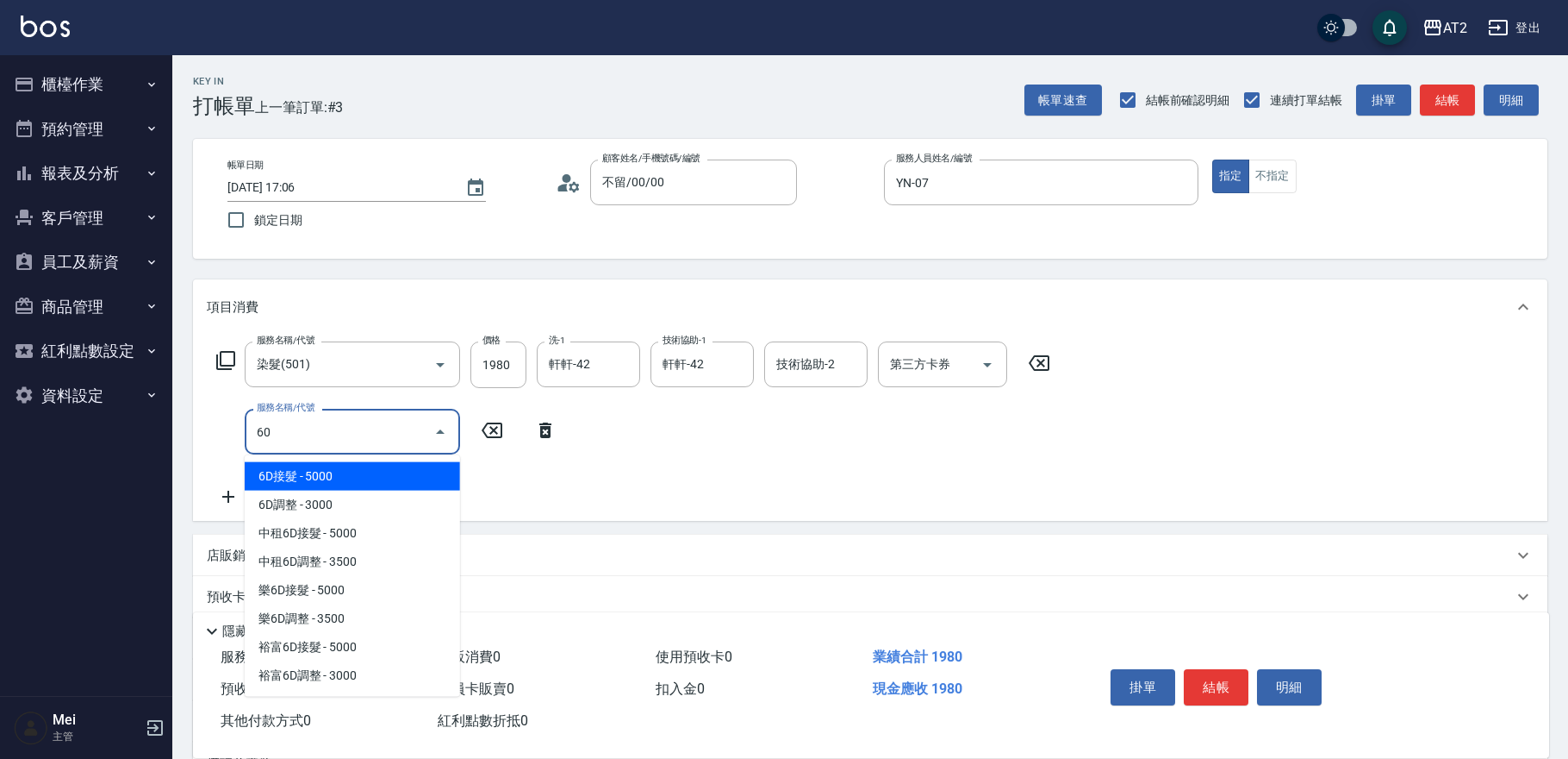
type input "602"
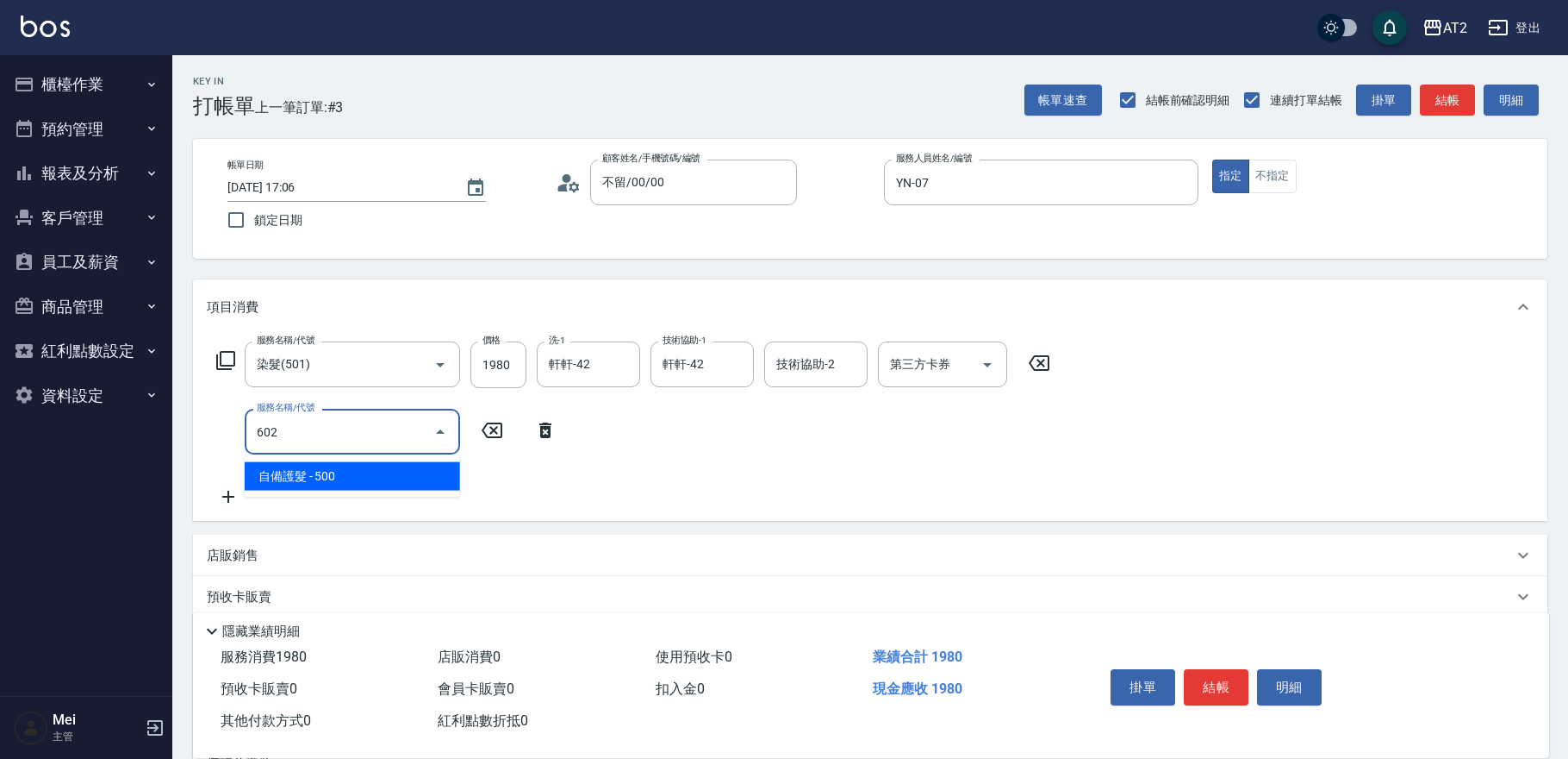
type input "240"
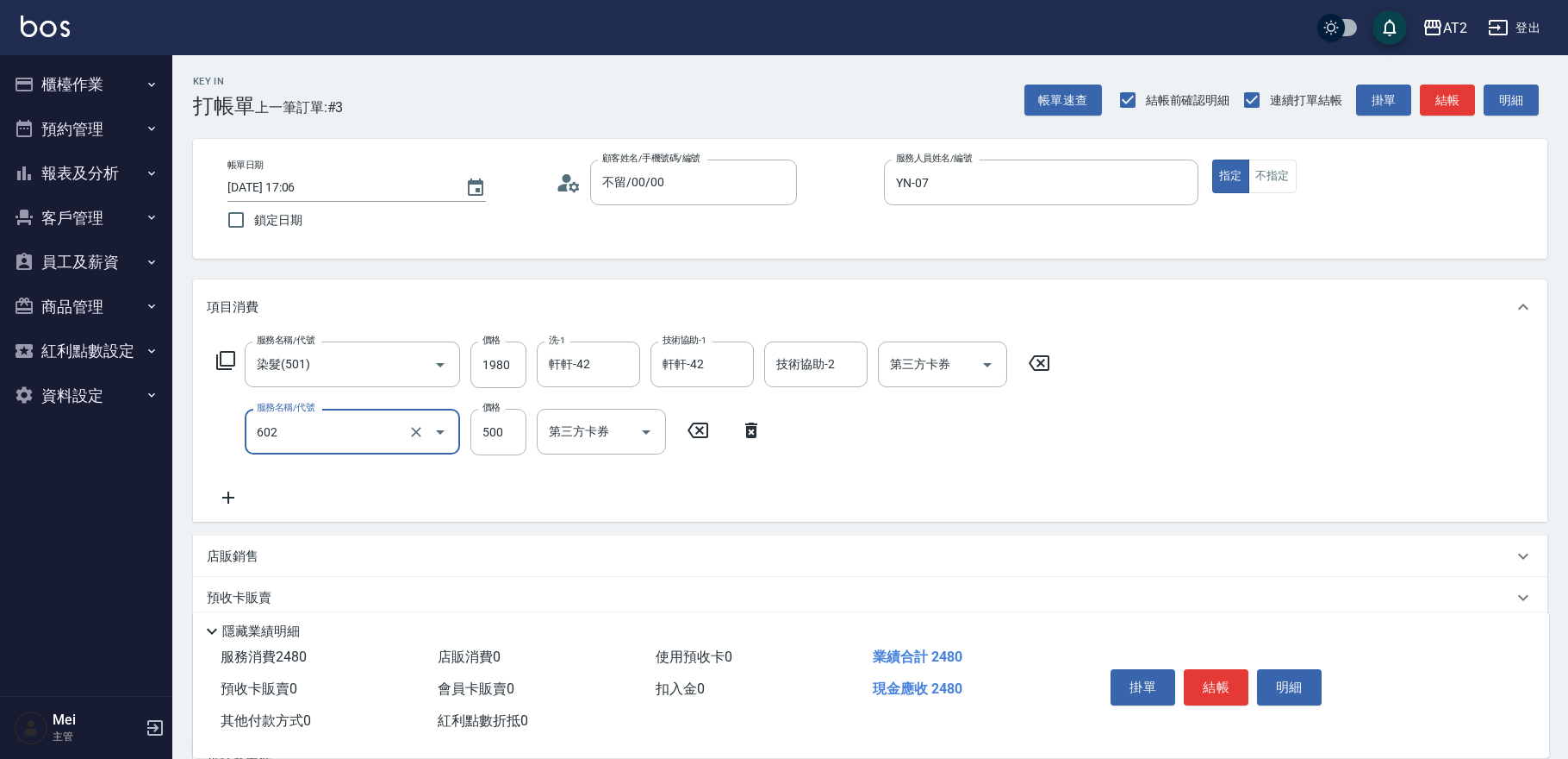
type input "自備護髮(602)"
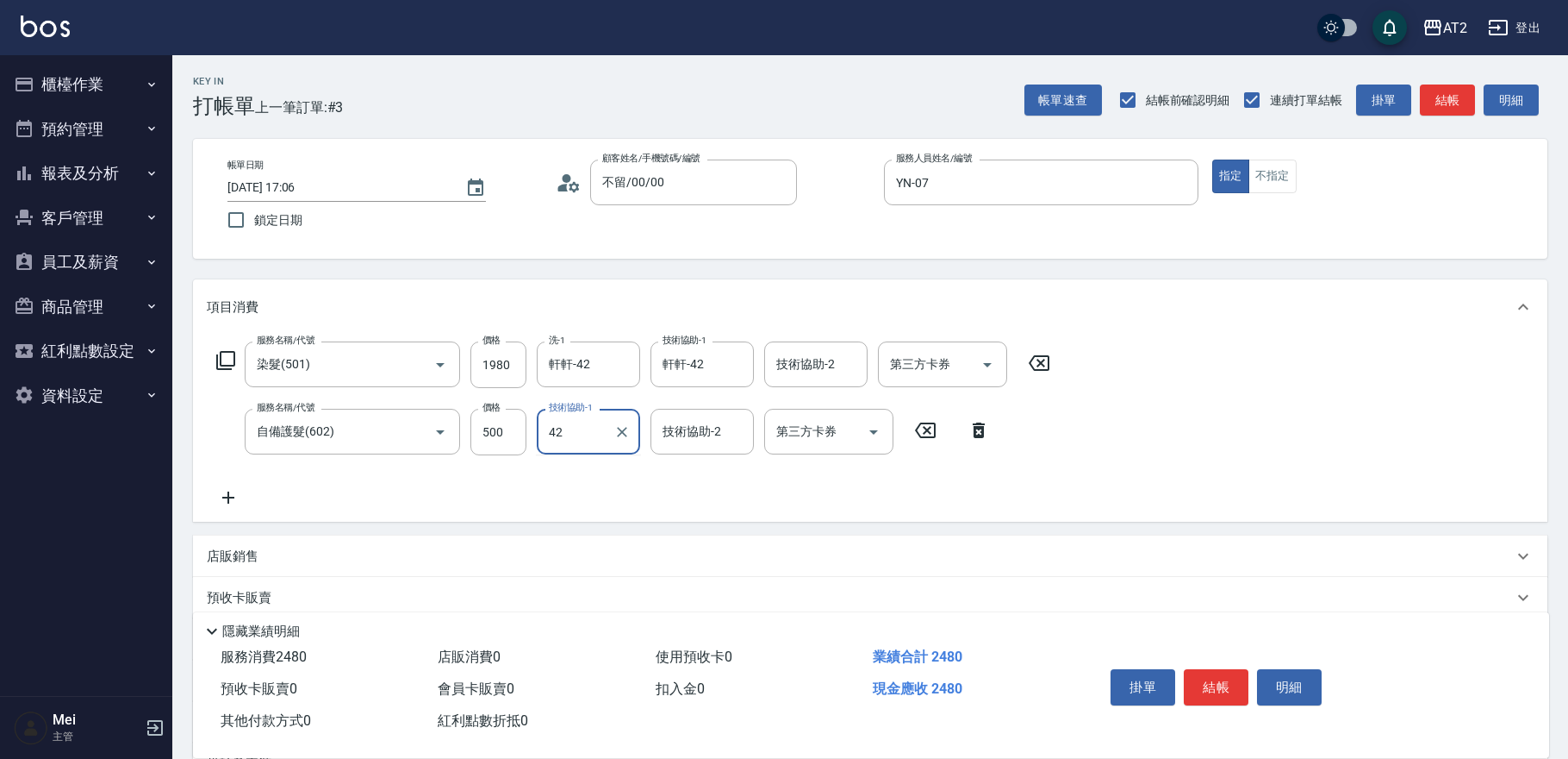
type input "軒軒-42"
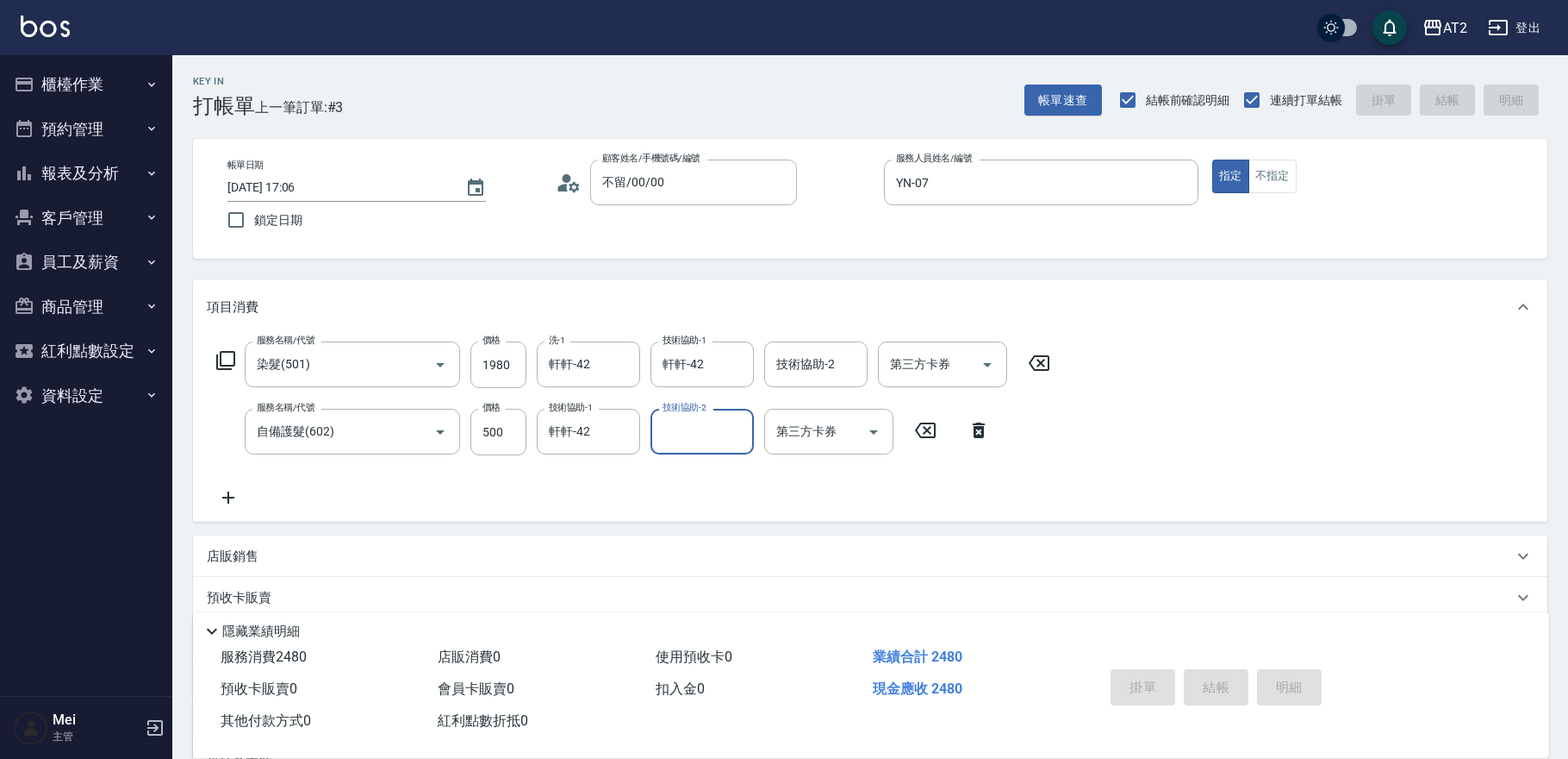
type input "0"
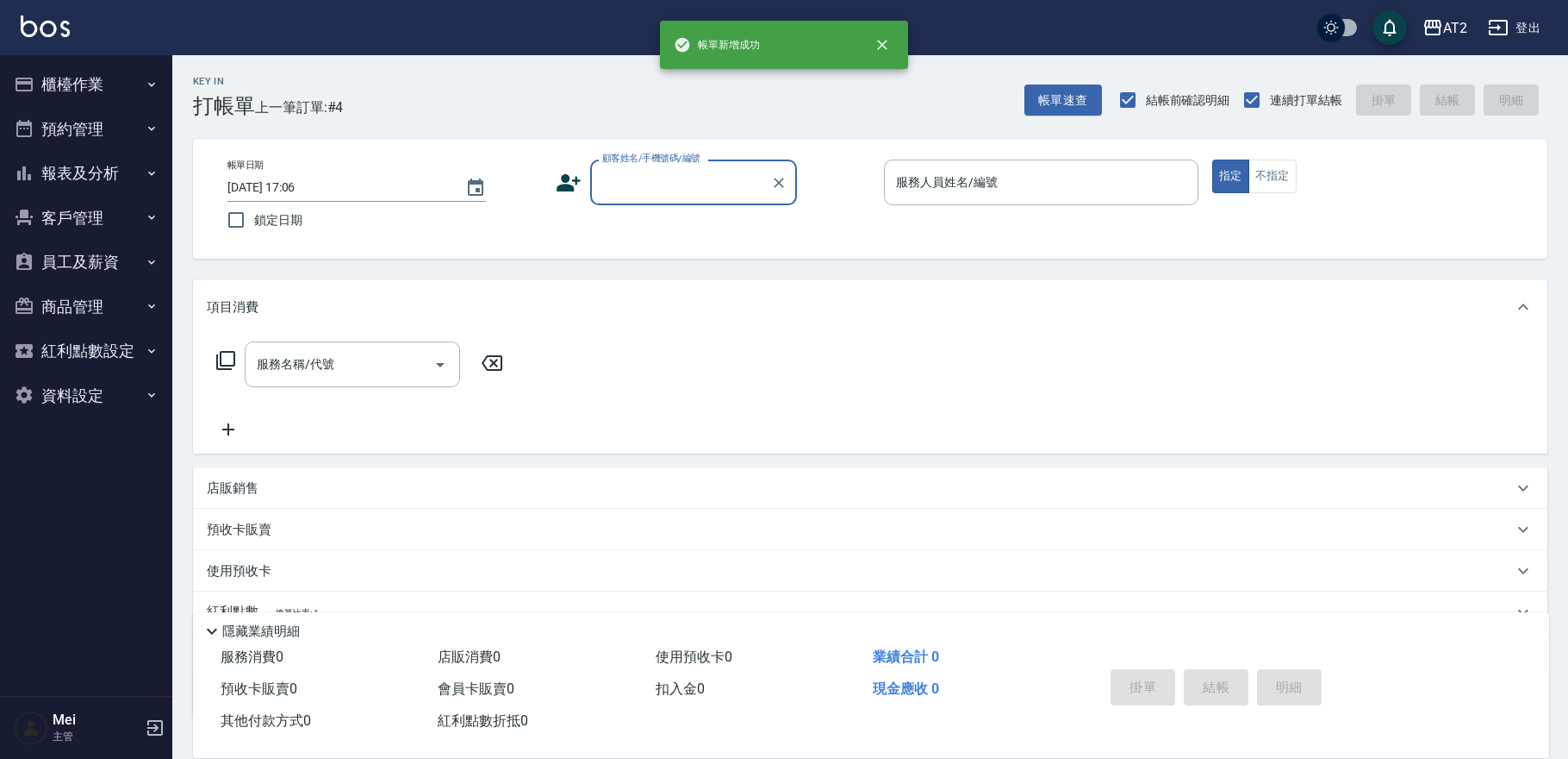
click at [689, 191] on input "顧客姓名/手機號碼/編號" at bounding box center [680, 182] width 165 height 30
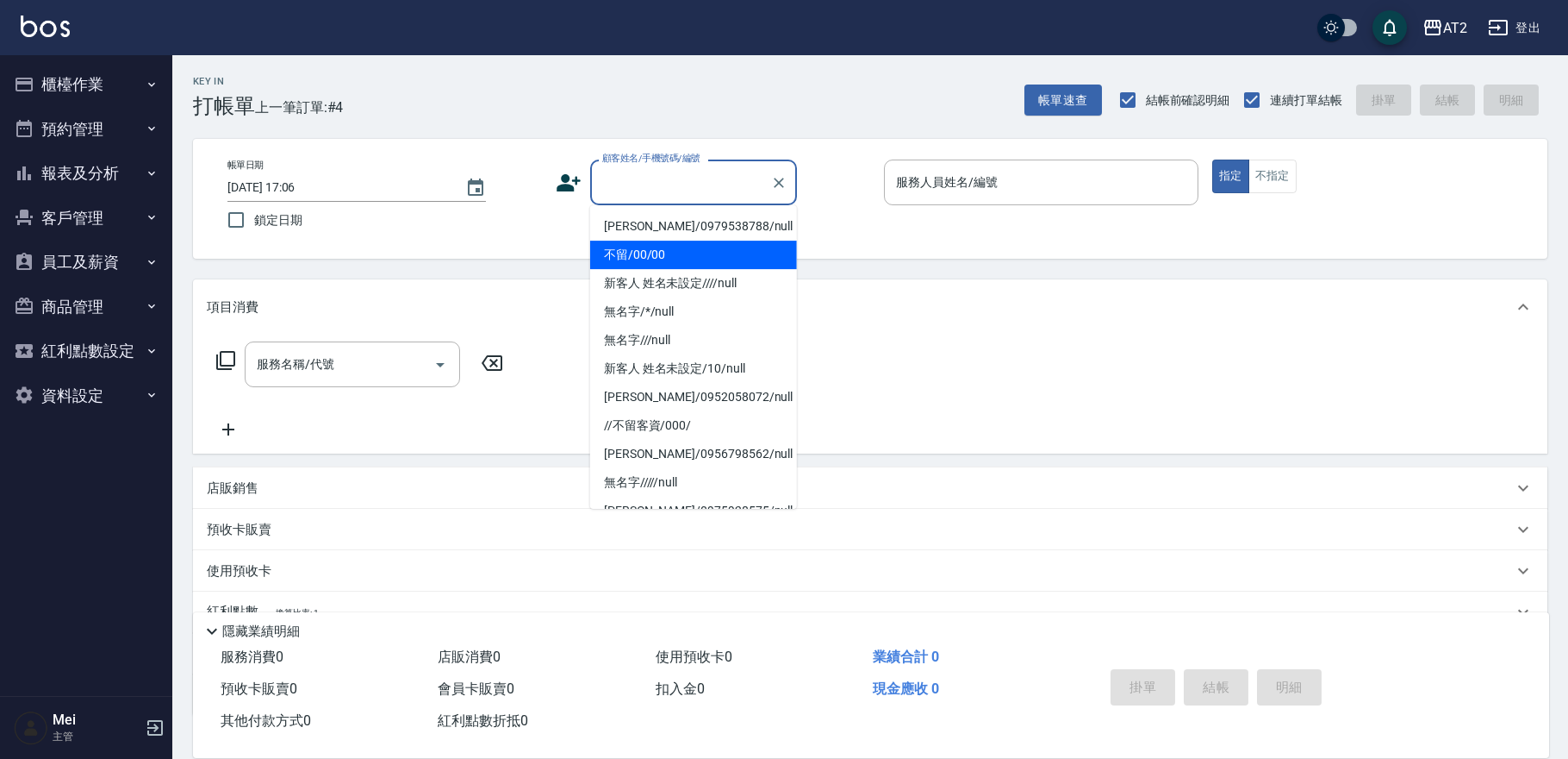
click at [661, 261] on li "不留/00/00" at bounding box center [693, 255] width 207 height 29
type input "不留/00/00"
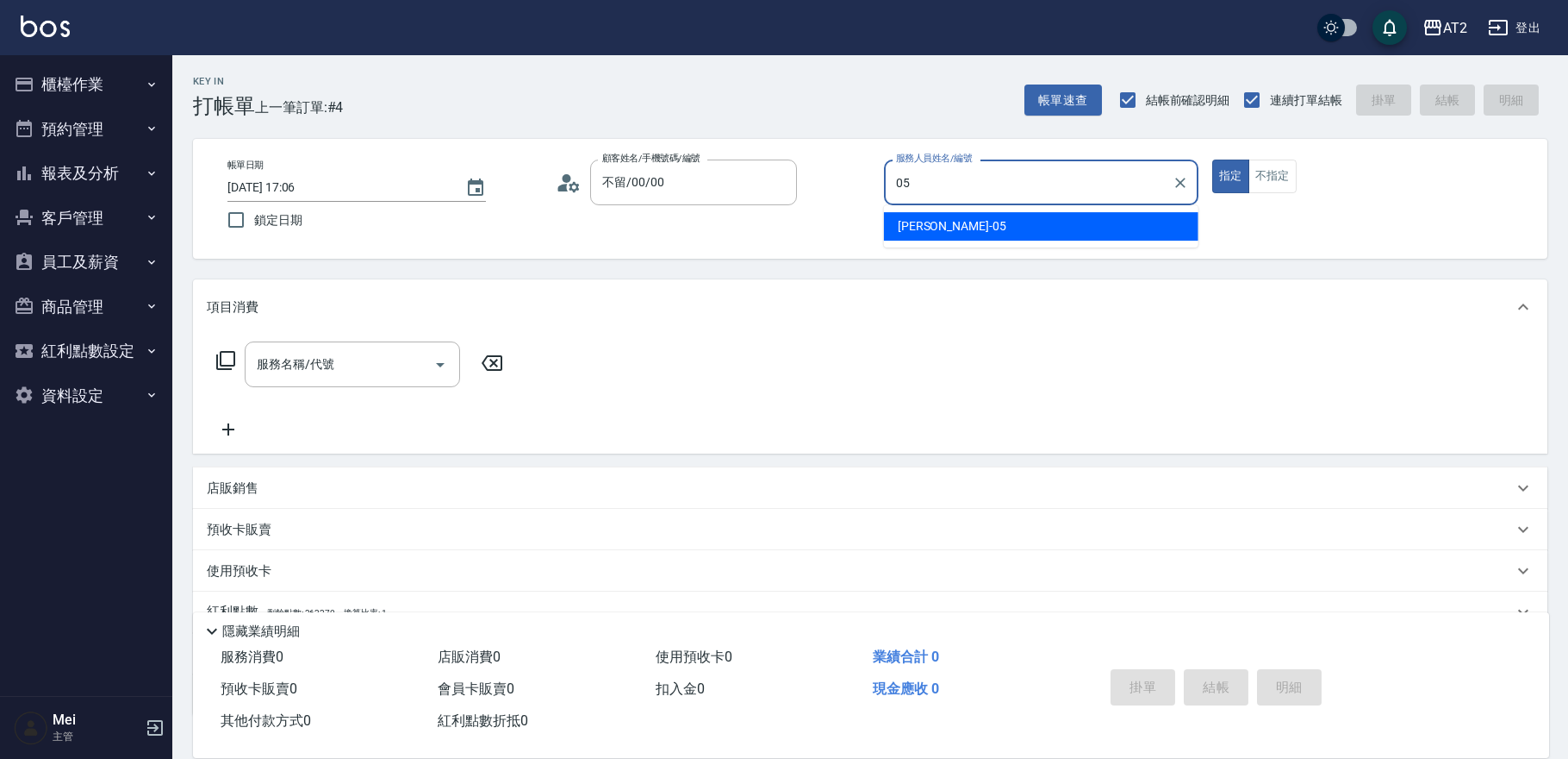
type input "[PERSON_NAME]-05"
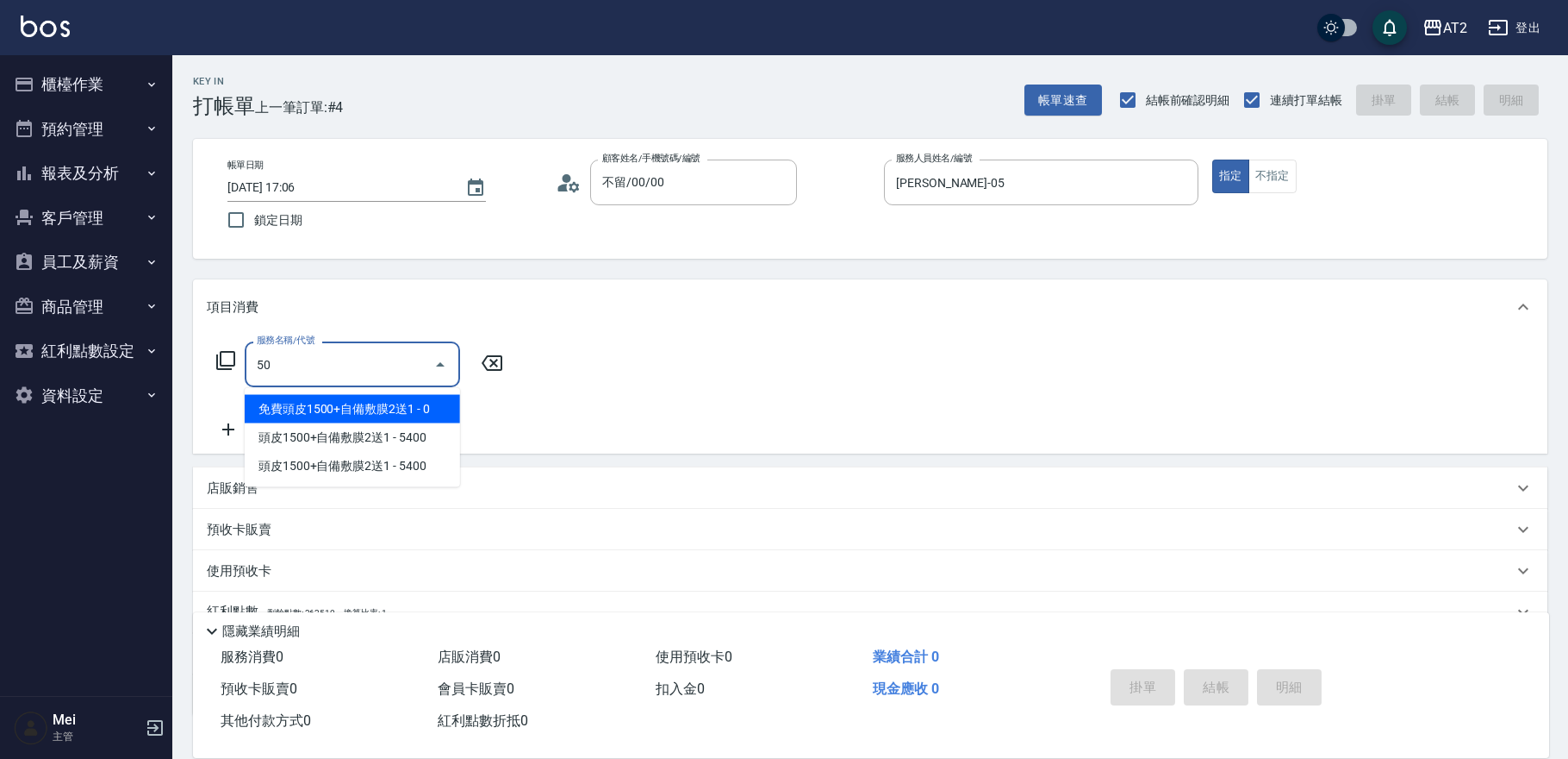
type input "501"
type input "100"
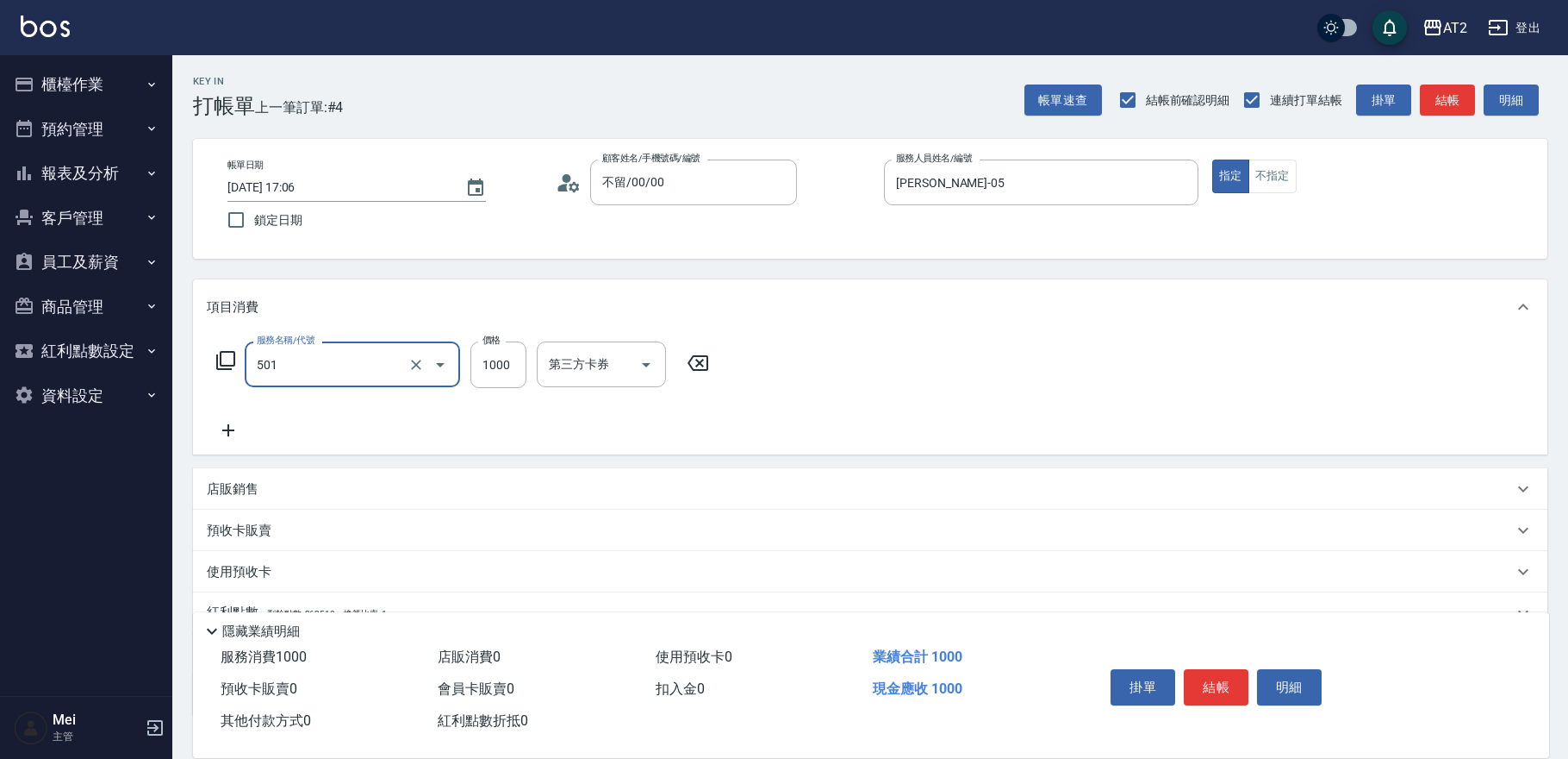
type input "染髮(501)"
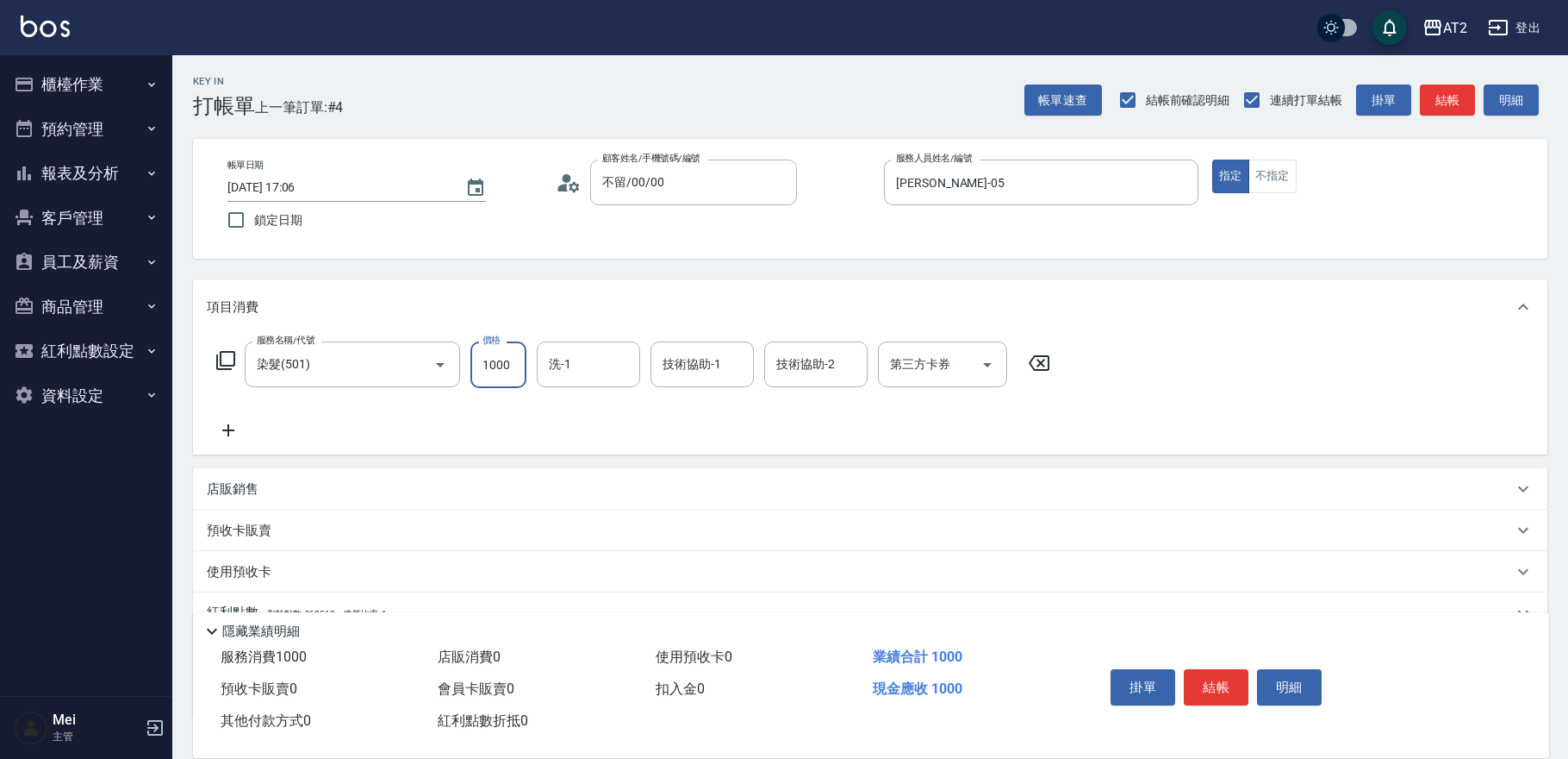
type input "0"
type input "20"
type input "200"
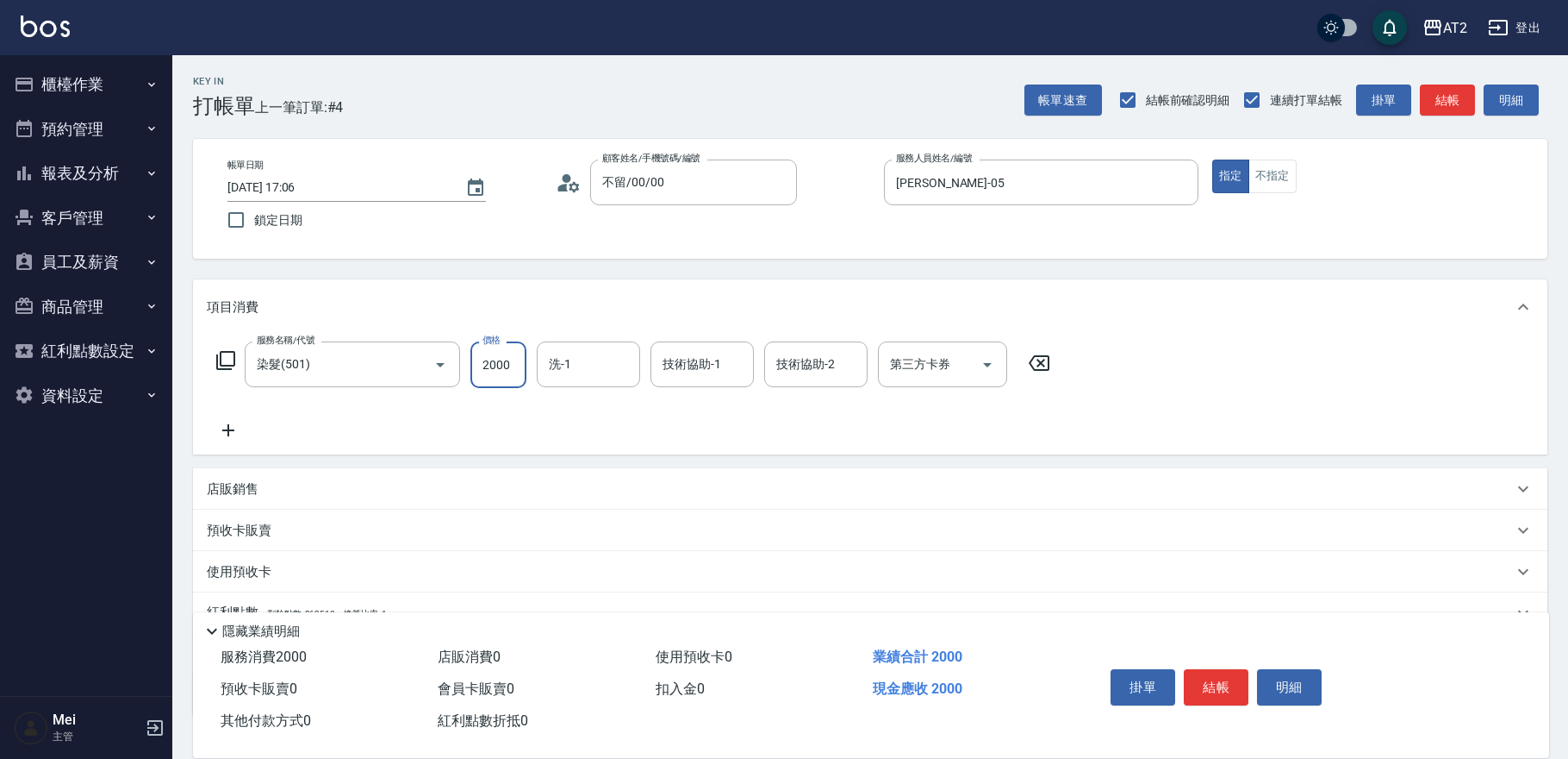
type input "2000"
type input "[PERSON_NAME]-43"
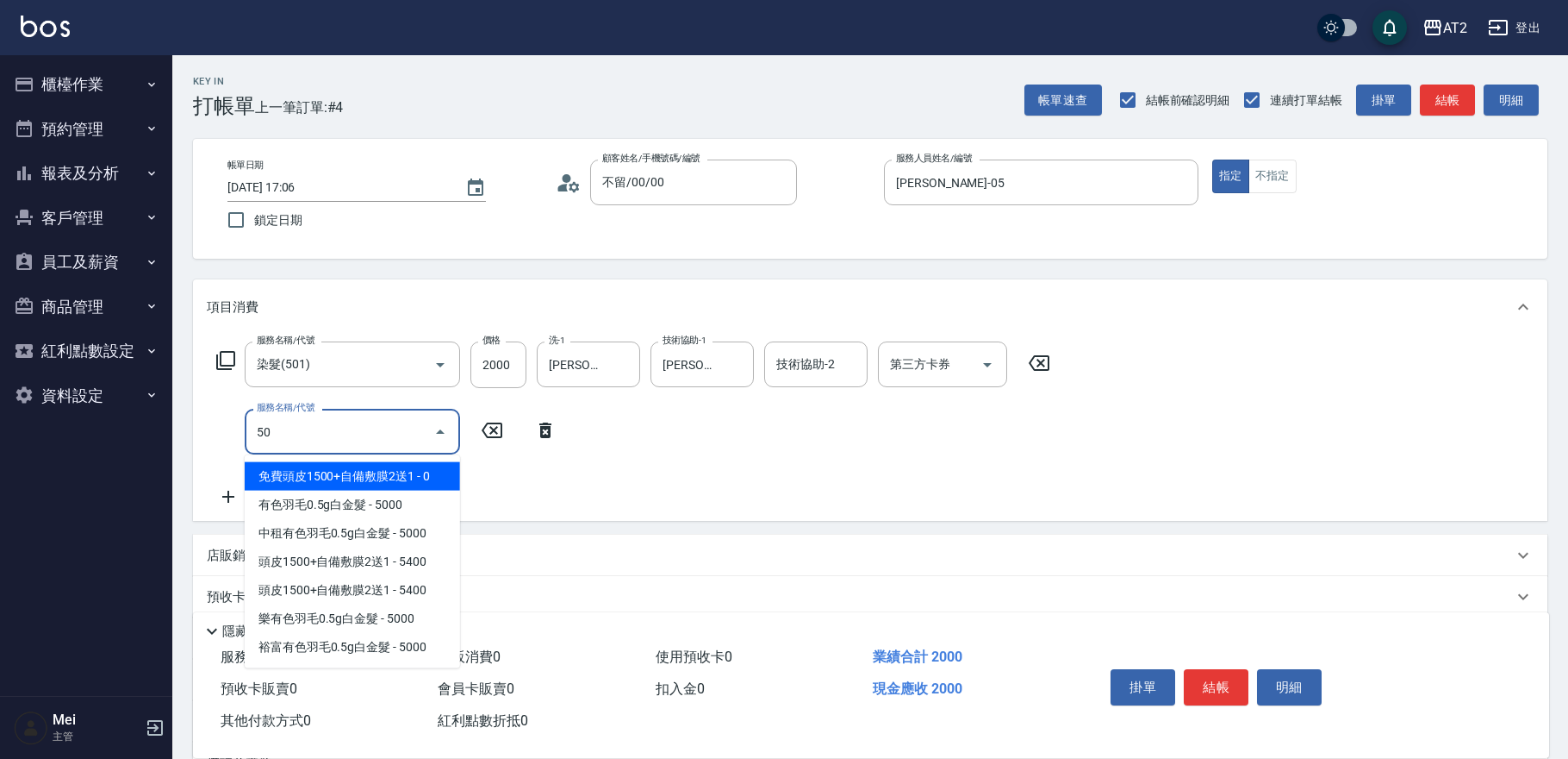
type input "502"
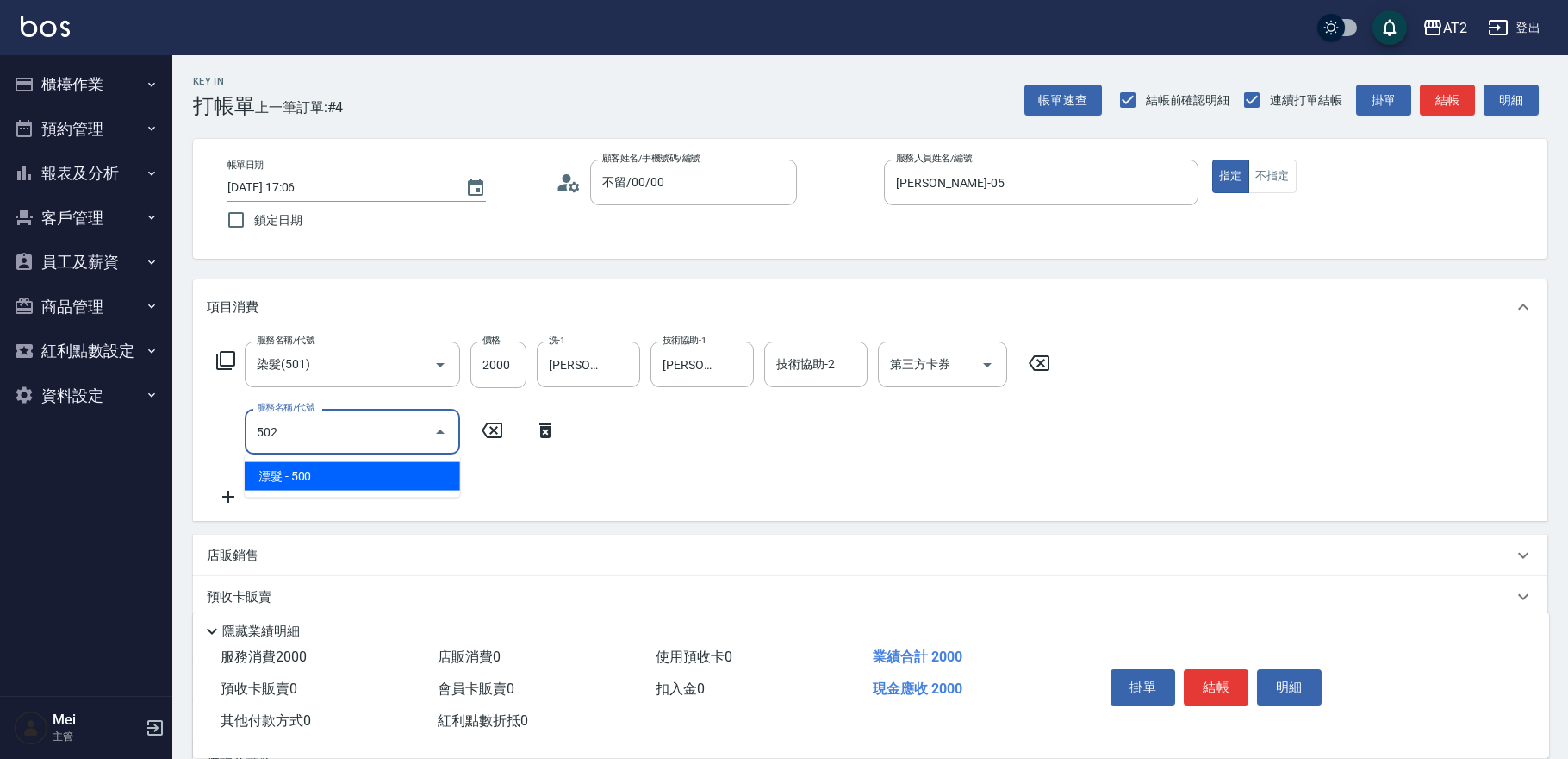
type input "250"
type input "漂髮(502)"
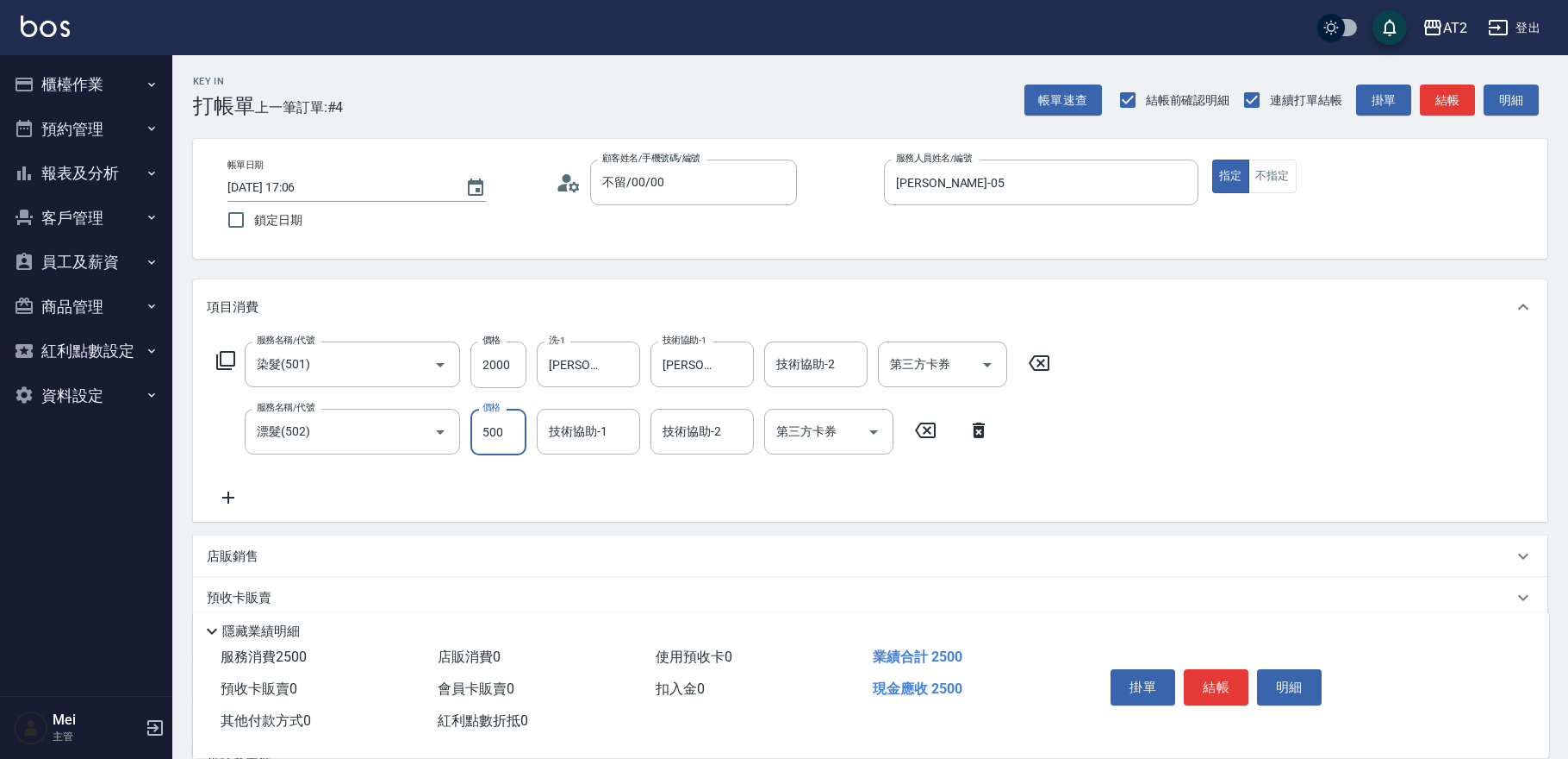
type input "200"
type input "0"
type input "[PERSON_NAME]-43"
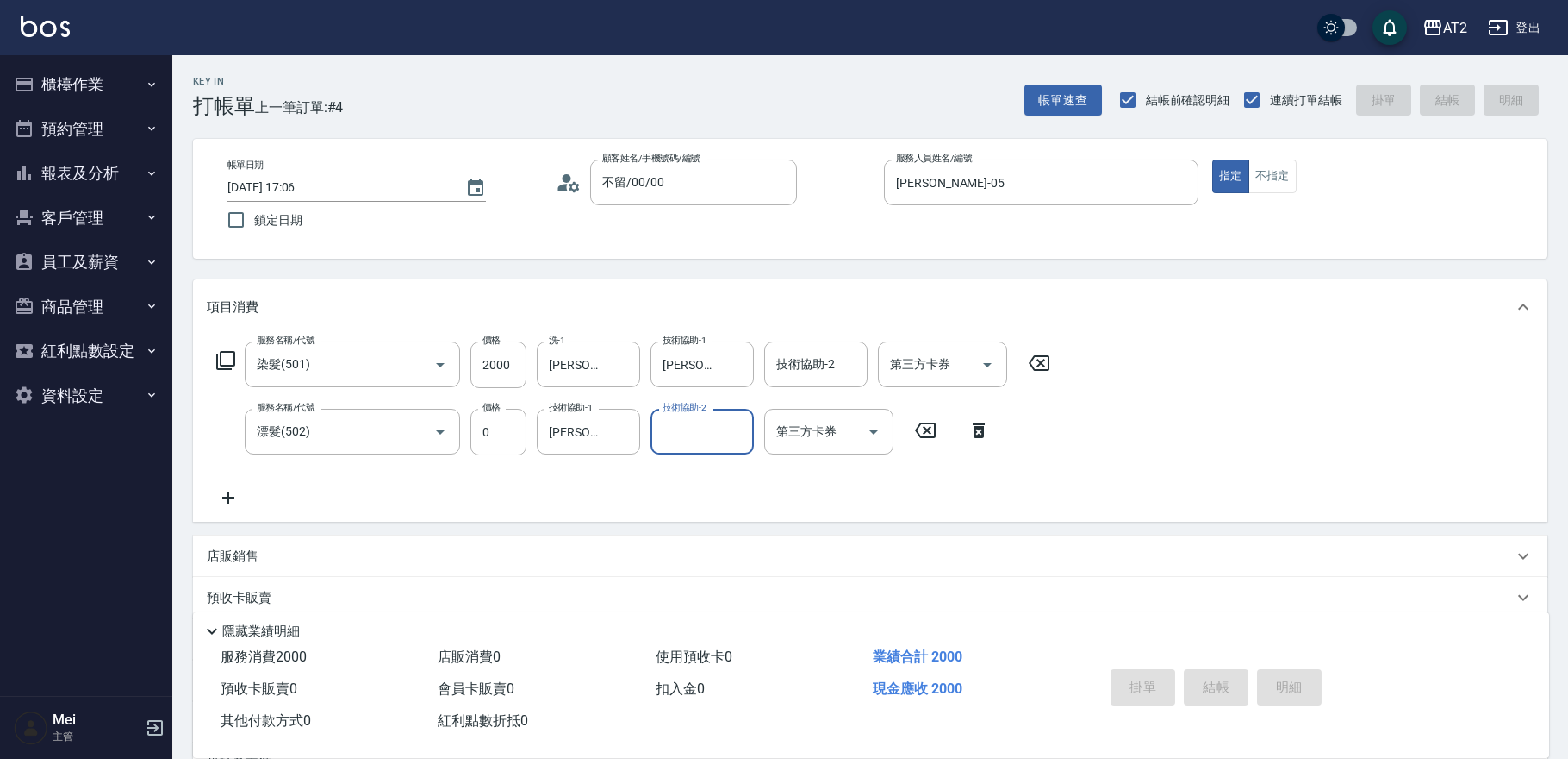
type input "0"
